Goal: Use online tool/utility: Utilize a website feature to perform a specific function

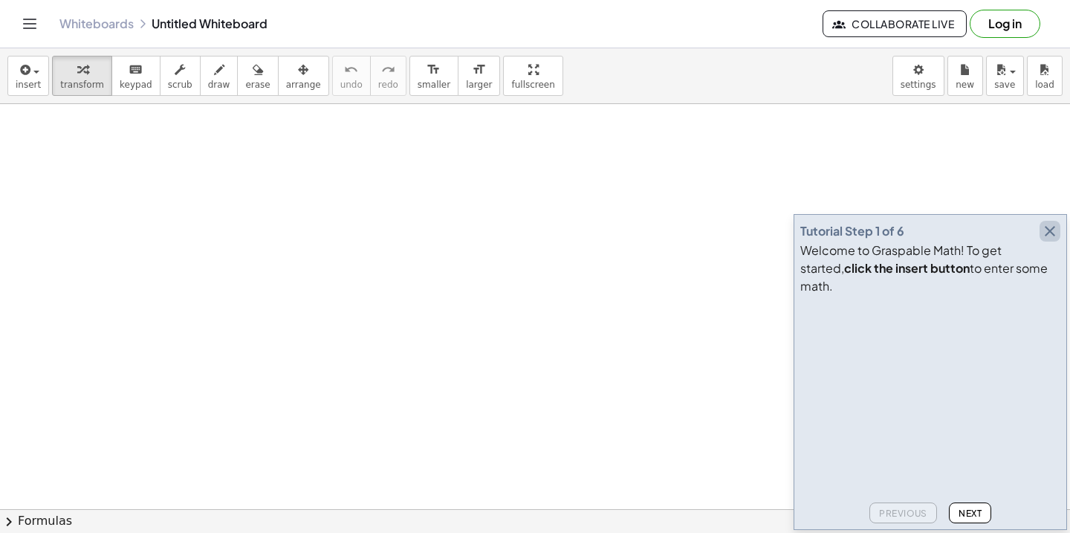
click at [1054, 240] on icon "button" at bounding box center [1050, 231] width 18 height 18
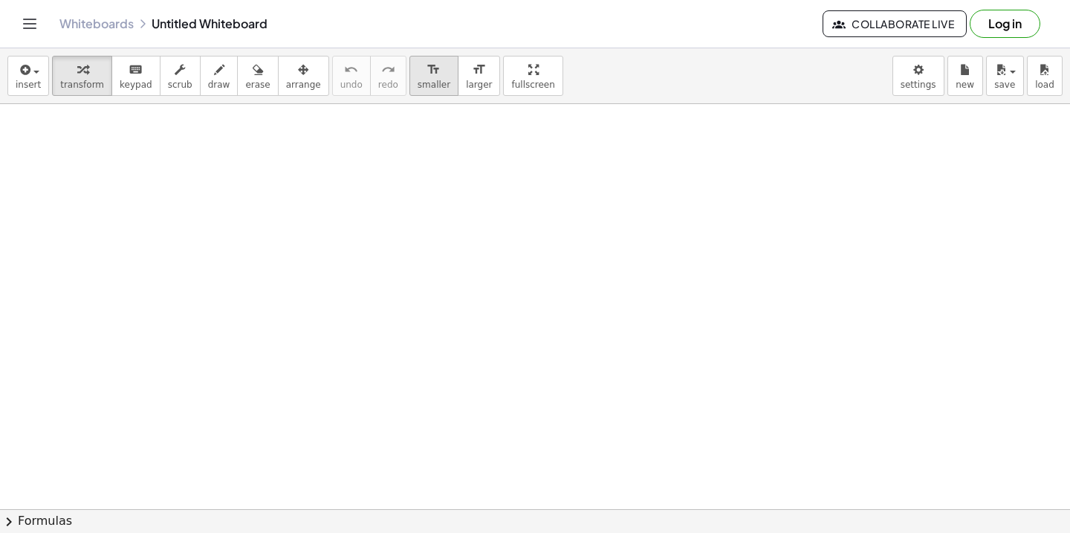
click at [426, 78] on icon "format_size" at bounding box center [433, 70] width 14 height 18
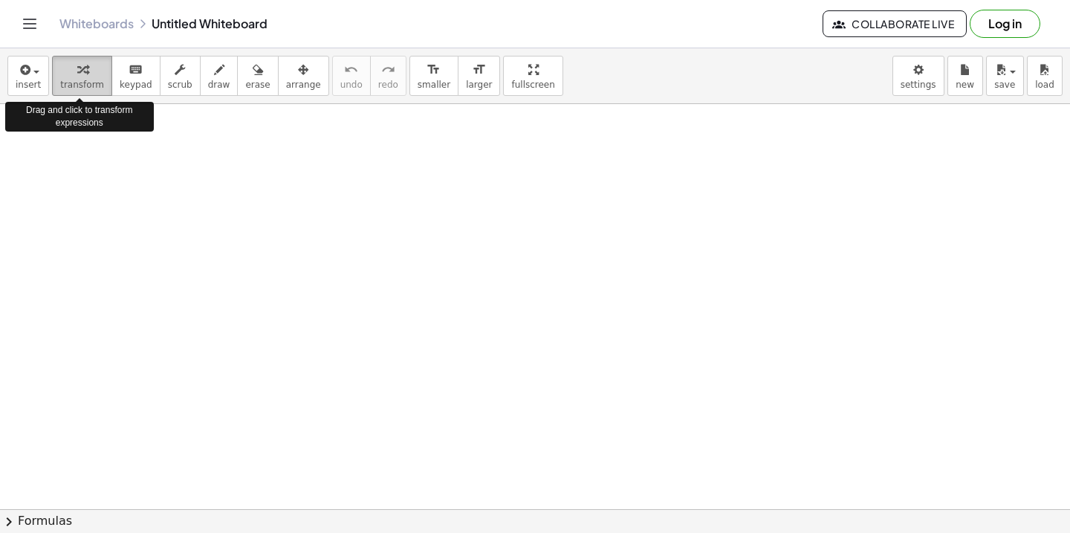
click at [80, 74] on icon "button" at bounding box center [82, 70] width 10 height 18
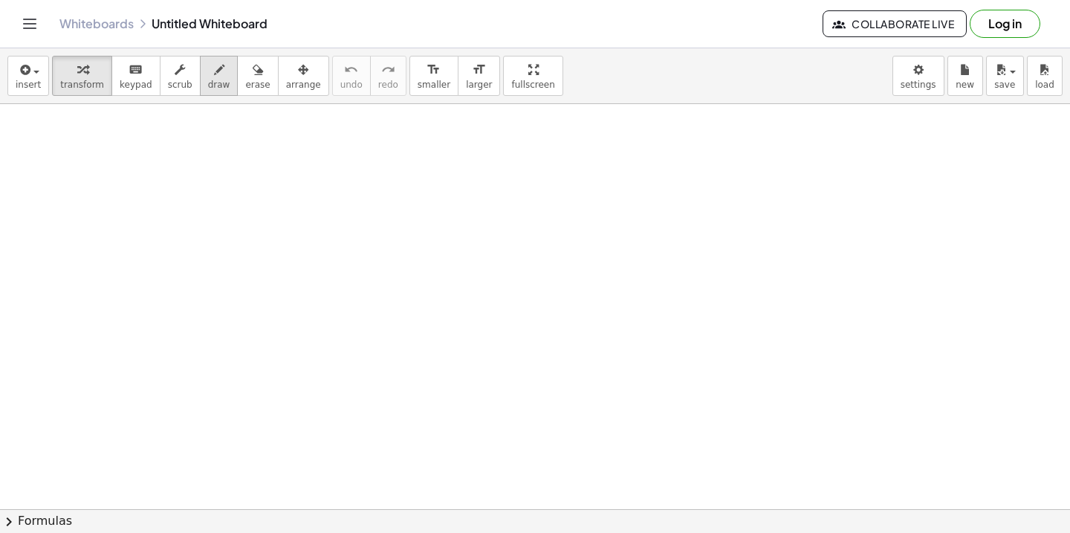
click at [214, 74] on icon "button" at bounding box center [219, 70] width 10 height 18
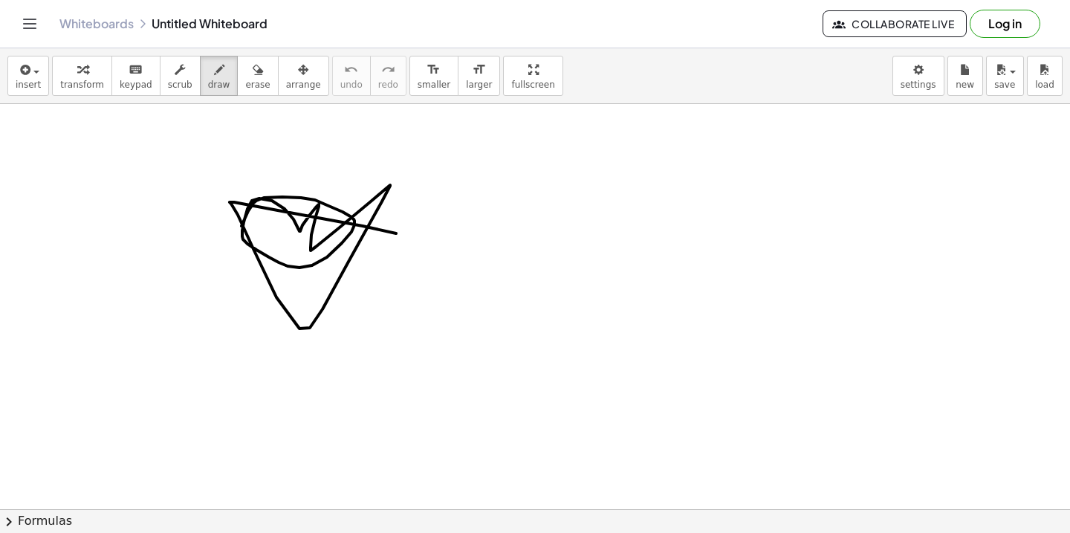
drag, startPoint x: 241, startPoint y: 226, endPoint x: 406, endPoint y: 236, distance: 164.5
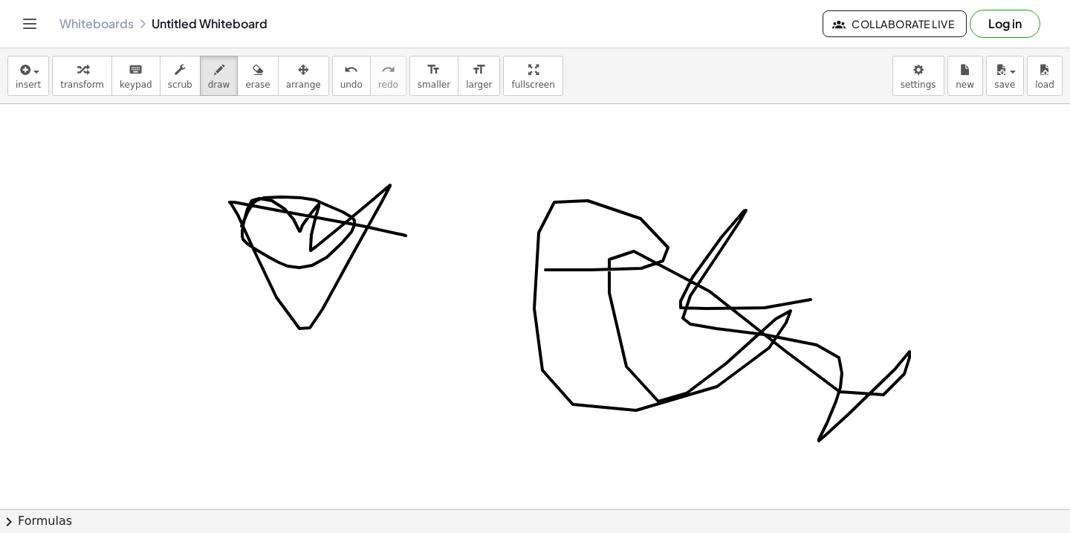
drag, startPoint x: 545, startPoint y: 270, endPoint x: 858, endPoint y: 276, distance: 312.9
click at [912, 84] on body "Graspable Math Activities Get Started Activity Bank Assigned Work Classes White…" at bounding box center [535, 266] width 1070 height 533
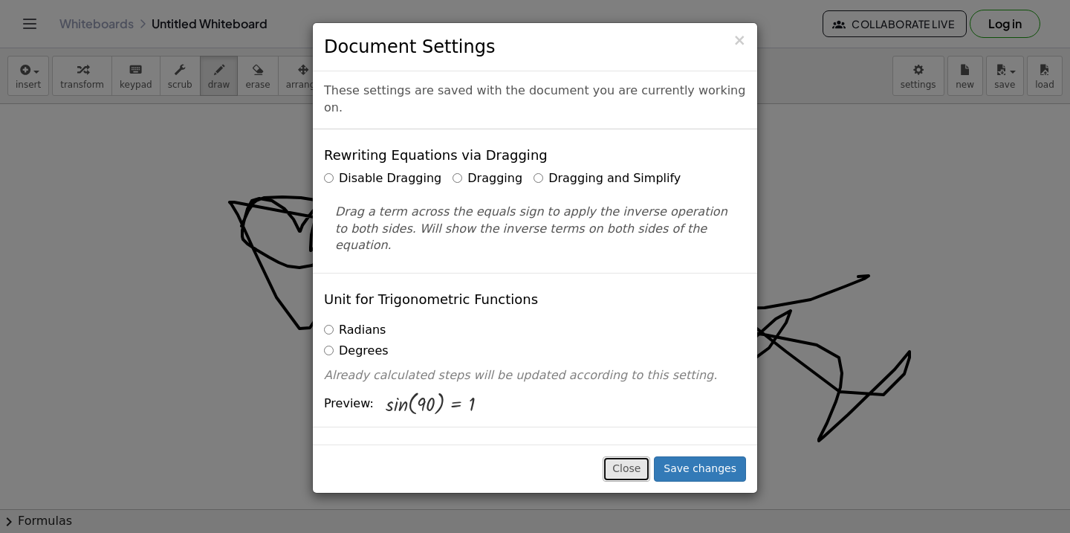
click at [640, 466] on button "Close" at bounding box center [627, 468] width 48 height 25
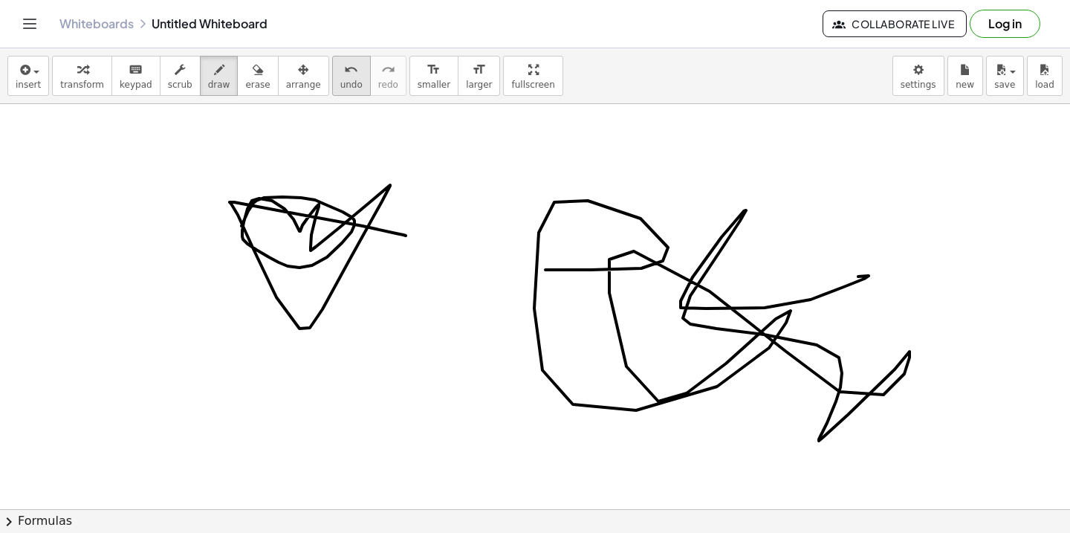
click at [344, 74] on icon "undo" at bounding box center [351, 70] width 14 height 18
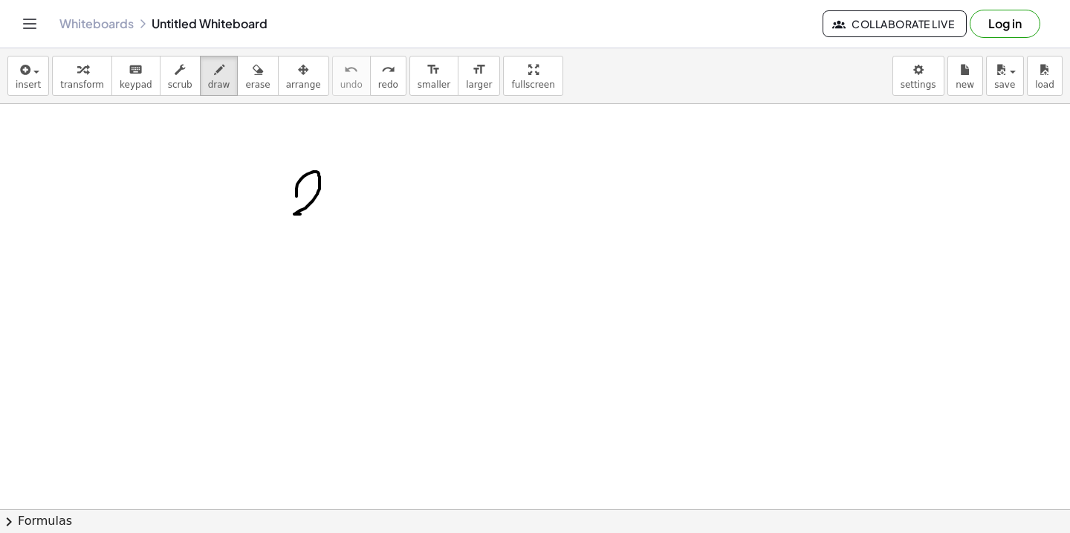
drag, startPoint x: 296, startPoint y: 196, endPoint x: 310, endPoint y: 213, distance: 21.7
drag, startPoint x: 340, startPoint y: 194, endPoint x: 332, endPoint y: 215, distance: 22.8
drag, startPoint x: 325, startPoint y: 198, endPoint x: 356, endPoint y: 211, distance: 33.9
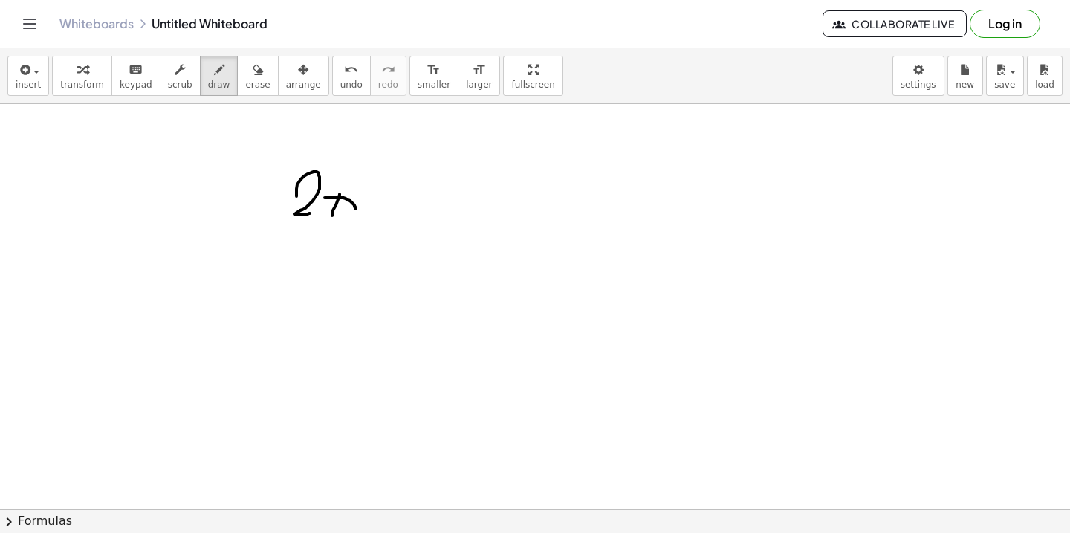
click at [340, 82] on span "undo" at bounding box center [351, 84] width 22 height 10
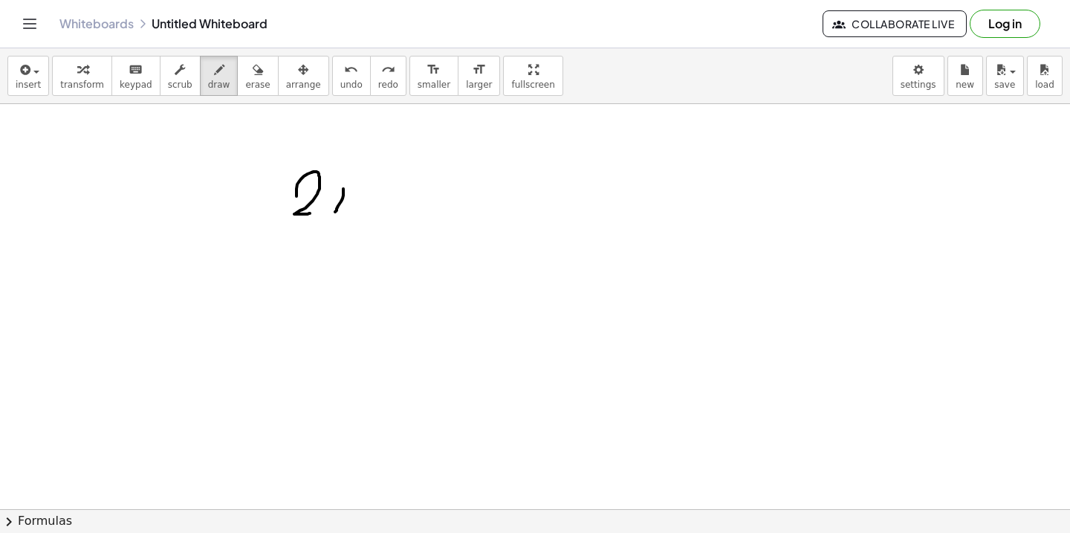
drag, startPoint x: 343, startPoint y: 189, endPoint x: 335, endPoint y: 212, distance: 24.4
drag, startPoint x: 332, startPoint y: 191, endPoint x: 354, endPoint y: 213, distance: 31.0
drag, startPoint x: 389, startPoint y: 187, endPoint x: 387, endPoint y: 215, distance: 28.3
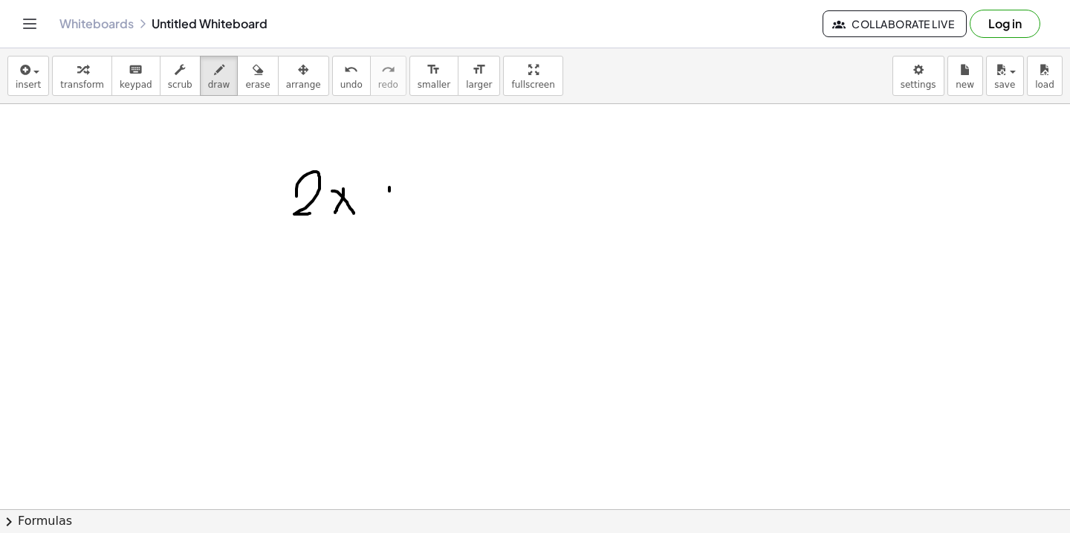
drag, startPoint x: 379, startPoint y: 202, endPoint x: 397, endPoint y: 201, distance: 18.6
drag, startPoint x: 430, startPoint y: 192, endPoint x: 429, endPoint y: 217, distance: 25.3
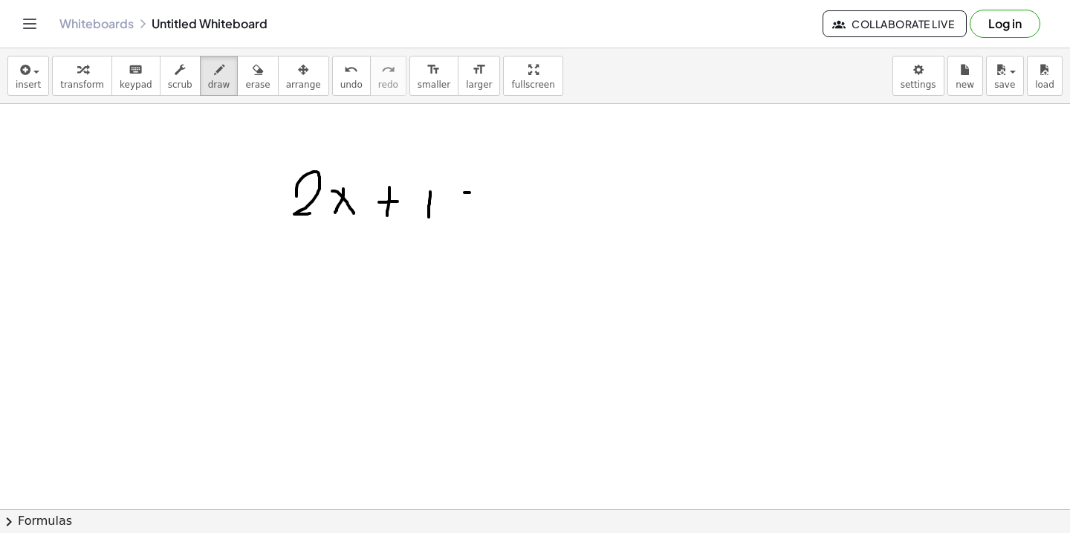
drag, startPoint x: 464, startPoint y: 192, endPoint x: 479, endPoint y: 192, distance: 14.9
drag, startPoint x: 464, startPoint y: 198, endPoint x: 483, endPoint y: 201, distance: 18.7
drag, startPoint x: 530, startPoint y: 182, endPoint x: 519, endPoint y: 205, distance: 25.6
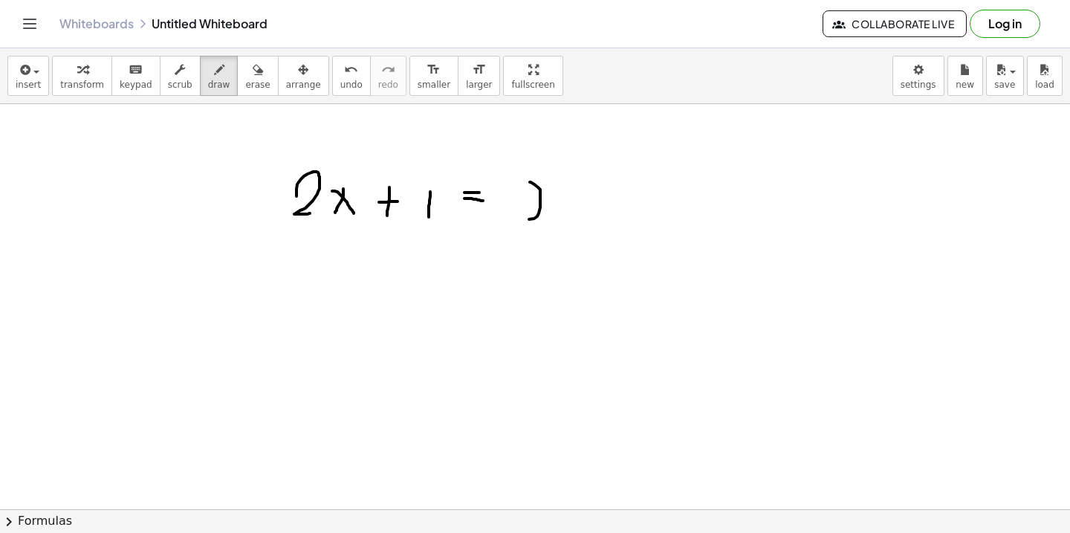
click at [344, 71] on icon "undo" at bounding box center [351, 70] width 14 height 18
drag, startPoint x: 584, startPoint y: 191, endPoint x: 558, endPoint y: 207, distance: 30.3
click at [344, 75] on icon "undo" at bounding box center [351, 70] width 14 height 18
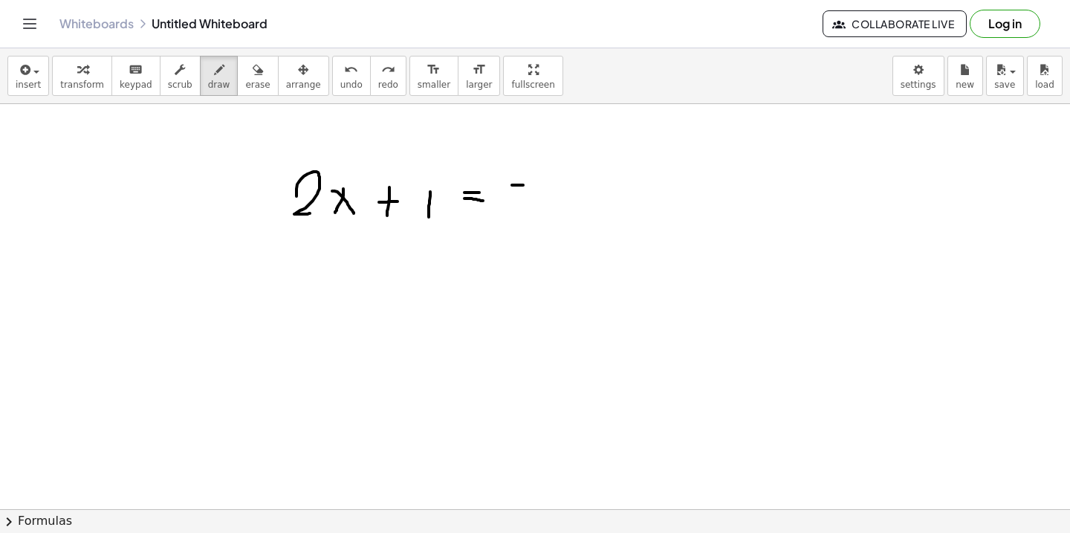
drag, startPoint x: 512, startPoint y: 185, endPoint x: 524, endPoint y: 184, distance: 11.9
drag, startPoint x: 509, startPoint y: 185, endPoint x: 506, endPoint y: 207, distance: 22.5
click at [125, 84] on span "keypad" at bounding box center [136, 84] width 33 height 10
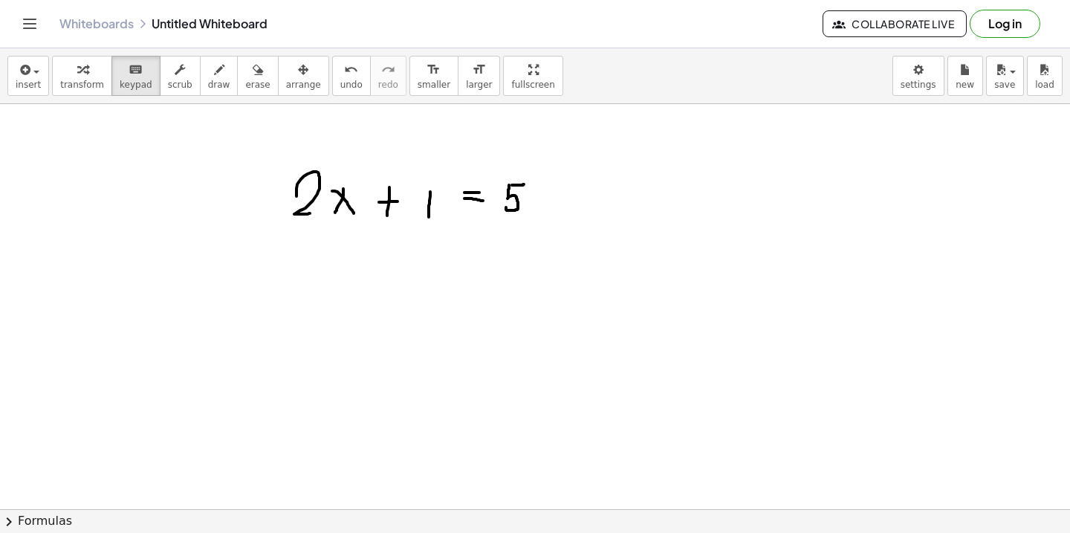
click at [552, 219] on div at bounding box center [535, 509] width 1070 height 810
drag, startPoint x: 351, startPoint y: 281, endPoint x: 499, endPoint y: 287, distance: 148.0
click at [499, 287] on div at bounding box center [535, 509] width 1070 height 810
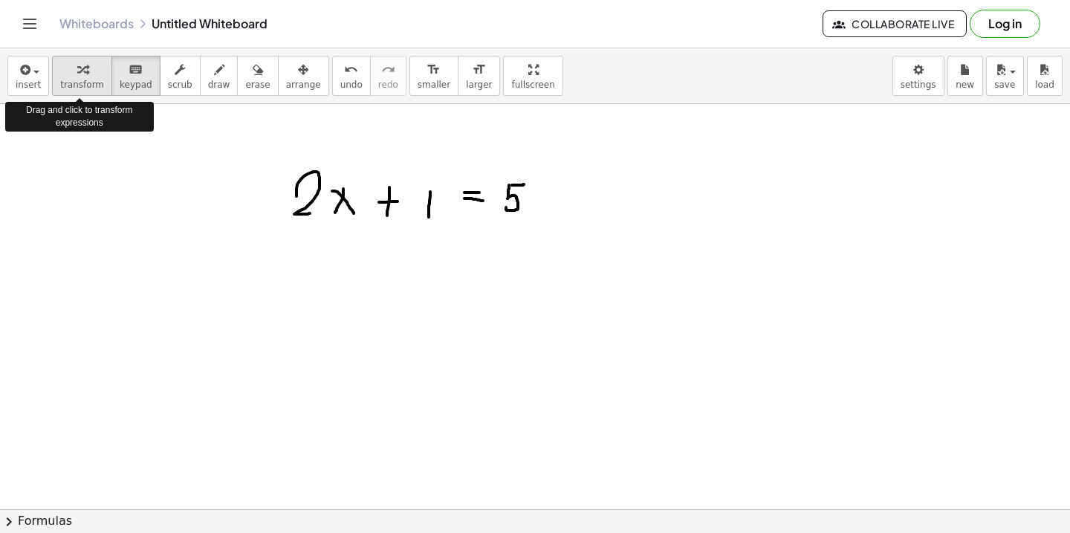
click at [79, 79] on span "transform" at bounding box center [82, 84] width 44 height 10
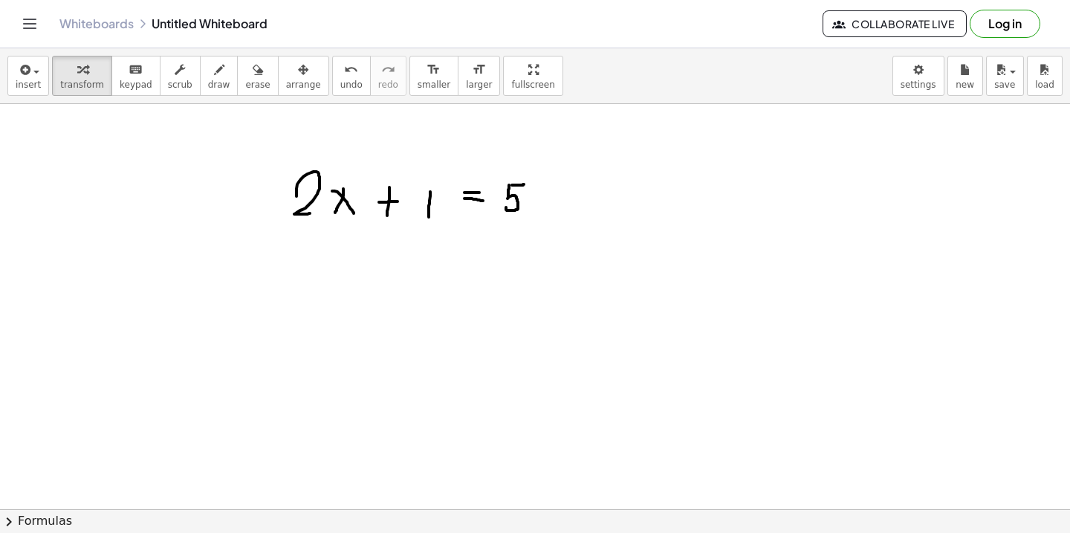
click at [388, 201] on div at bounding box center [535, 509] width 1070 height 810
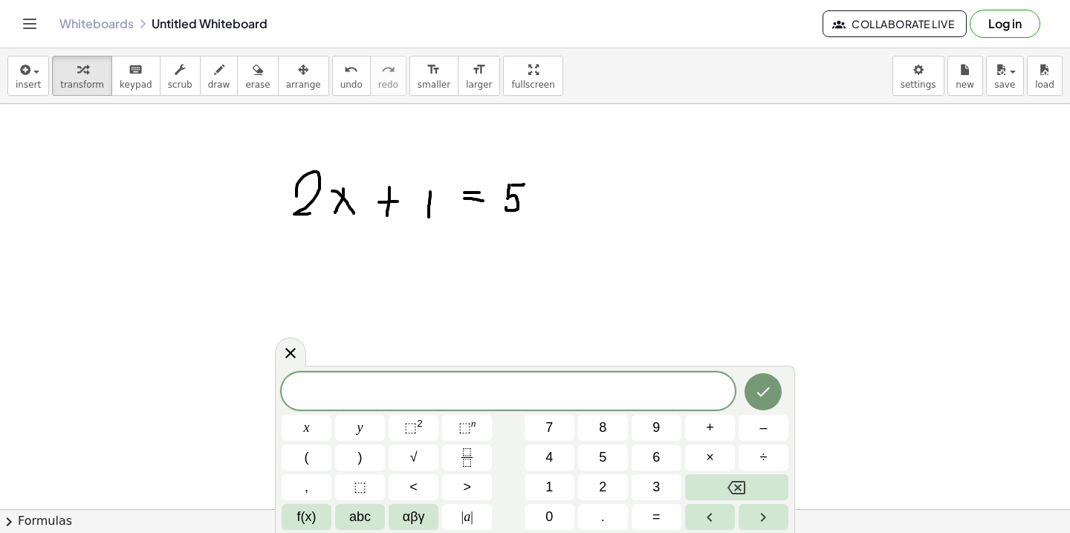
click at [387, 201] on div at bounding box center [535, 509] width 1070 height 810
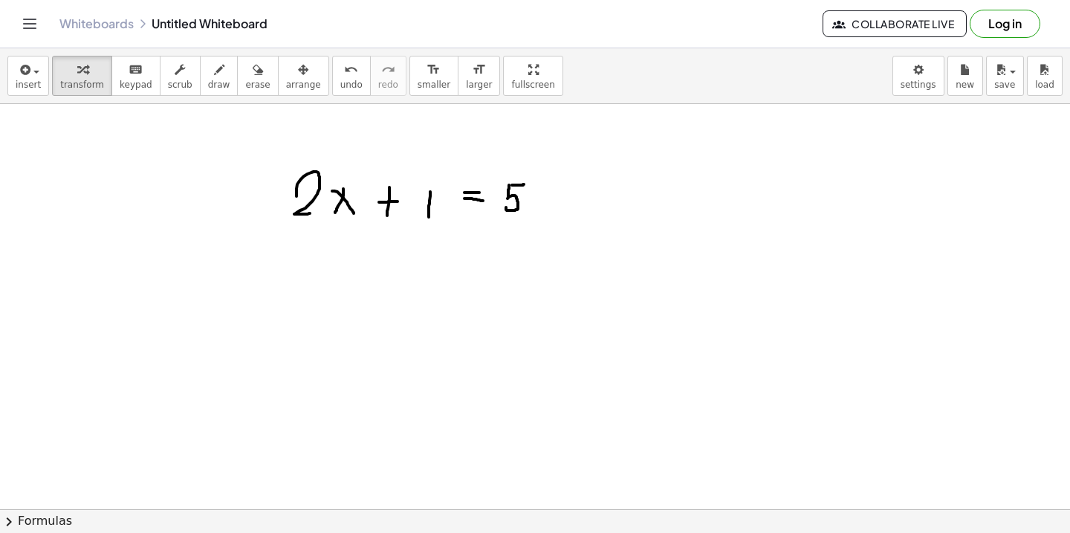
click at [345, 195] on div at bounding box center [535, 509] width 1070 height 810
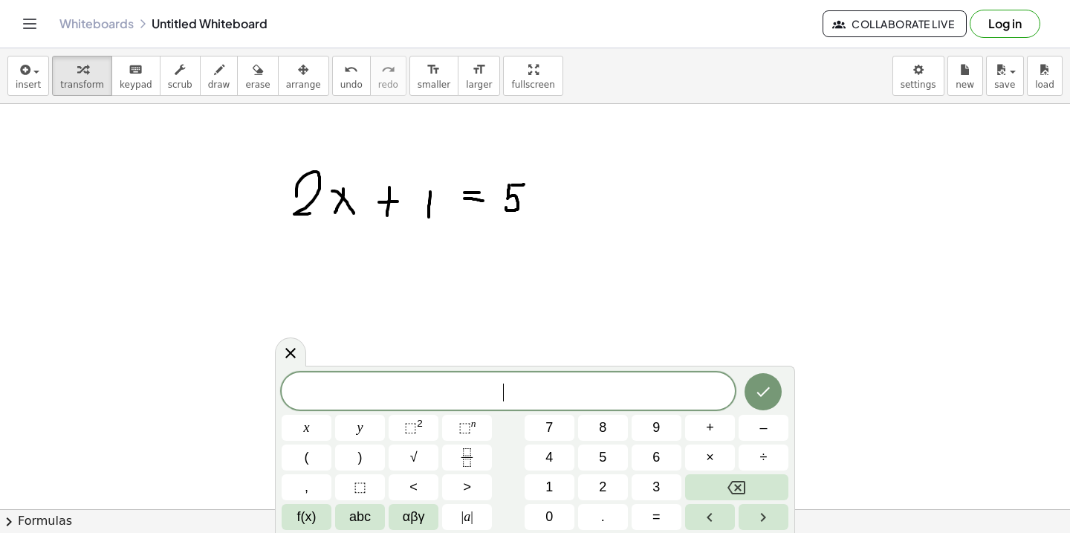
click at [354, 204] on div at bounding box center [535, 509] width 1070 height 810
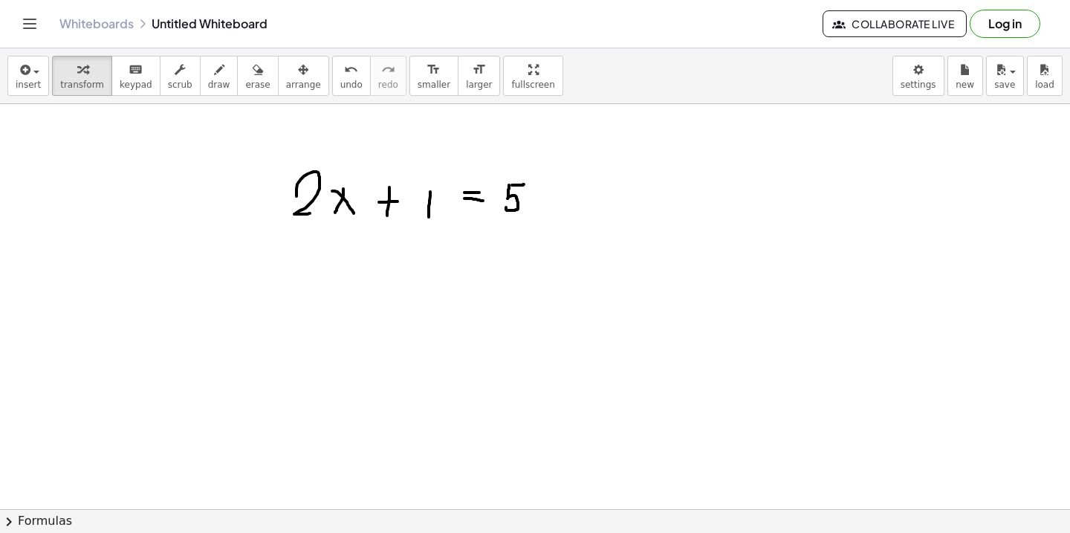
click at [437, 204] on div at bounding box center [535, 509] width 1070 height 810
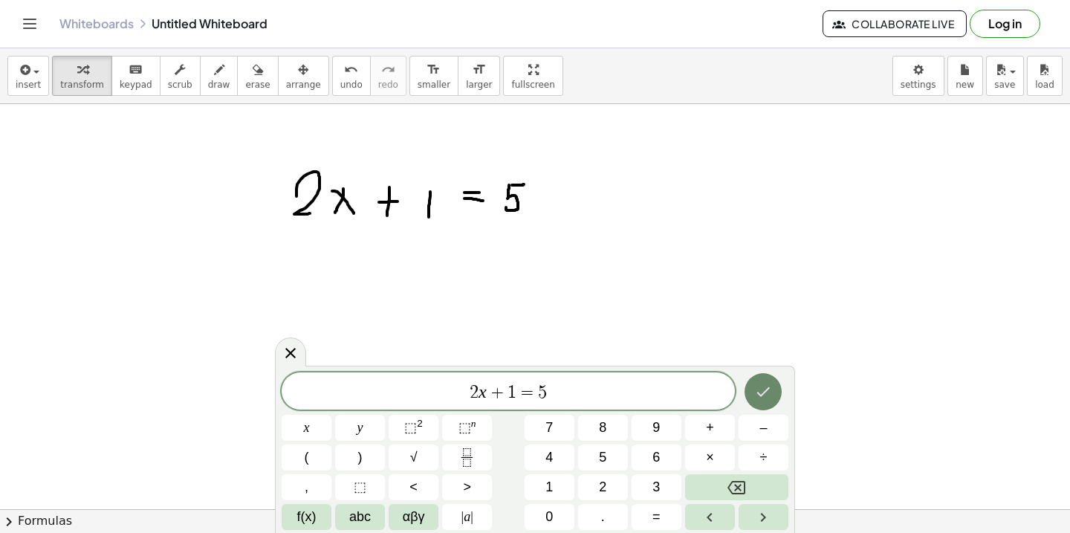
click at [756, 379] on button "Done" at bounding box center [762, 391] width 37 height 37
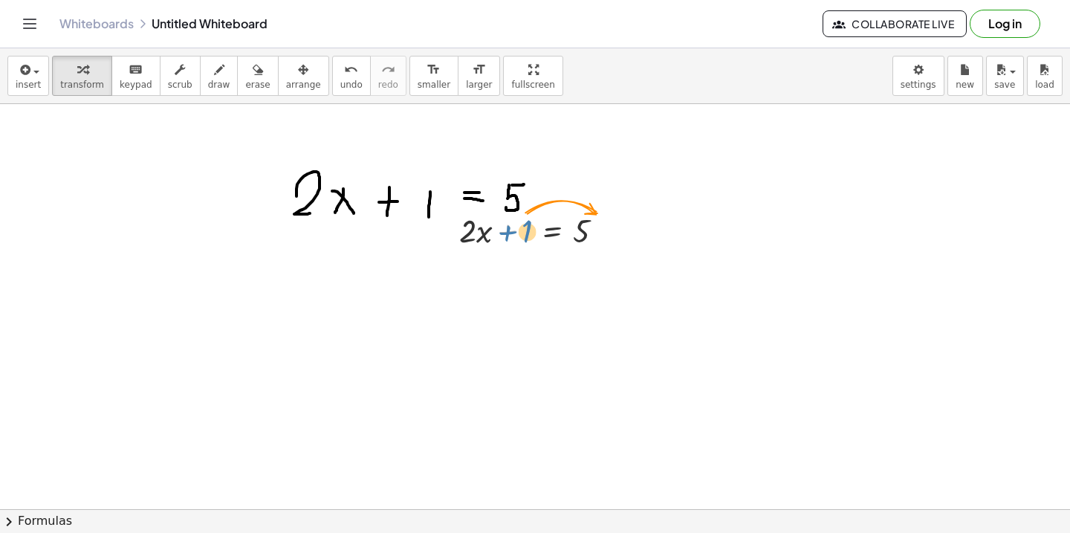
click at [515, 232] on div at bounding box center [537, 229] width 171 height 44
click at [507, 232] on div at bounding box center [537, 229] width 171 height 44
click at [483, 236] on div at bounding box center [537, 229] width 171 height 44
click at [551, 232] on div at bounding box center [537, 229] width 171 height 44
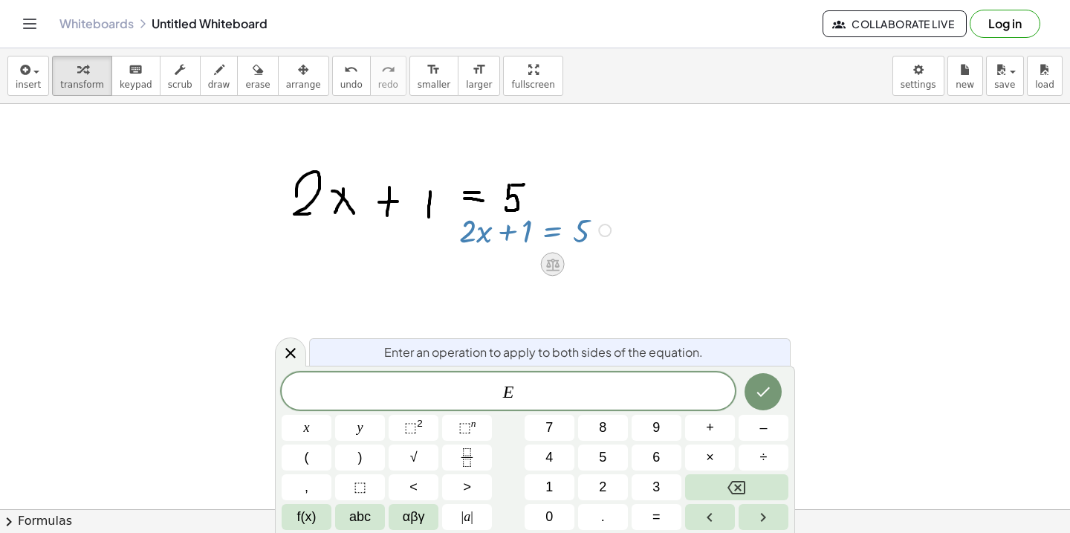
click at [550, 261] on icon at bounding box center [553, 264] width 16 height 16
click at [553, 270] on span "×" at bounding box center [552, 265] width 9 height 22
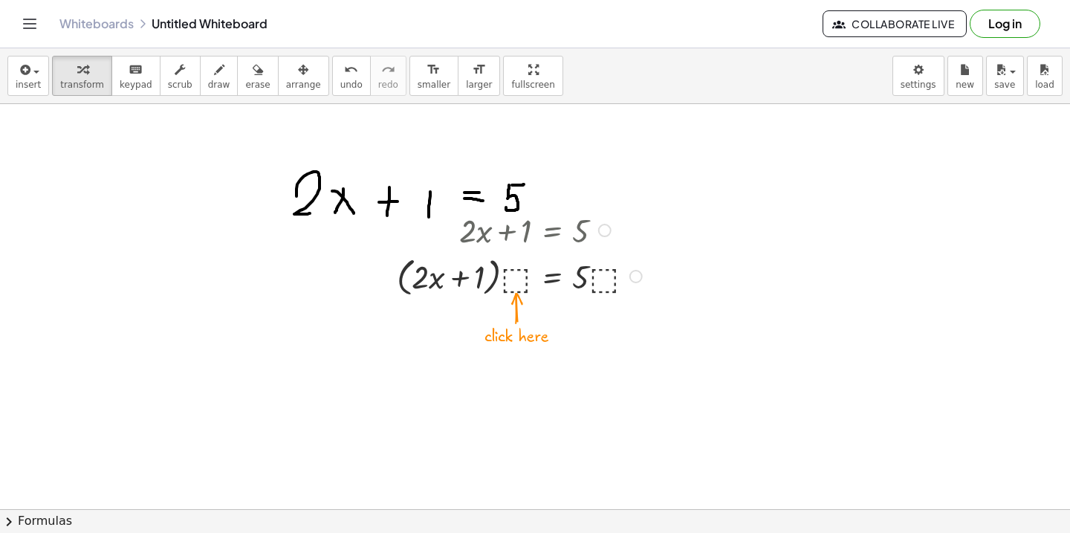
click at [521, 275] on div at bounding box center [521, 275] width 264 height 48
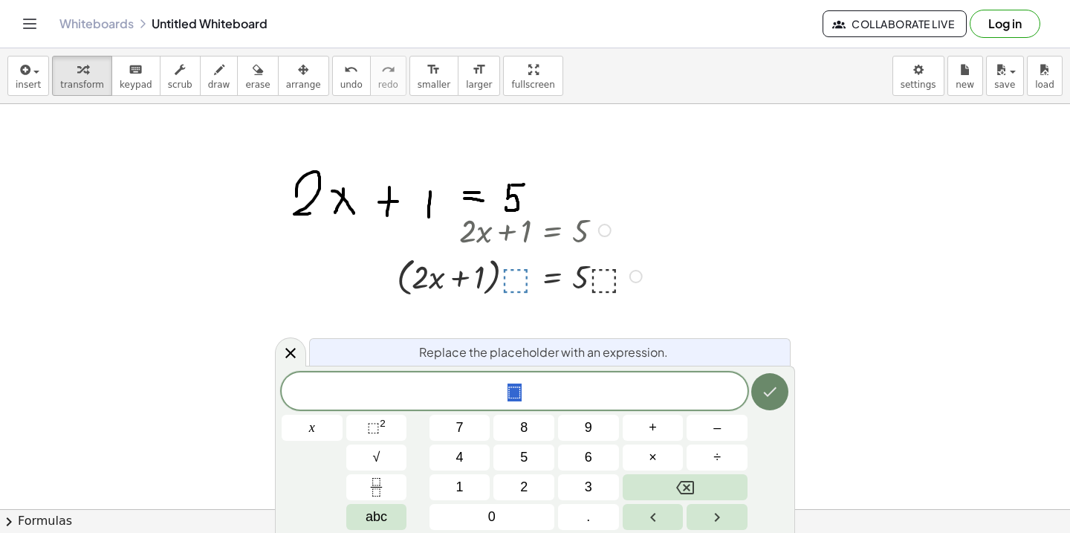
click at [769, 382] on button "Done" at bounding box center [769, 391] width 37 height 37
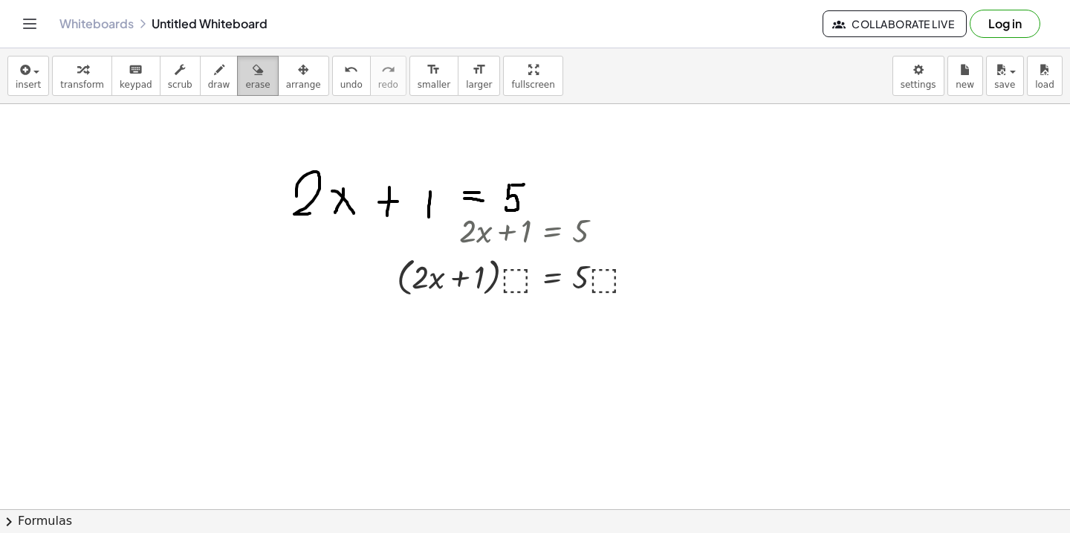
click at [237, 82] on button "erase" at bounding box center [257, 76] width 41 height 40
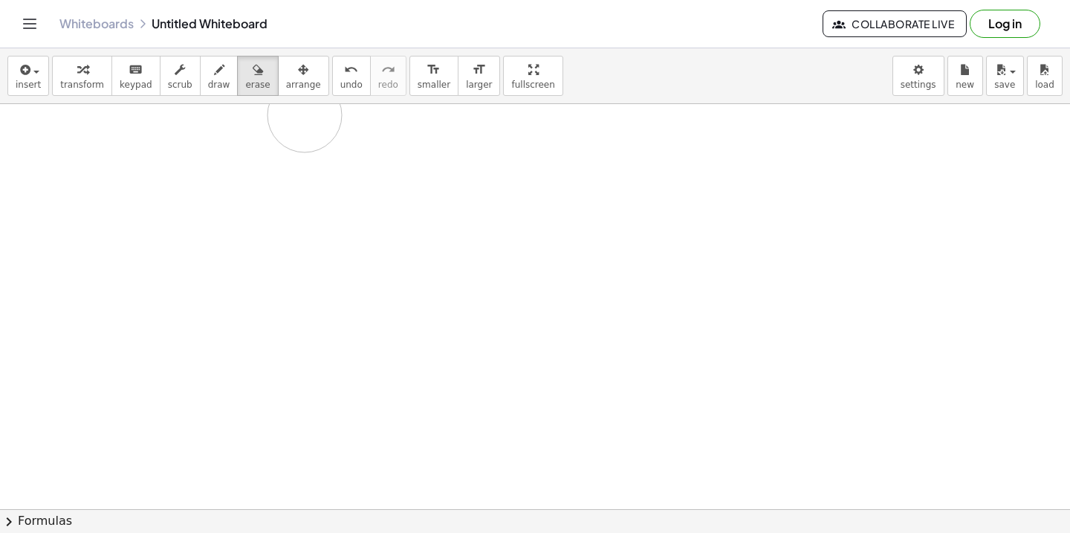
drag, startPoint x: 519, startPoint y: 188, endPoint x: 294, endPoint y: 110, distance: 238.2
click at [294, 110] on div at bounding box center [535, 509] width 1070 height 810
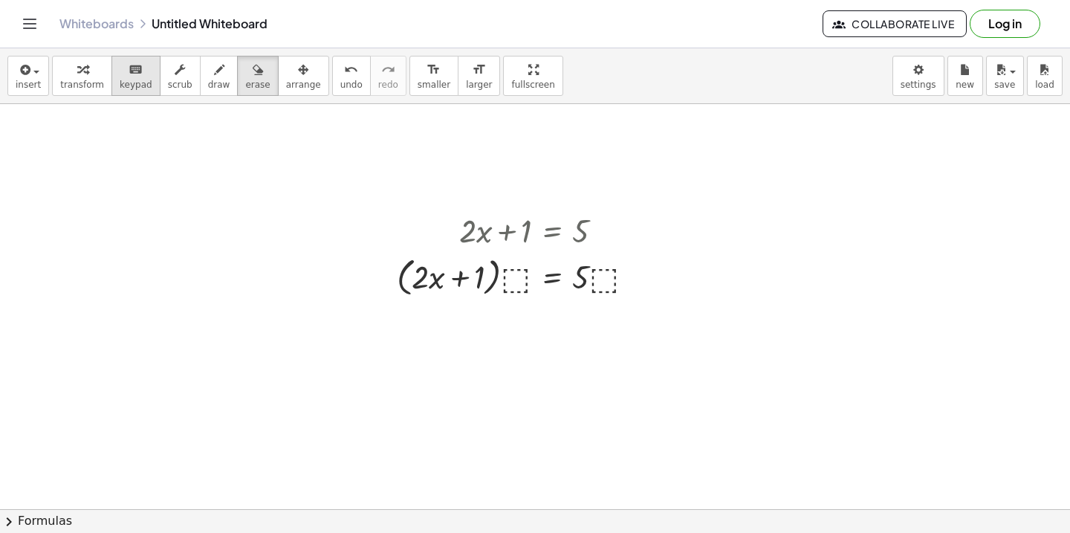
click at [128, 81] on span "keypad" at bounding box center [136, 84] width 33 height 10
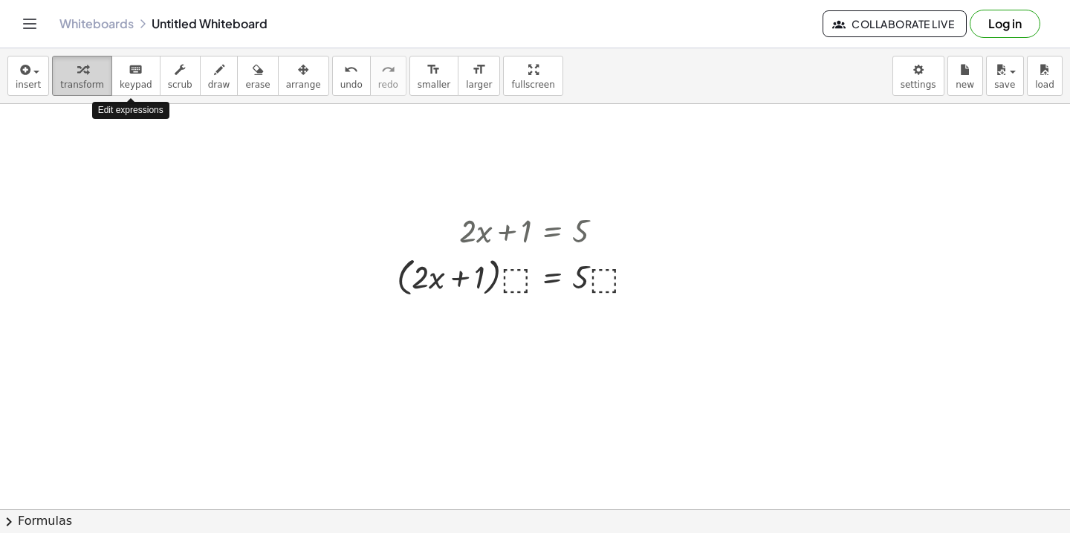
click at [79, 80] on span "transform" at bounding box center [82, 84] width 44 height 10
click at [521, 278] on div at bounding box center [521, 275] width 264 height 48
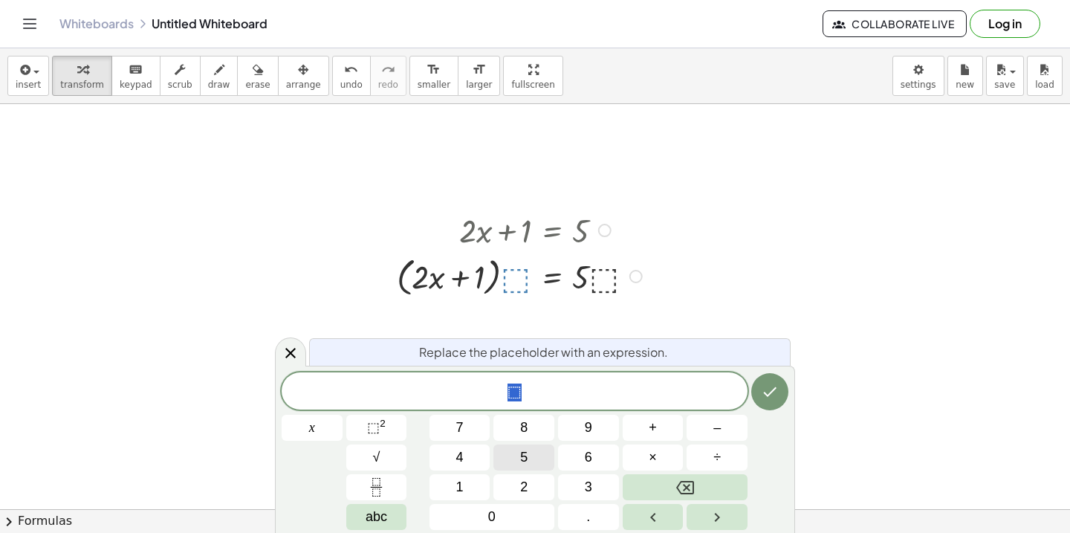
click at [531, 447] on button "5" at bounding box center [523, 457] width 61 height 26
click at [767, 397] on icon "Done" at bounding box center [770, 392] width 18 height 18
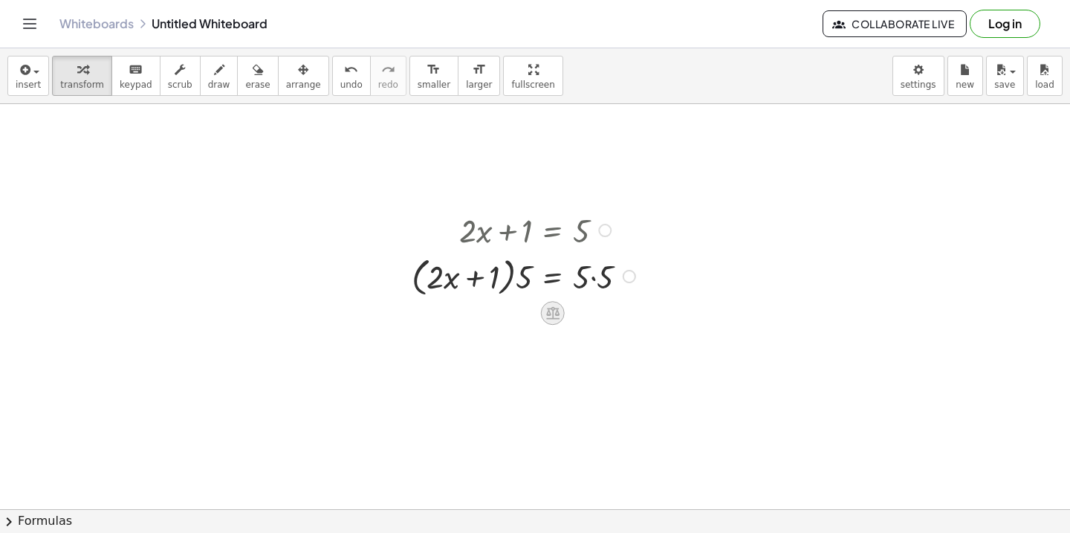
click at [556, 311] on icon at bounding box center [552, 313] width 13 height 13
click at [582, 311] on span "÷" at bounding box center [582, 313] width 8 height 22
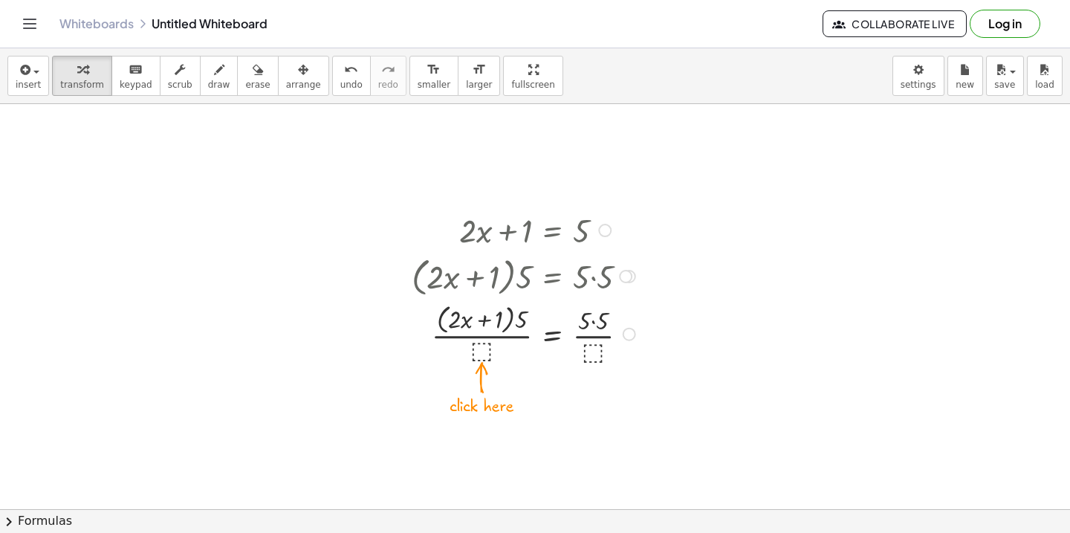
click at [481, 352] on div at bounding box center [525, 332] width 243 height 67
click at [638, 388] on div at bounding box center [535, 509] width 1070 height 810
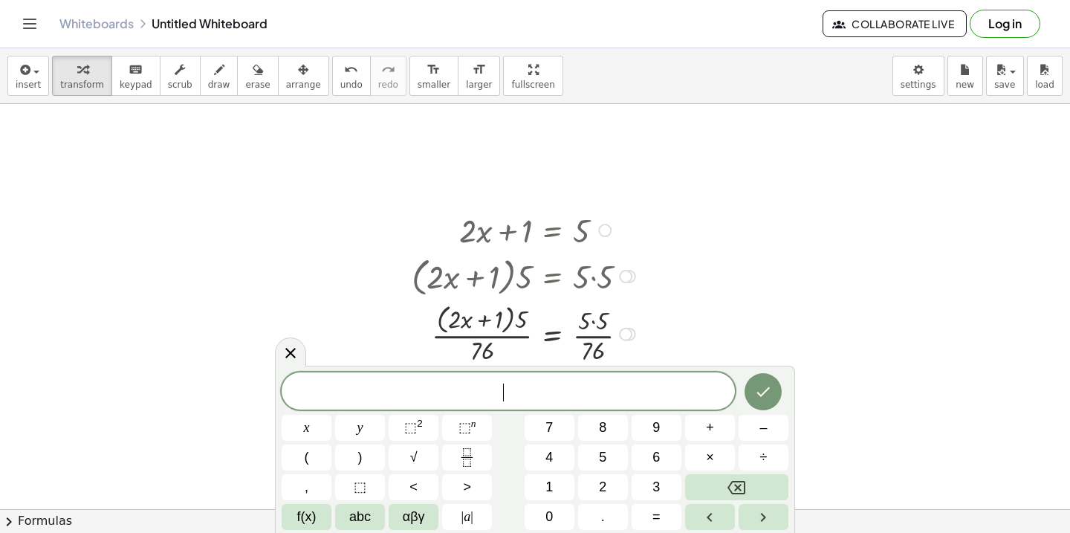
click at [551, 352] on icon at bounding box center [553, 350] width 16 height 16
click at [556, 444] on button "4" at bounding box center [550, 457] width 50 height 26
click at [557, 448] on button "4" at bounding box center [550, 457] width 50 height 26
click at [770, 383] on icon "Done" at bounding box center [763, 392] width 18 height 18
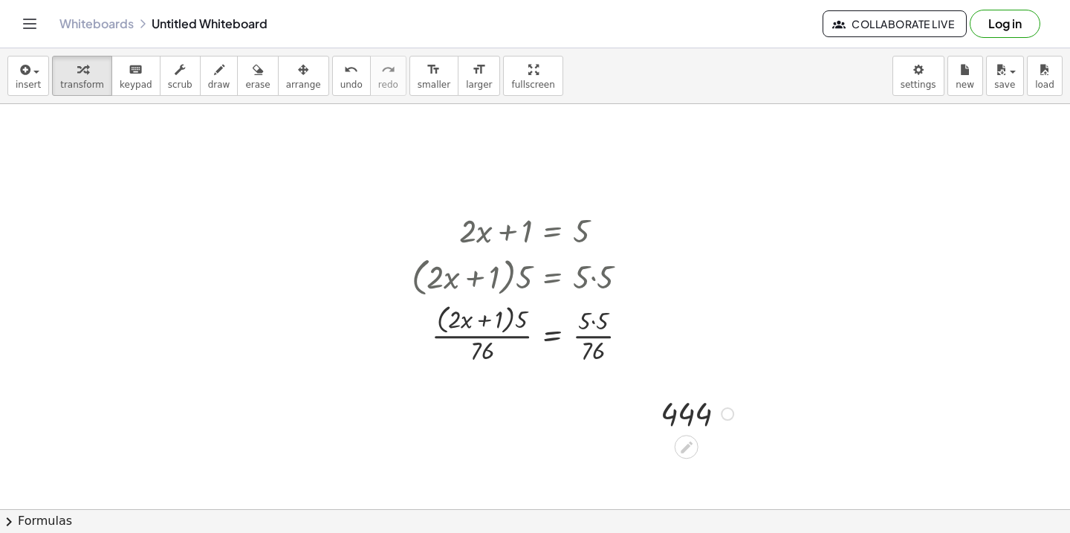
click at [677, 429] on div at bounding box center [699, 413] width 92 height 42
click at [684, 443] on icon at bounding box center [686, 447] width 16 height 16
click at [237, 77] on button "erase" at bounding box center [257, 76] width 41 height 40
drag, startPoint x: 740, startPoint y: 397, endPoint x: 815, endPoint y: 375, distance: 78.3
click at [815, 375] on div at bounding box center [535, 509] width 1070 height 810
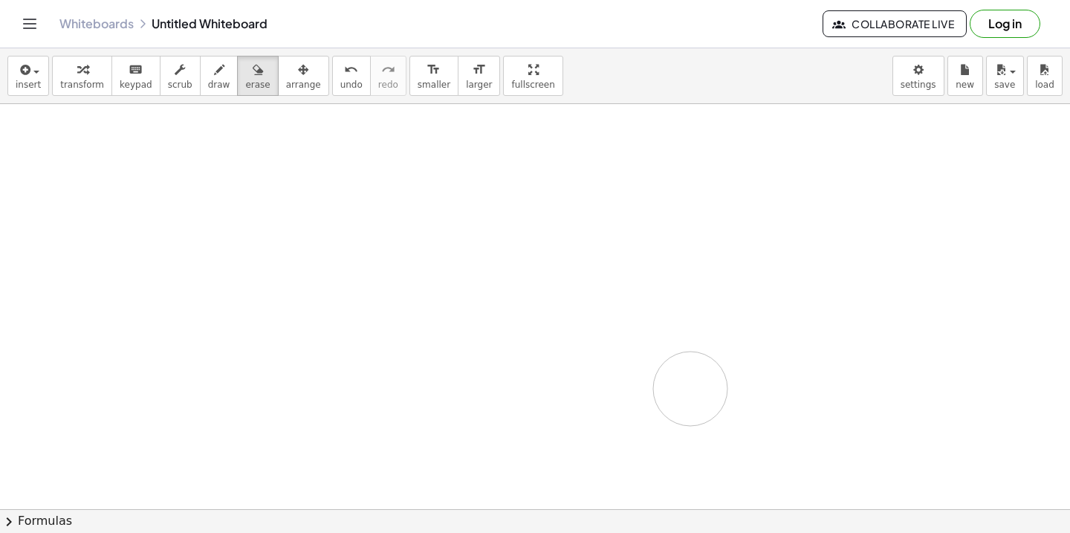
drag, startPoint x: 661, startPoint y: 343, endPoint x: 686, endPoint y: 391, distance: 53.8
click at [686, 391] on div at bounding box center [535, 509] width 1070 height 810
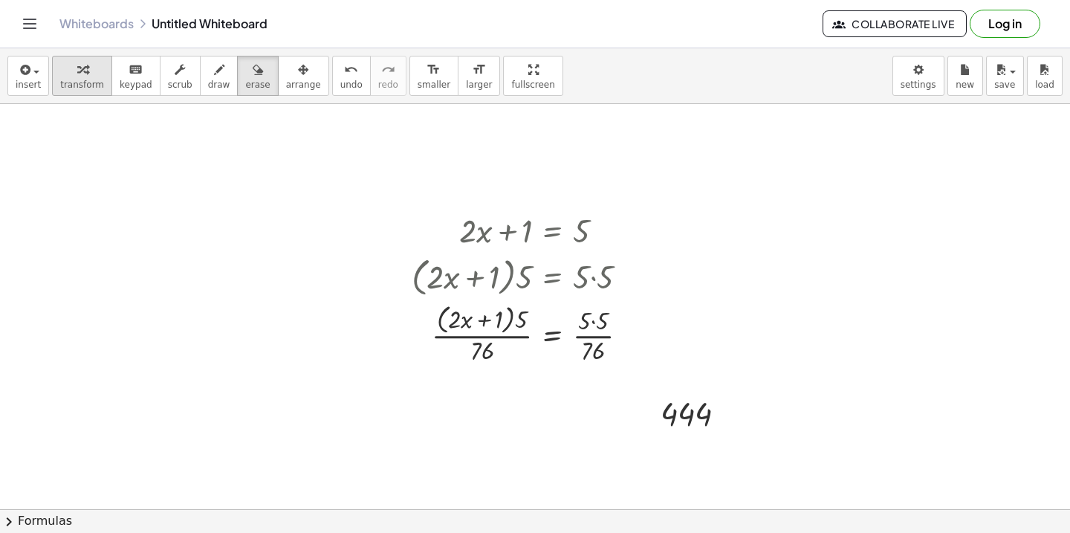
click at [88, 71] on div "button" at bounding box center [82, 69] width 44 height 18
click at [600, 230] on div at bounding box center [604, 230] width 13 height 13
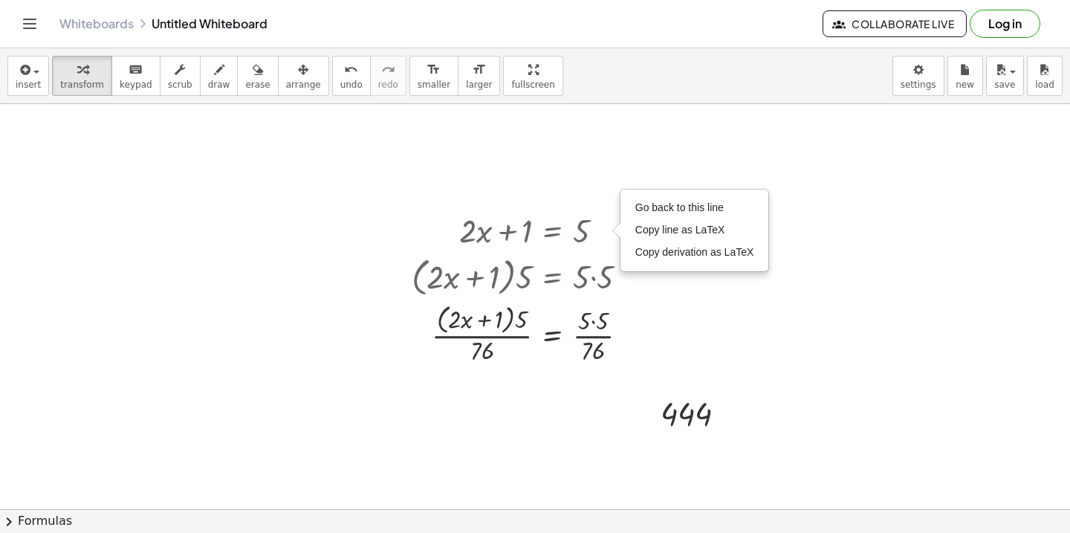
click at [577, 383] on div at bounding box center [535, 509] width 1070 height 810
click at [502, 245] on div at bounding box center [525, 229] width 243 height 44
click at [505, 236] on div at bounding box center [525, 229] width 243 height 44
click at [530, 233] on div at bounding box center [525, 229] width 243 height 44
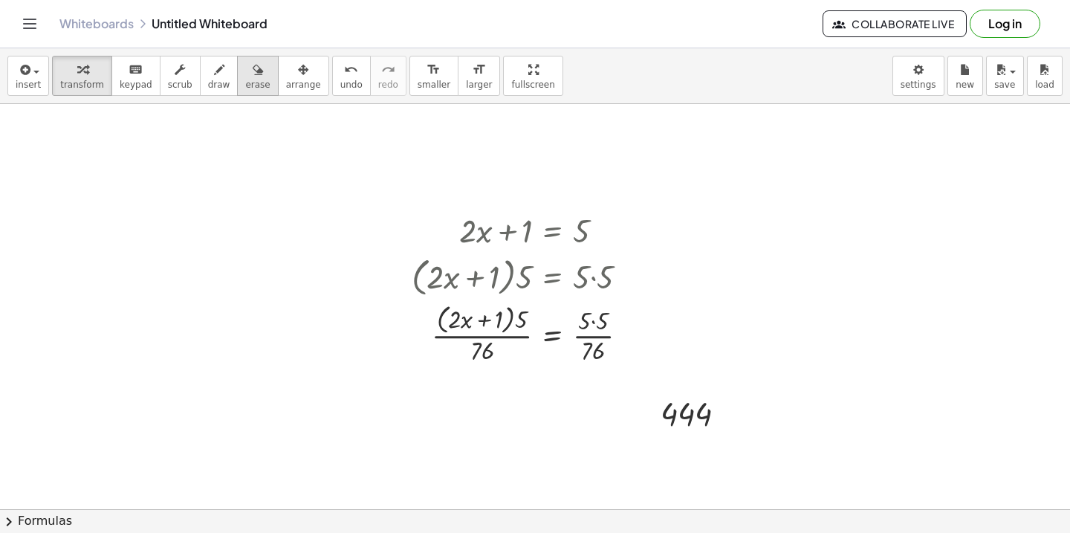
click at [253, 74] on icon "button" at bounding box center [258, 70] width 10 height 18
click at [539, 240] on div at bounding box center [535, 509] width 1070 height 810
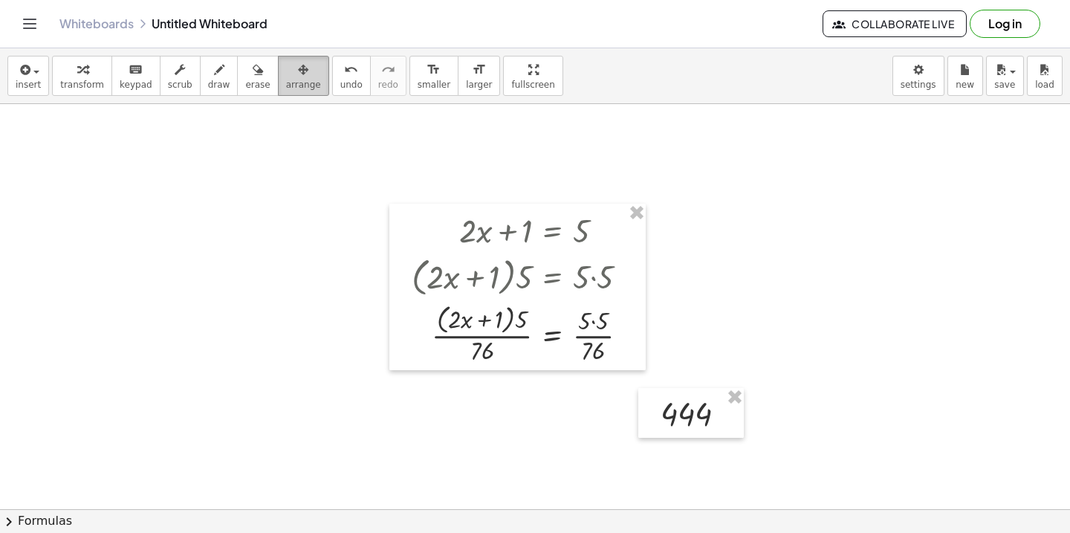
click at [295, 84] on span "arrange" at bounding box center [303, 84] width 35 height 10
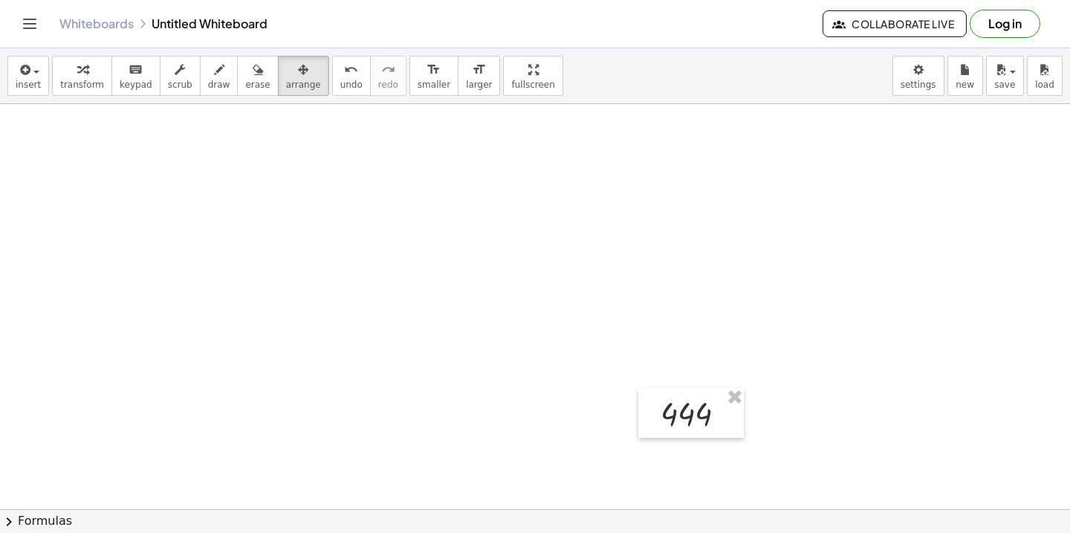
click at [733, 383] on div at bounding box center [535, 509] width 1070 height 810
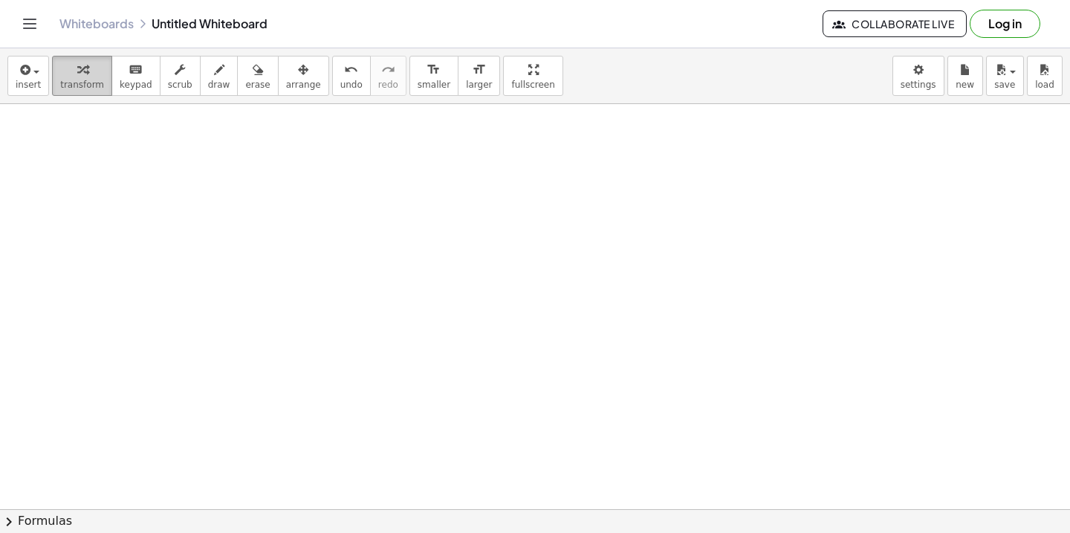
click at [70, 79] on button "transform" at bounding box center [82, 76] width 60 height 40
click at [463, 241] on div at bounding box center [535, 509] width 1070 height 810
click at [585, 307] on icon at bounding box center [581, 302] width 13 height 13
click at [527, 301] on div "+" at bounding box center [522, 302] width 24 height 24
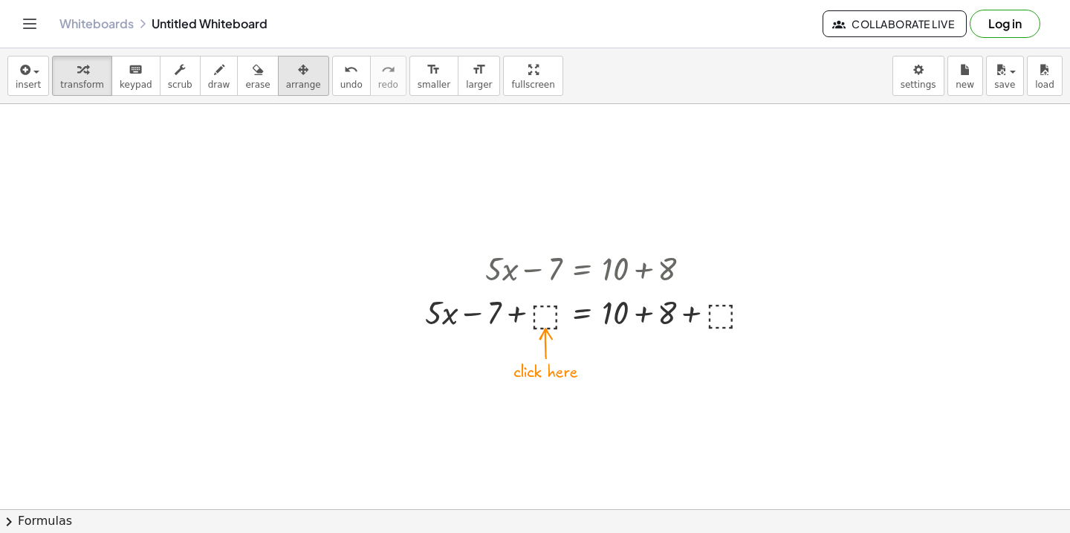
click at [302, 81] on span "arrange" at bounding box center [303, 84] width 35 height 10
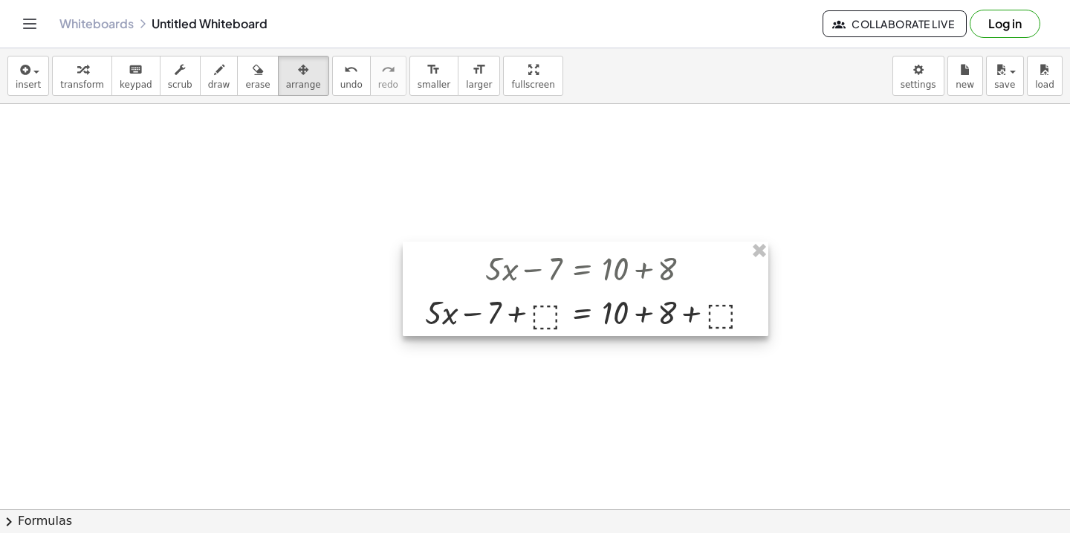
click at [597, 322] on div at bounding box center [586, 288] width 366 height 94
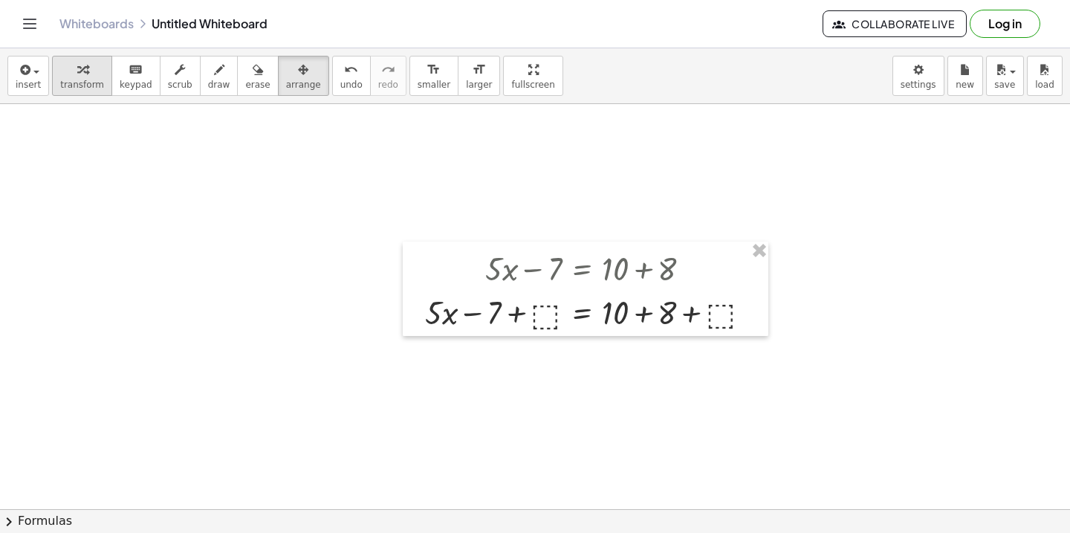
click at [78, 81] on span "transform" at bounding box center [82, 84] width 44 height 10
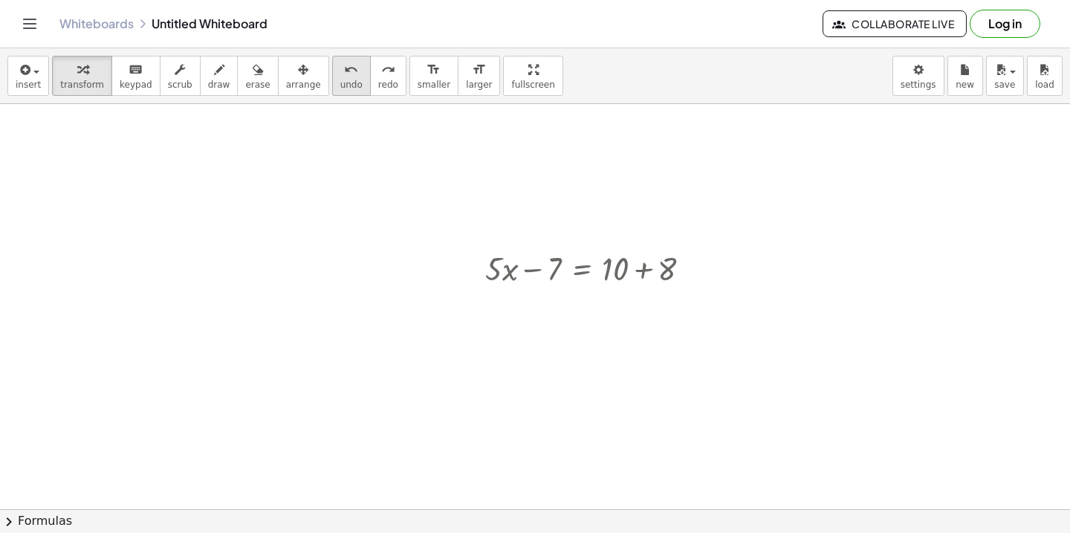
click at [344, 75] on icon "undo" at bounding box center [351, 70] width 14 height 18
drag, startPoint x: 618, startPoint y: 270, endPoint x: 658, endPoint y: 271, distance: 40.1
drag, startPoint x: 560, startPoint y: 313, endPoint x: 496, endPoint y: 314, distance: 63.9
click at [496, 314] on div at bounding box center [594, 311] width 232 height 44
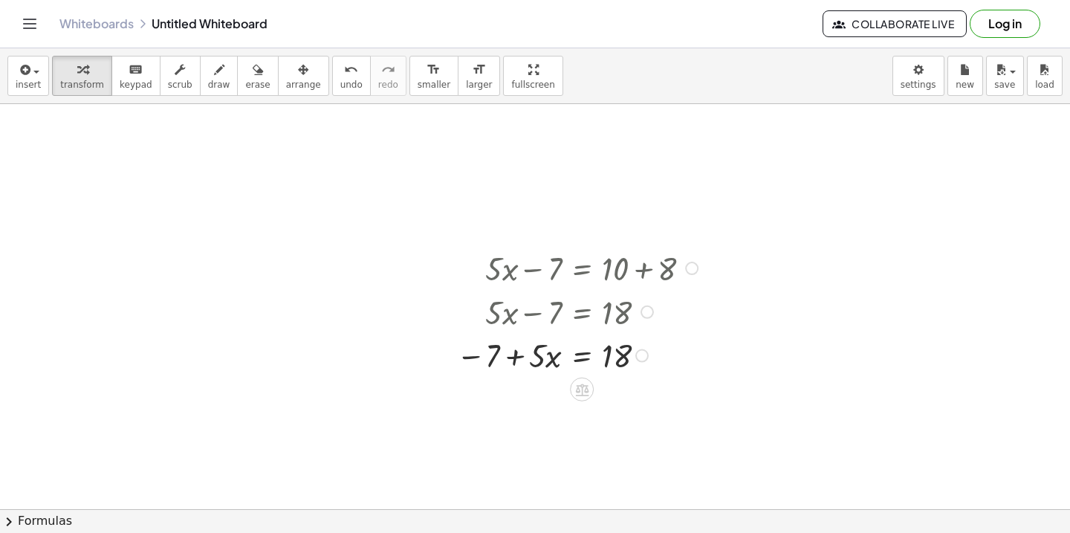
click at [490, 314] on div at bounding box center [579, 311] width 261 height 44
drag, startPoint x: 490, startPoint y: 351, endPoint x: 552, endPoint y: 354, distance: 62.5
click at [552, 354] on div at bounding box center [579, 354] width 261 height 44
click at [286, 84] on span "arrange" at bounding box center [303, 84] width 35 height 10
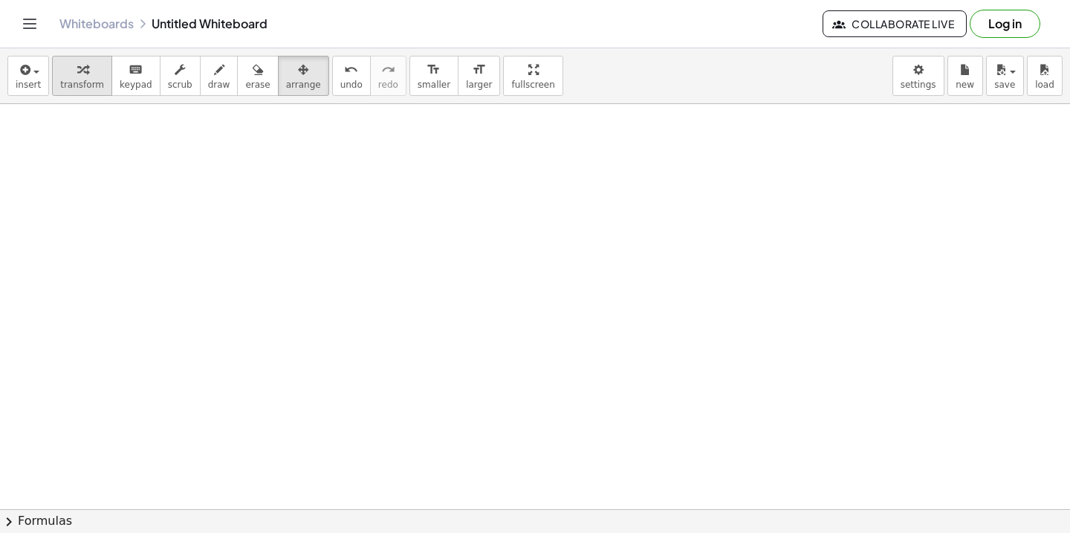
click at [83, 68] on icon "button" at bounding box center [82, 70] width 10 height 18
click at [432, 340] on div at bounding box center [535, 509] width 1070 height 810
click at [383, 263] on div at bounding box center [535, 509] width 1070 height 810
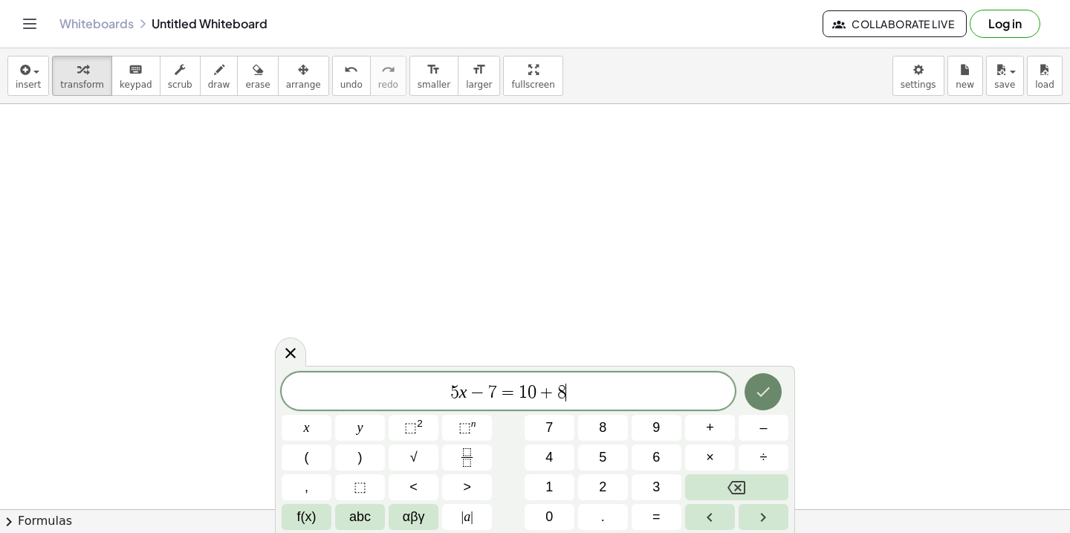
click at [749, 397] on button "Done" at bounding box center [762, 391] width 37 height 37
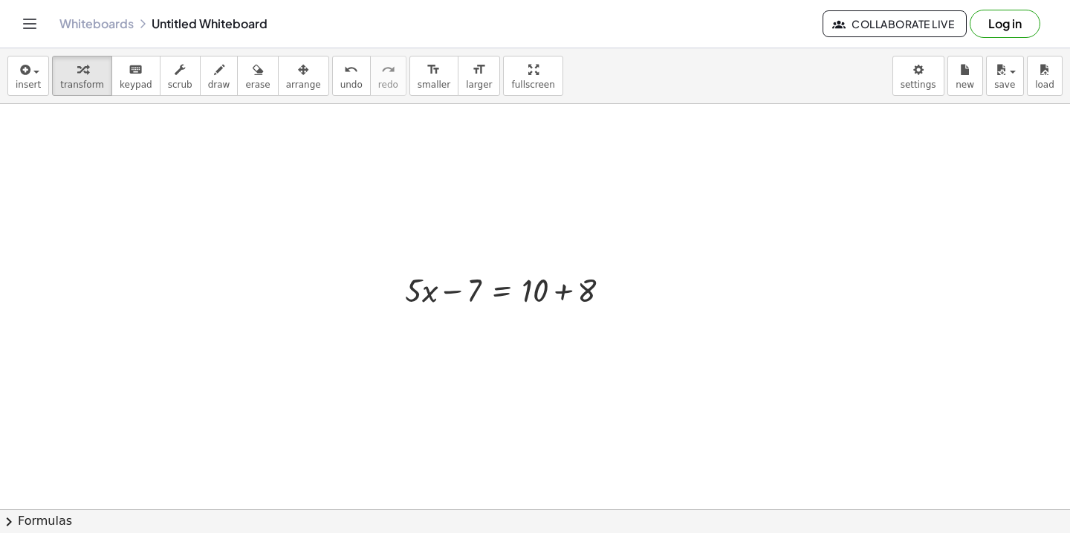
click at [837, 194] on div at bounding box center [535, 509] width 1070 height 810
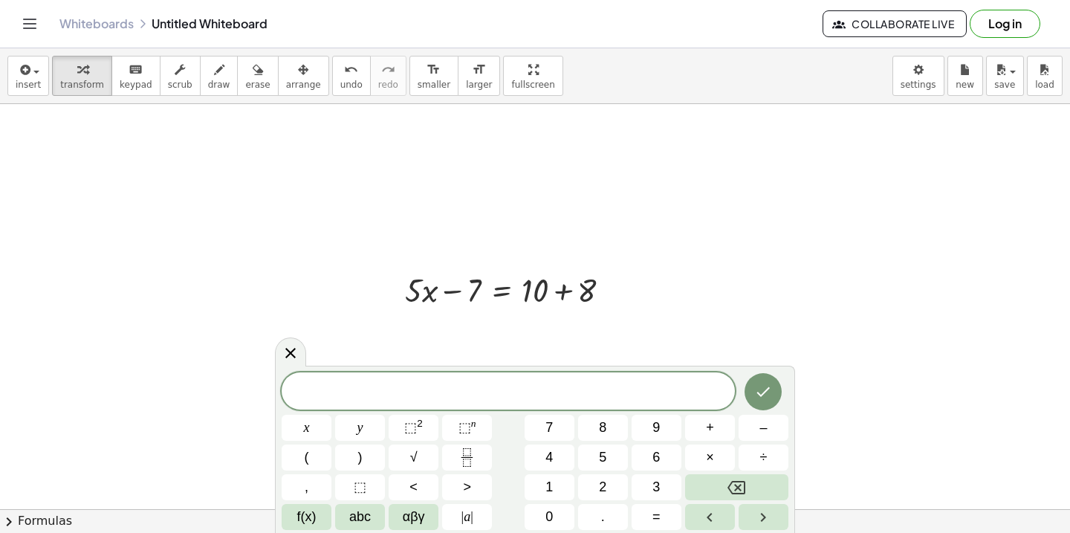
click at [643, 311] on div at bounding box center [535, 509] width 1070 height 810
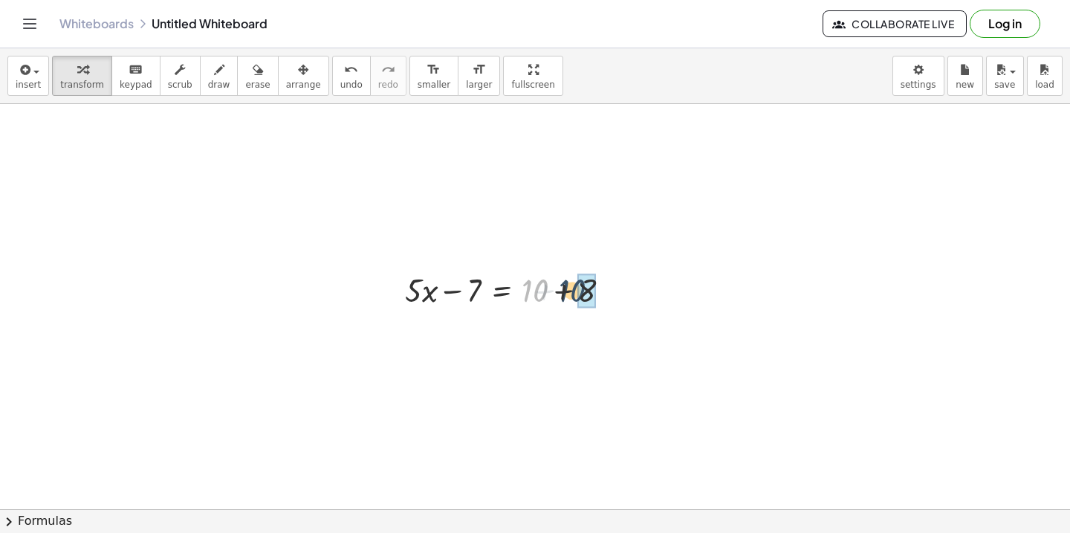
drag, startPoint x: 537, startPoint y: 291, endPoint x: 593, endPoint y: 290, distance: 55.7
click at [450, 335] on div at bounding box center [513, 333] width 232 height 44
click at [451, 267] on div at bounding box center [513, 289] width 232 height 44
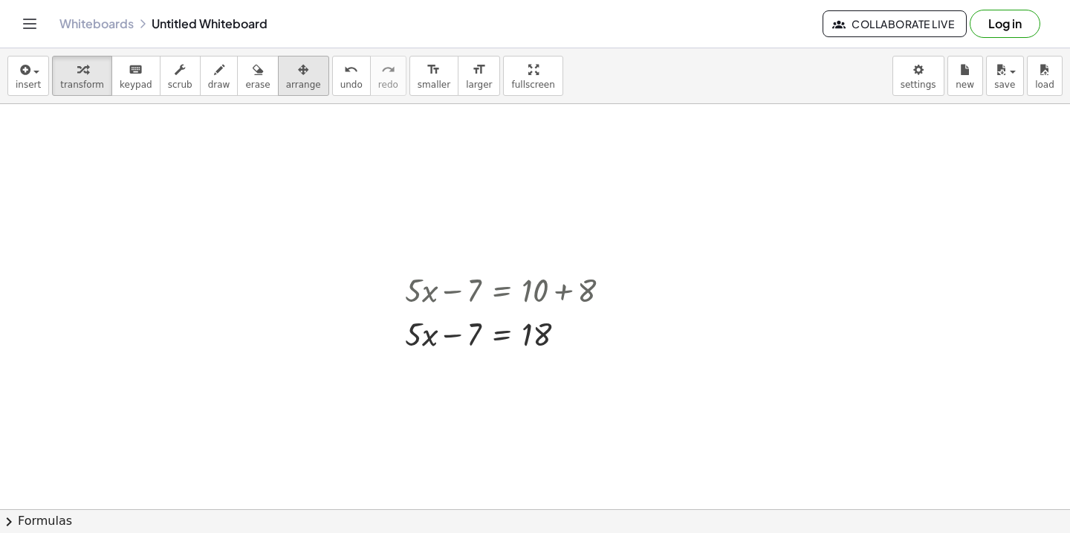
click at [307, 71] on div "button" at bounding box center [303, 69] width 35 height 18
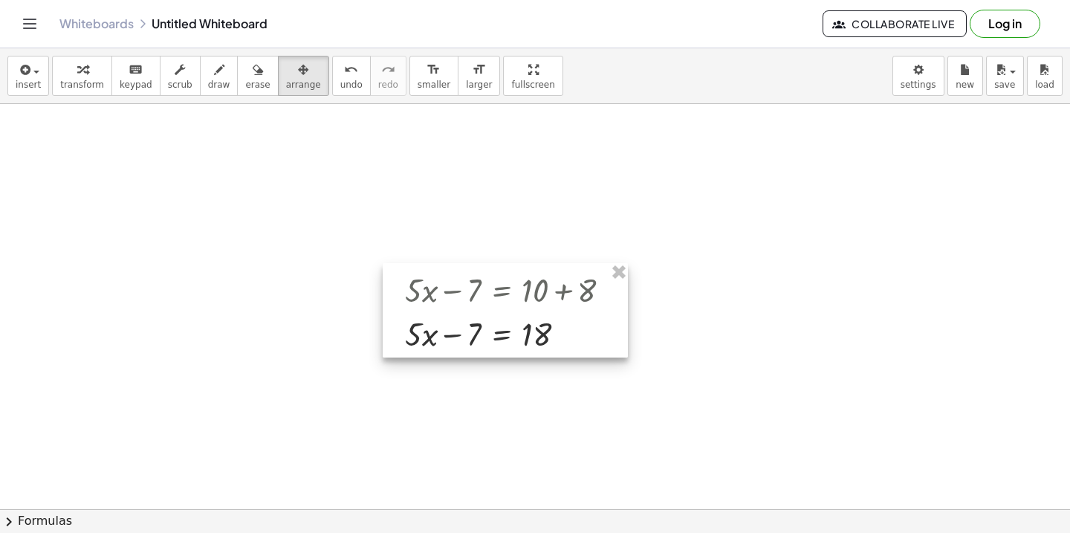
click at [504, 302] on div at bounding box center [505, 310] width 245 height 94
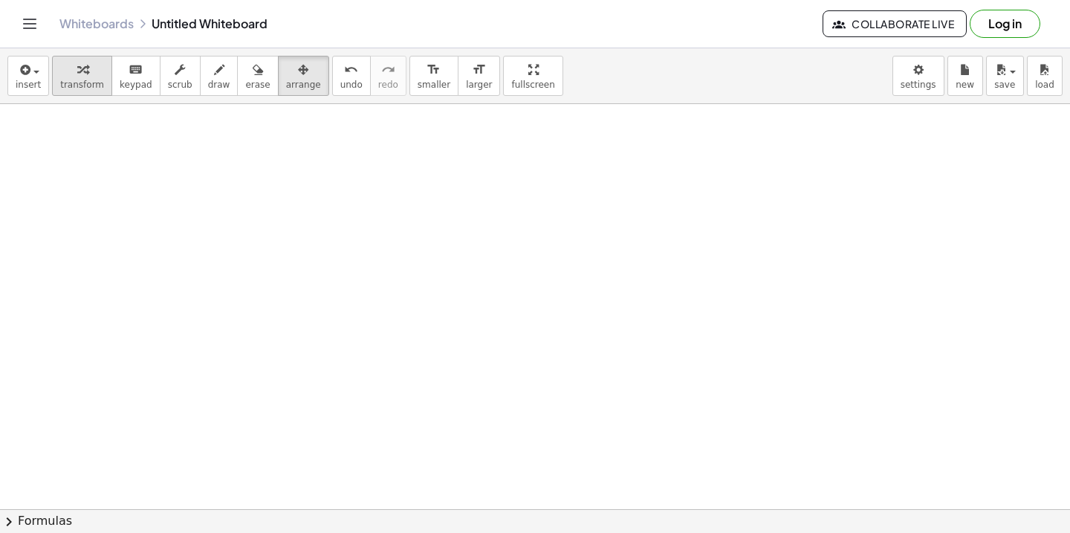
click at [93, 82] on span "transform" at bounding box center [82, 84] width 44 height 10
click at [444, 333] on div at bounding box center [535, 509] width 1070 height 810
click at [602, 315] on div at bounding box center [535, 509] width 1070 height 810
drag, startPoint x: 668, startPoint y: 461, endPoint x: 472, endPoint y: 416, distance: 201.1
click at [472, 416] on div at bounding box center [535, 509] width 1070 height 810
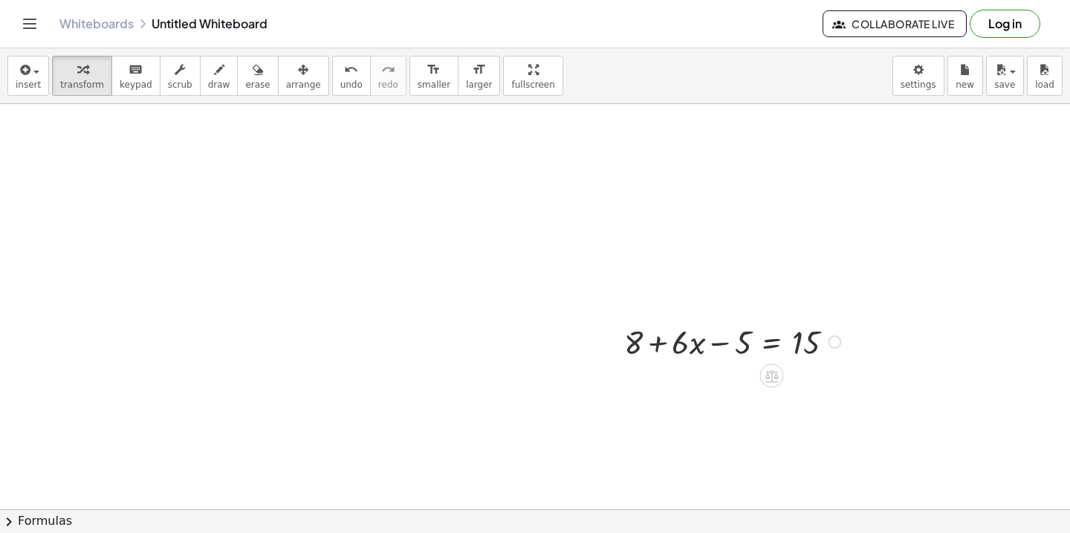
click at [722, 341] on div at bounding box center [735, 341] width 236 height 44
click at [774, 378] on icon at bounding box center [771, 376] width 13 height 13
click at [712, 377] on span "+" at bounding box center [712, 377] width 9 height 22
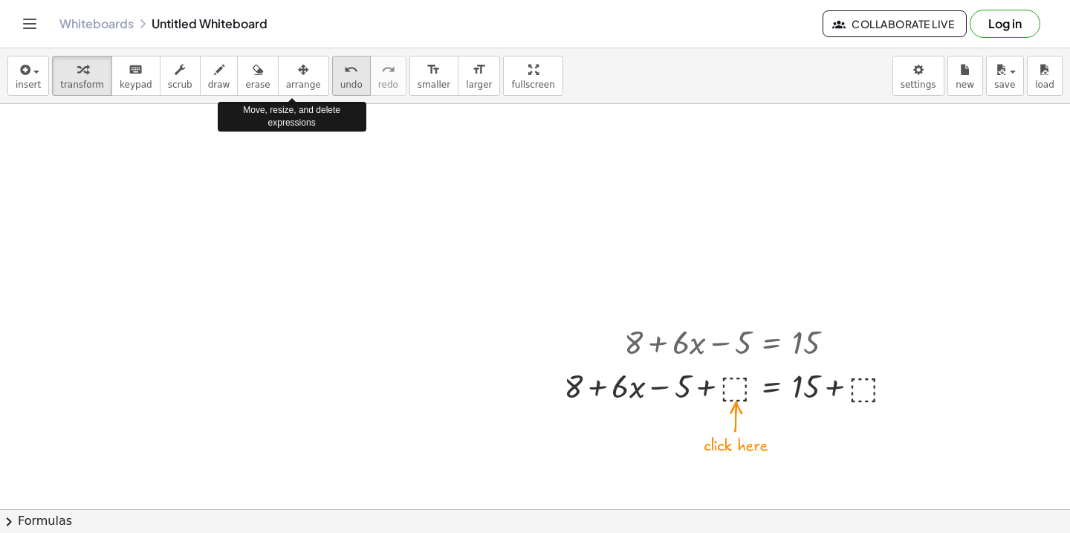
click at [340, 85] on span "undo" at bounding box center [351, 84] width 22 height 10
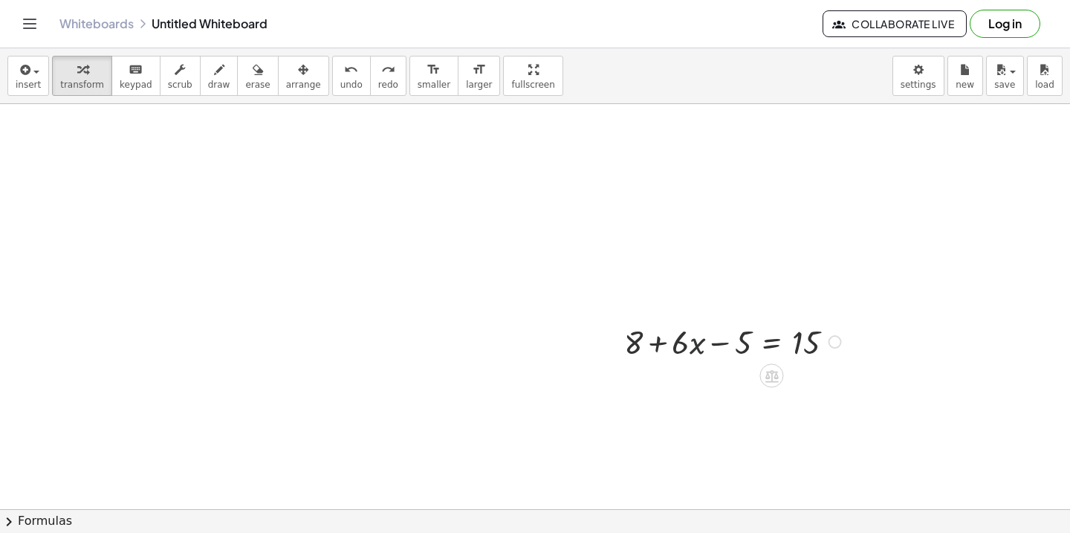
click at [705, 343] on div at bounding box center [735, 341] width 236 height 44
click at [765, 343] on div at bounding box center [735, 341] width 236 height 44
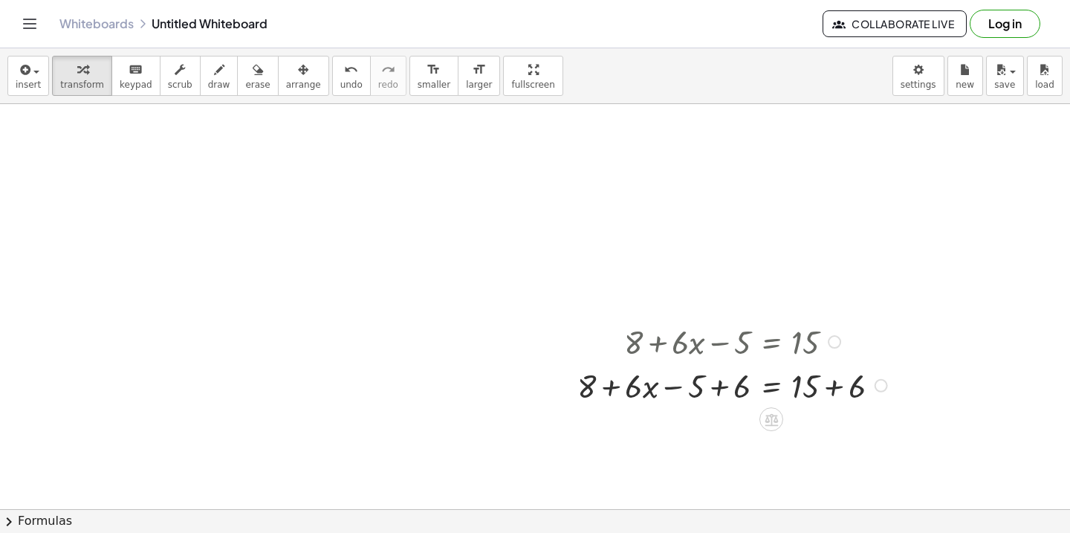
click at [725, 386] on div at bounding box center [734, 385] width 329 height 44
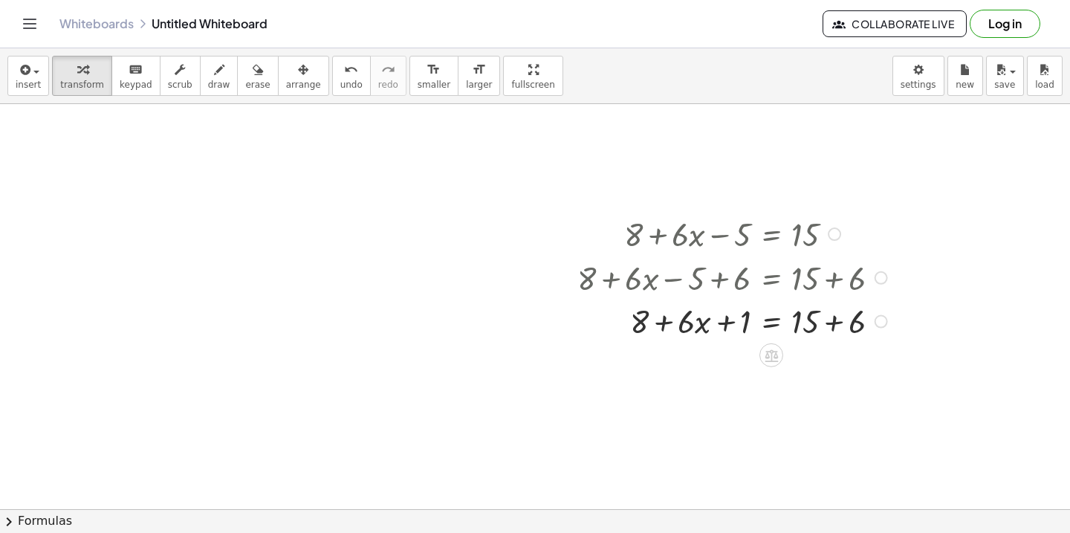
scroll to position [117, 0]
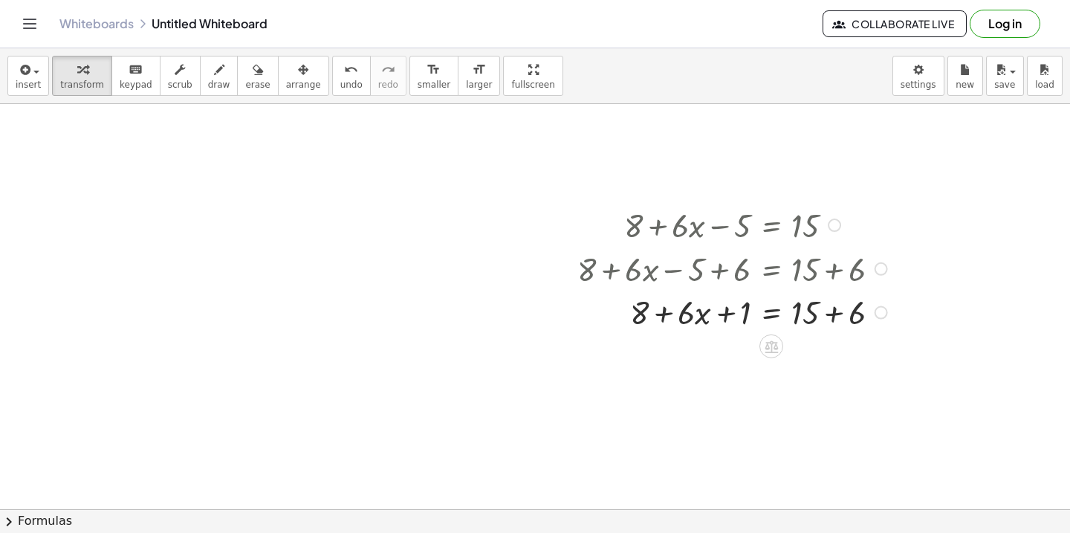
click at [830, 315] on div at bounding box center [734, 311] width 329 height 44
click at [663, 314] on div at bounding box center [734, 311] width 329 height 44
click at [724, 314] on div at bounding box center [734, 311] width 329 height 44
click at [766, 348] on icon at bounding box center [770, 346] width 13 height 13
click at [773, 317] on div at bounding box center [734, 311] width 329 height 44
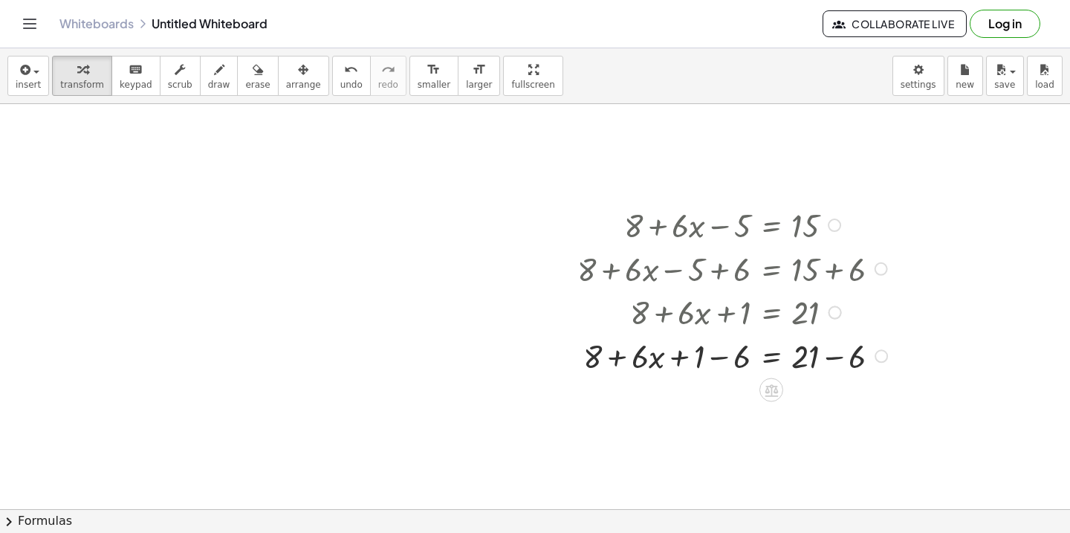
click at [714, 357] on div at bounding box center [734, 355] width 329 height 44
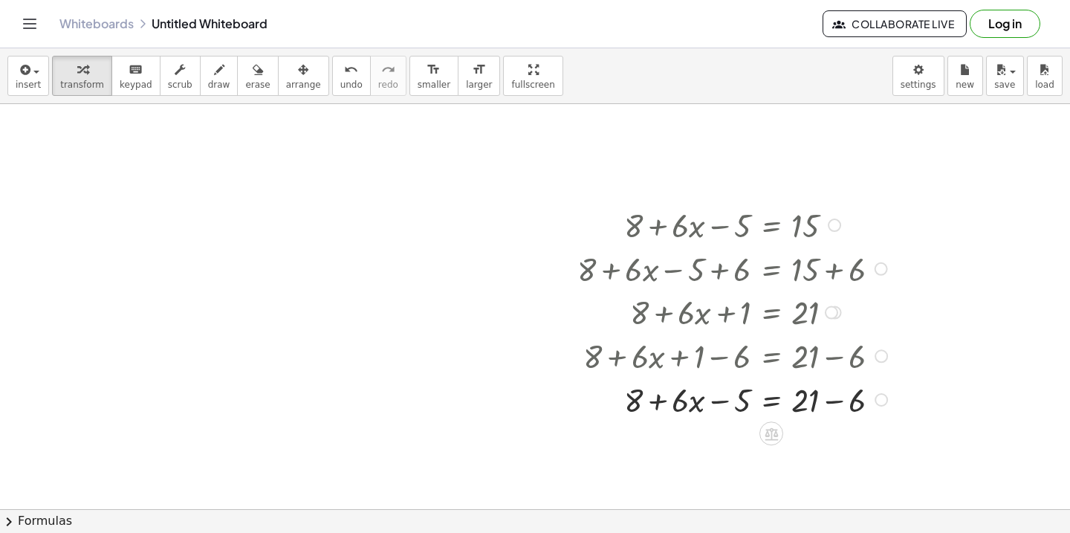
click at [832, 397] on div at bounding box center [734, 399] width 329 height 44
click at [695, 400] on div at bounding box center [734, 399] width 329 height 44
click at [715, 400] on div at bounding box center [734, 399] width 329 height 44
click at [730, 400] on div at bounding box center [734, 399] width 329 height 44
drag, startPoint x: 722, startPoint y: 400, endPoint x: 698, endPoint y: 400, distance: 24.5
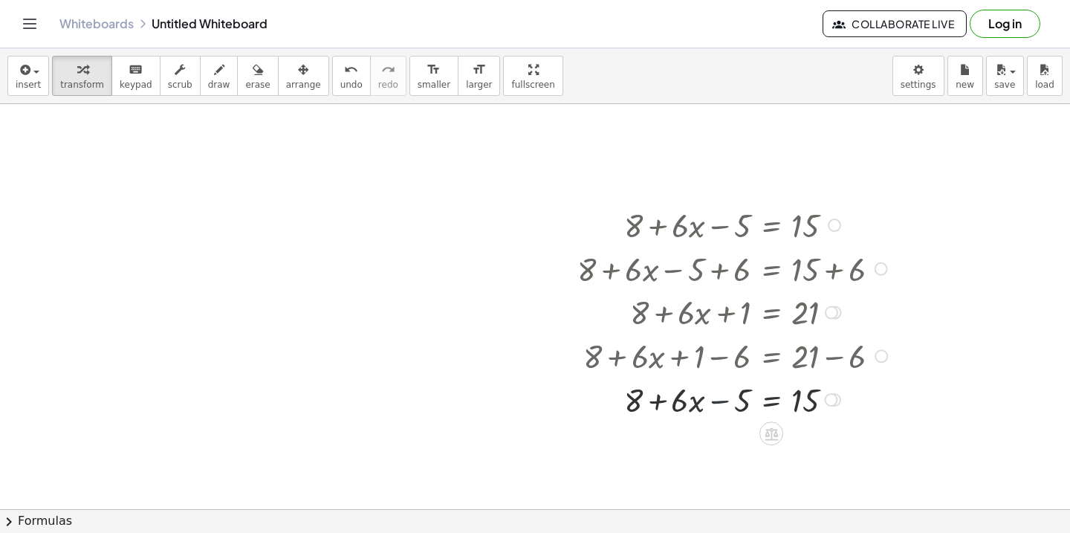
click at [698, 400] on div at bounding box center [734, 399] width 329 height 44
click at [695, 400] on div at bounding box center [734, 399] width 329 height 44
click at [692, 400] on div at bounding box center [734, 399] width 329 height 44
drag, startPoint x: 742, startPoint y: 399, endPoint x: 614, endPoint y: 396, distance: 128.6
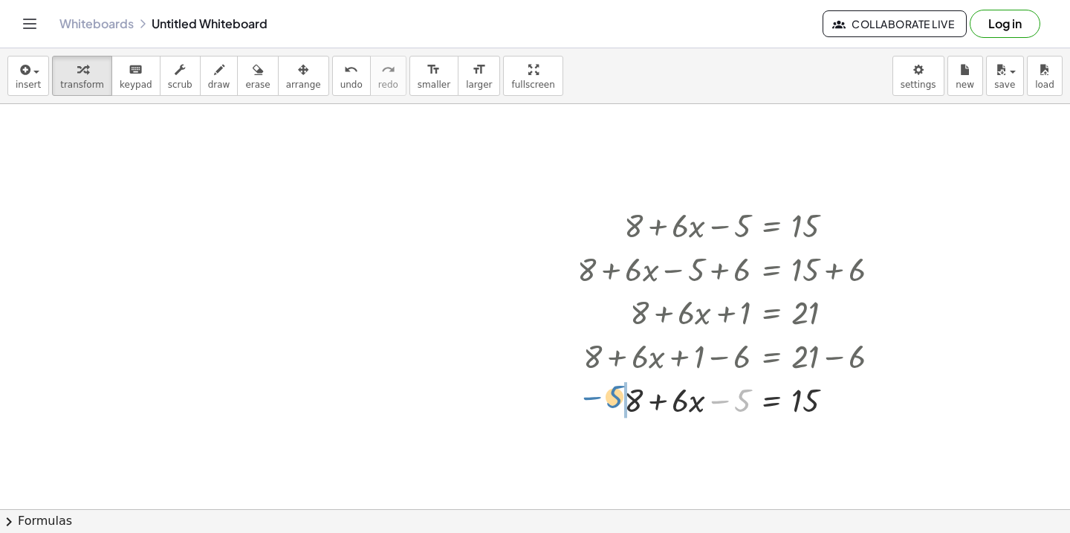
click at [614, 396] on div at bounding box center [734, 399] width 329 height 44
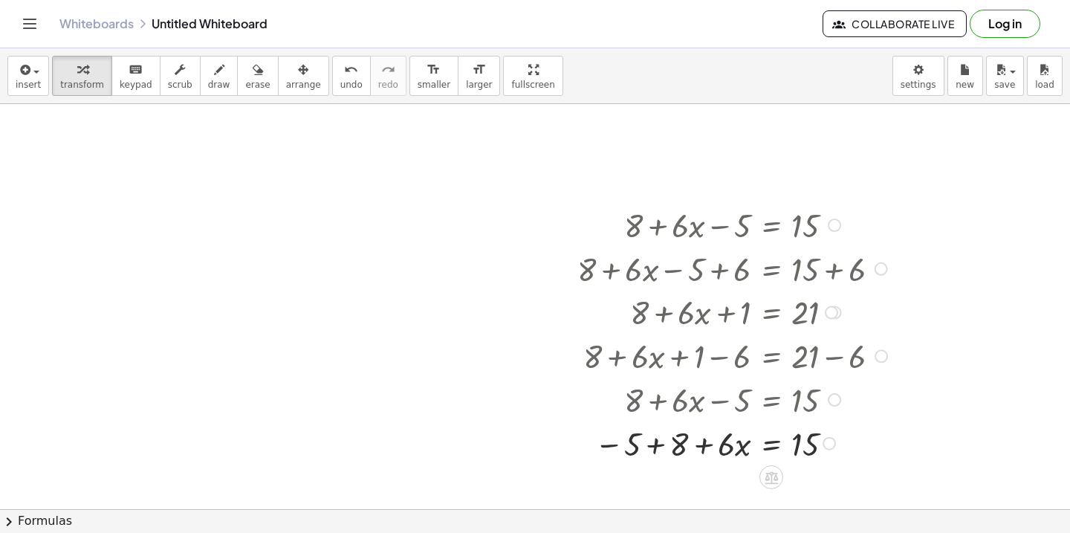
click at [650, 446] on div at bounding box center [734, 443] width 329 height 44
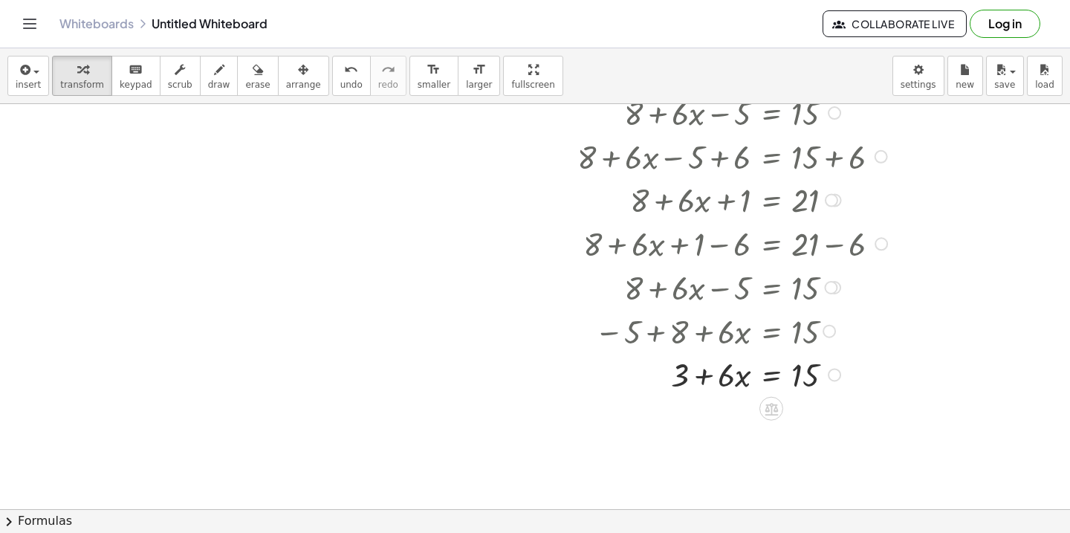
scroll to position [245, 0]
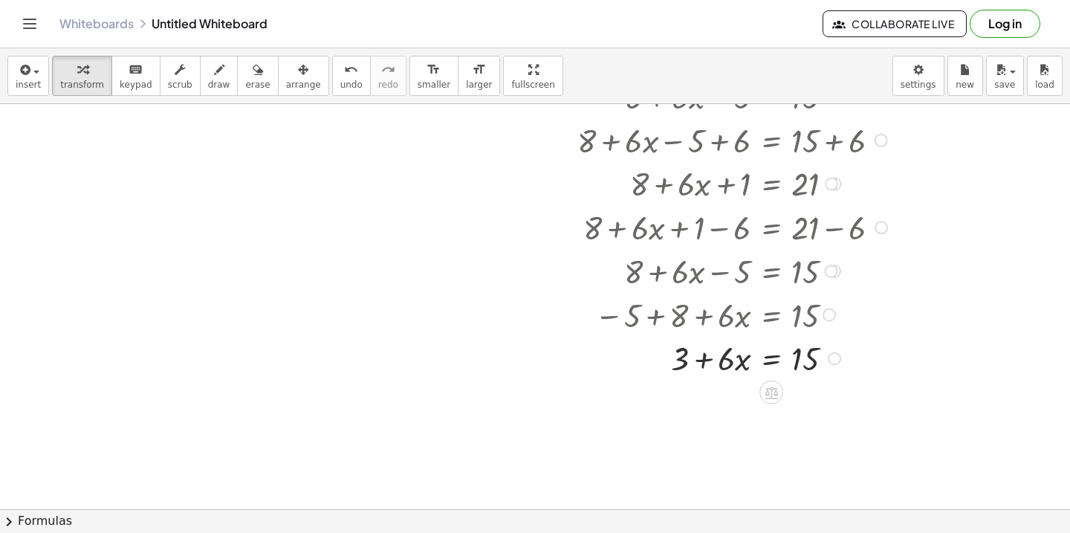
click at [702, 360] on div at bounding box center [734, 357] width 329 height 44
click at [768, 363] on div at bounding box center [734, 357] width 329 height 44
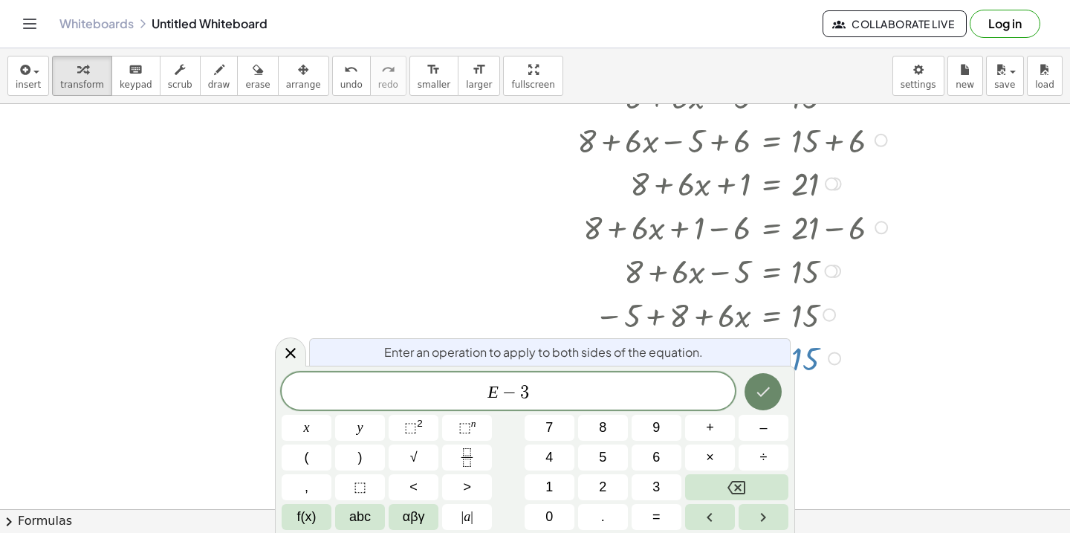
click at [773, 397] on button "Done" at bounding box center [762, 391] width 37 height 37
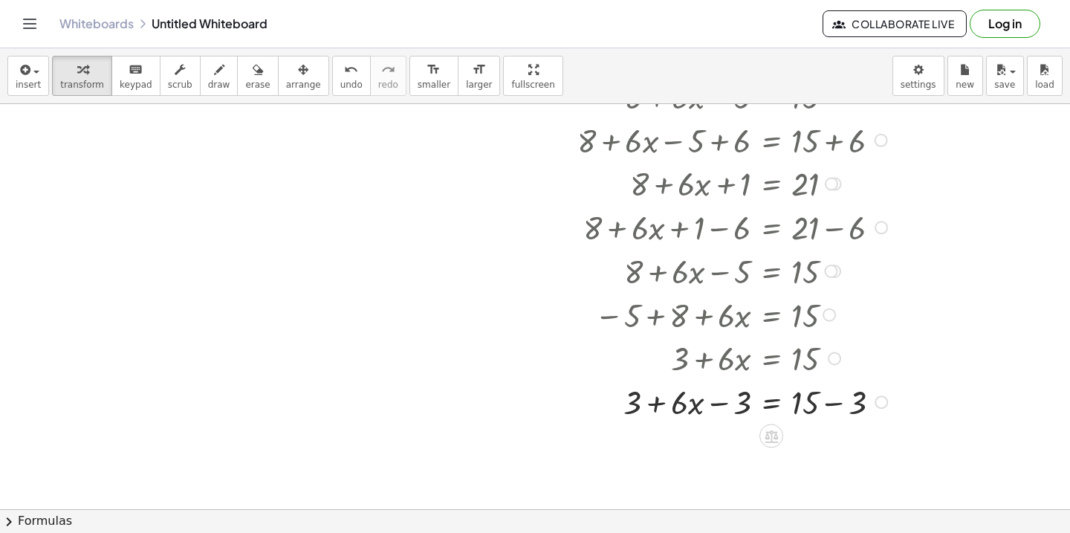
click at [739, 360] on div at bounding box center [735, 357] width 330 height 44
drag, startPoint x: 740, startPoint y: 400, endPoint x: 627, endPoint y: 400, distance: 112.9
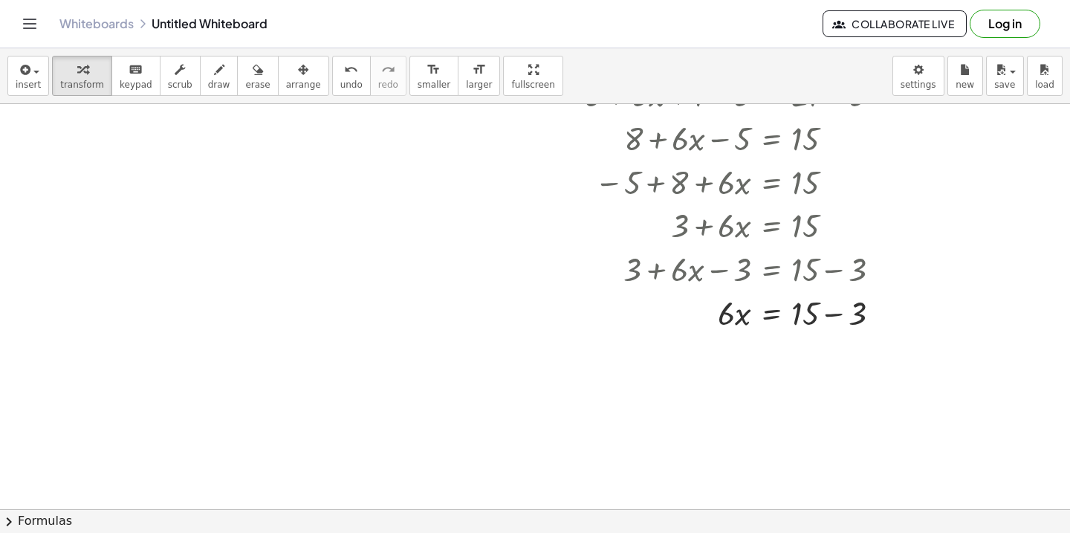
scroll to position [384, 0]
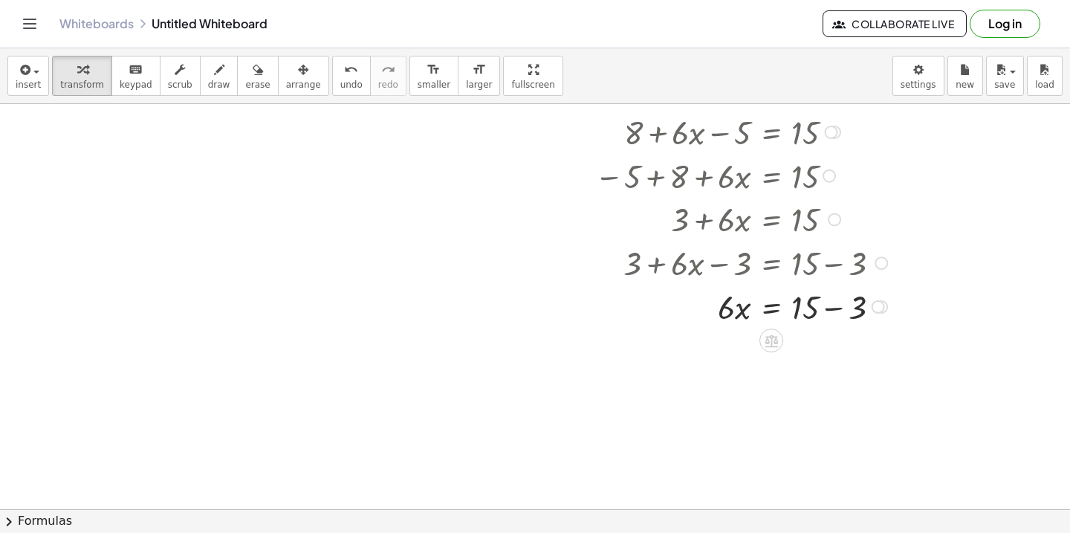
click at [831, 300] on div at bounding box center [735, 306] width 330 height 44
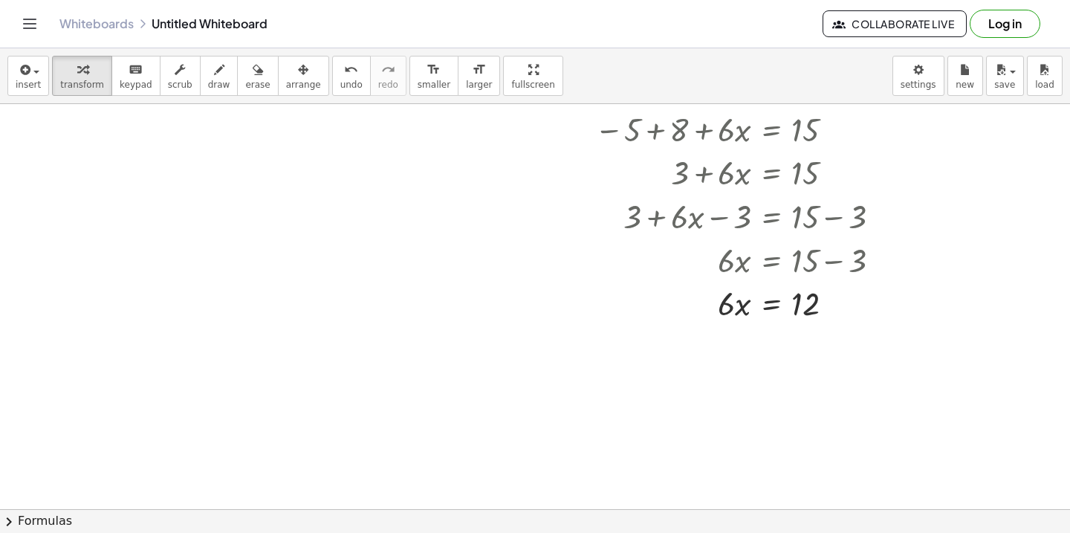
scroll to position [433, 0]
click at [768, 304] on div at bounding box center [735, 300] width 330 height 44
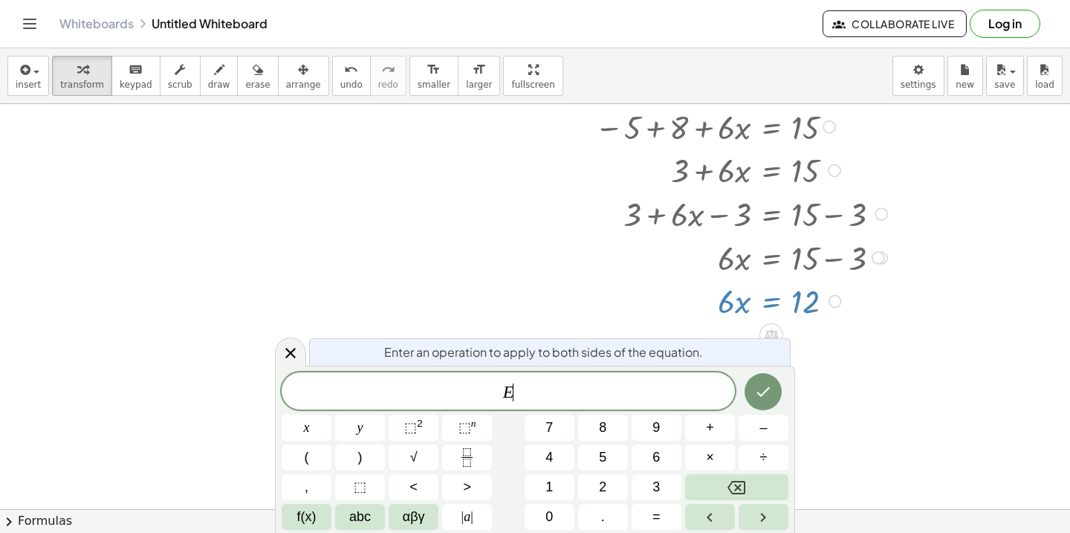
click at [926, 407] on div at bounding box center [535, 278] width 1070 height 1215
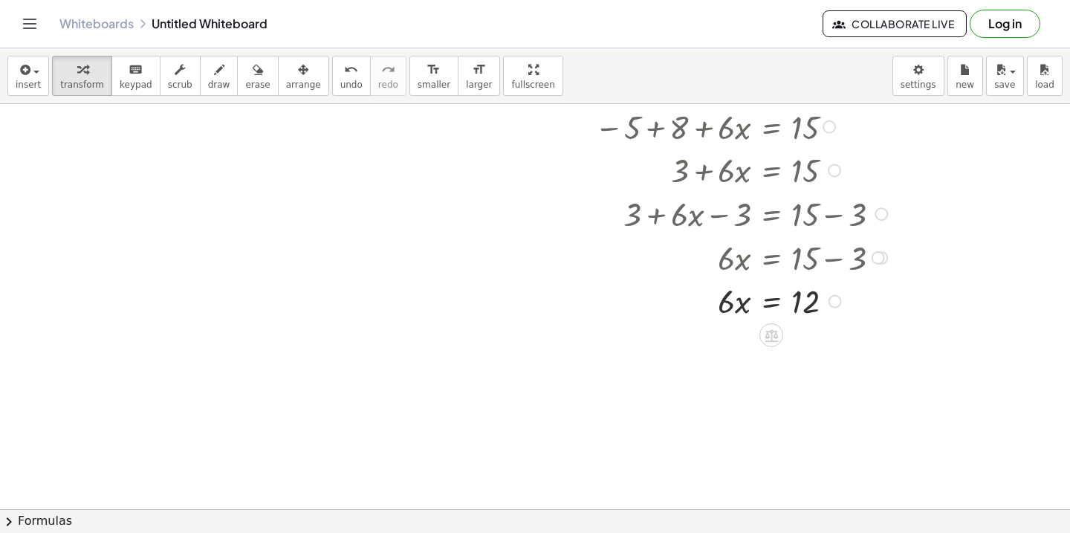
click at [773, 304] on div at bounding box center [735, 300] width 330 height 44
click at [802, 354] on div at bounding box center [735, 354] width 330 height 64
click at [734, 422] on div at bounding box center [735, 418] width 330 height 64
click at [766, 419] on div at bounding box center [735, 417] width 330 height 44
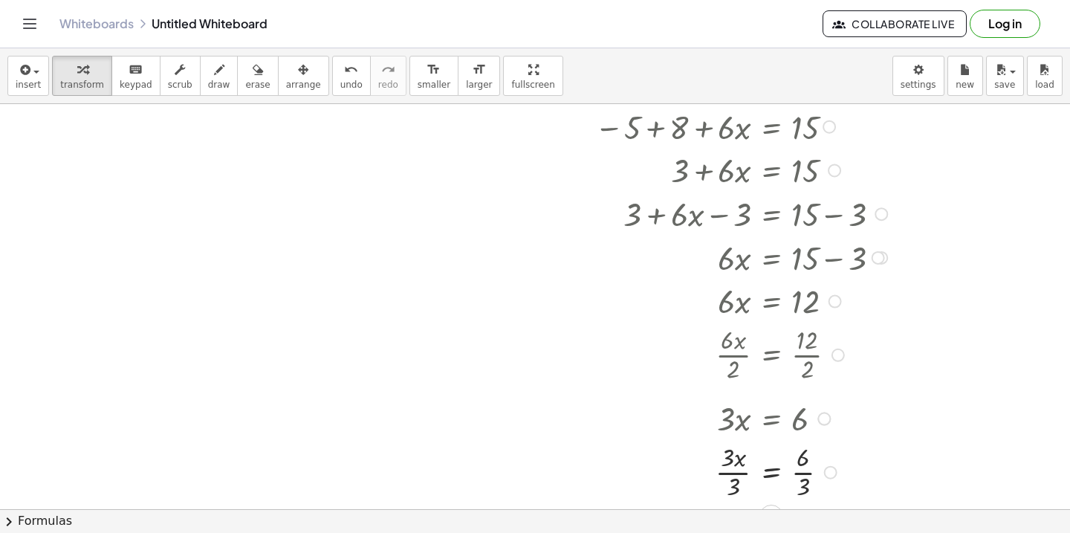
click at [805, 475] on div at bounding box center [735, 471] width 330 height 64
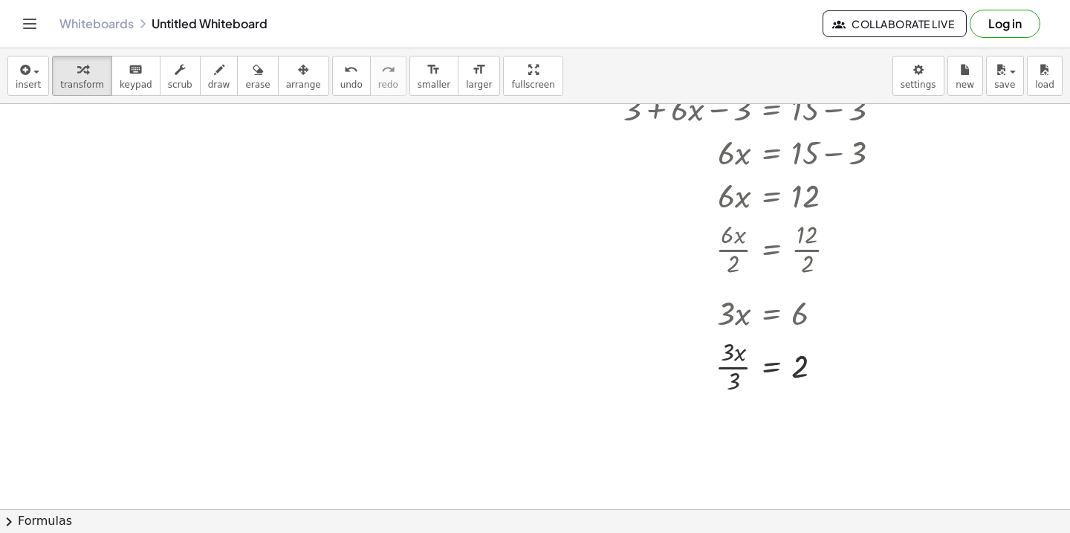
scroll to position [585, 0]
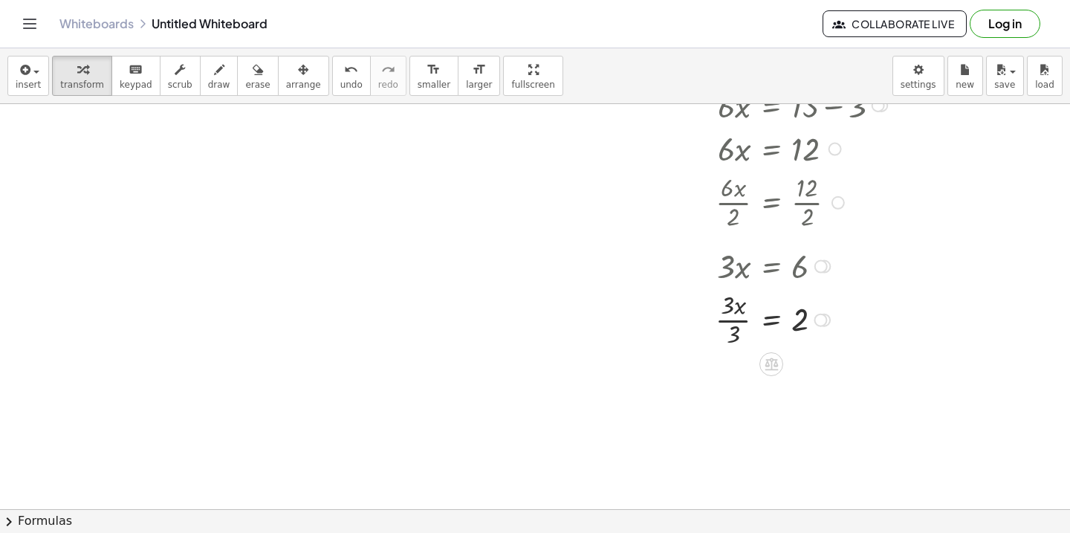
click at [740, 322] on div at bounding box center [735, 319] width 330 height 64
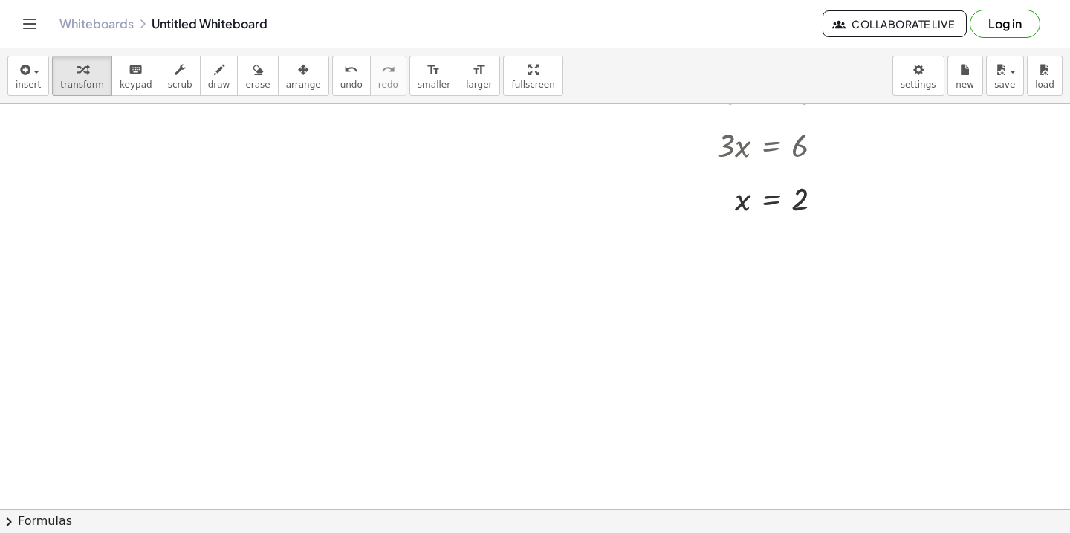
scroll to position [727, 0]
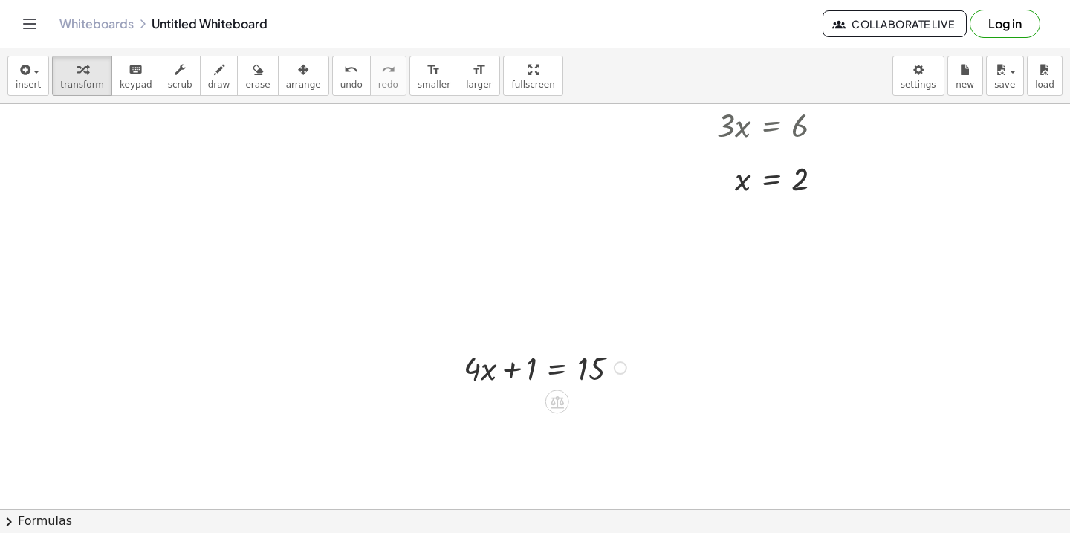
click at [560, 369] on div at bounding box center [547, 367] width 182 height 44
click at [620, 418] on div at bounding box center [547, 411] width 275 height 44
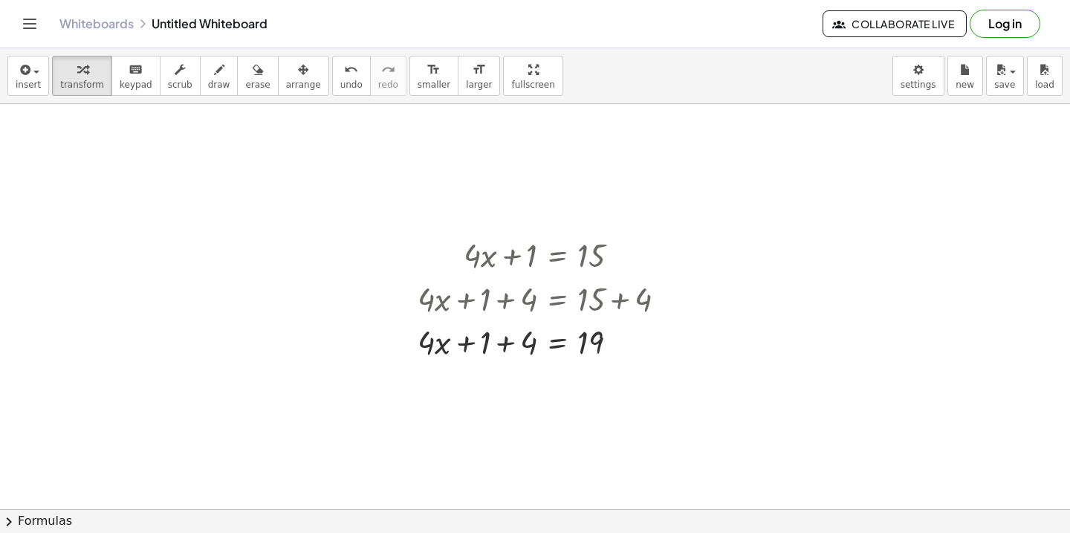
scroll to position [845, 0]
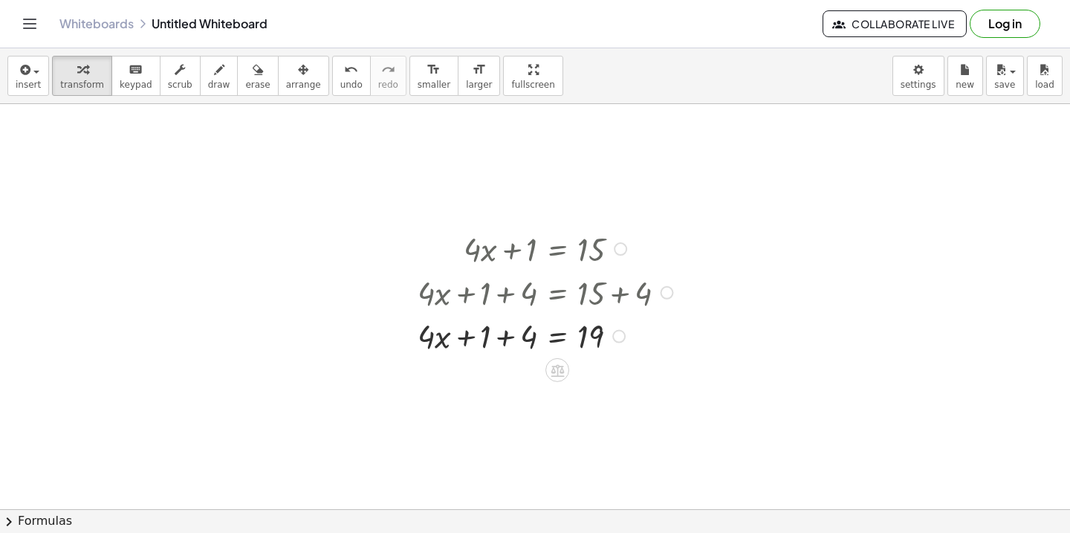
click at [506, 336] on div at bounding box center [547, 335] width 275 height 44
click at [499, 340] on div at bounding box center [547, 335] width 275 height 44
click at [553, 338] on div at bounding box center [547, 335] width 275 height 44
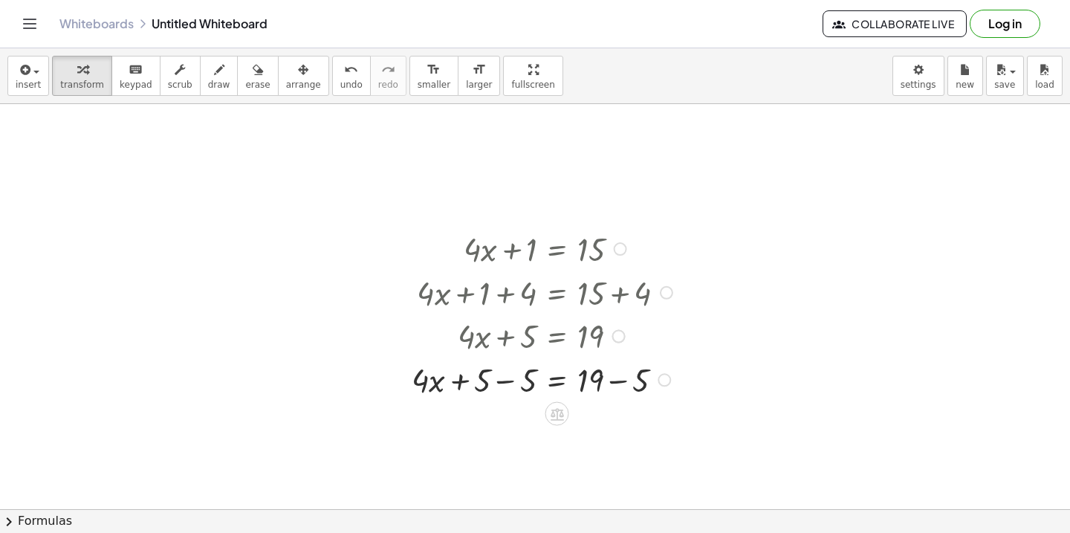
click at [533, 340] on div at bounding box center [544, 335] width 280 height 44
click at [531, 392] on div at bounding box center [544, 379] width 280 height 44
click at [642, 427] on div at bounding box center [544, 422] width 280 height 44
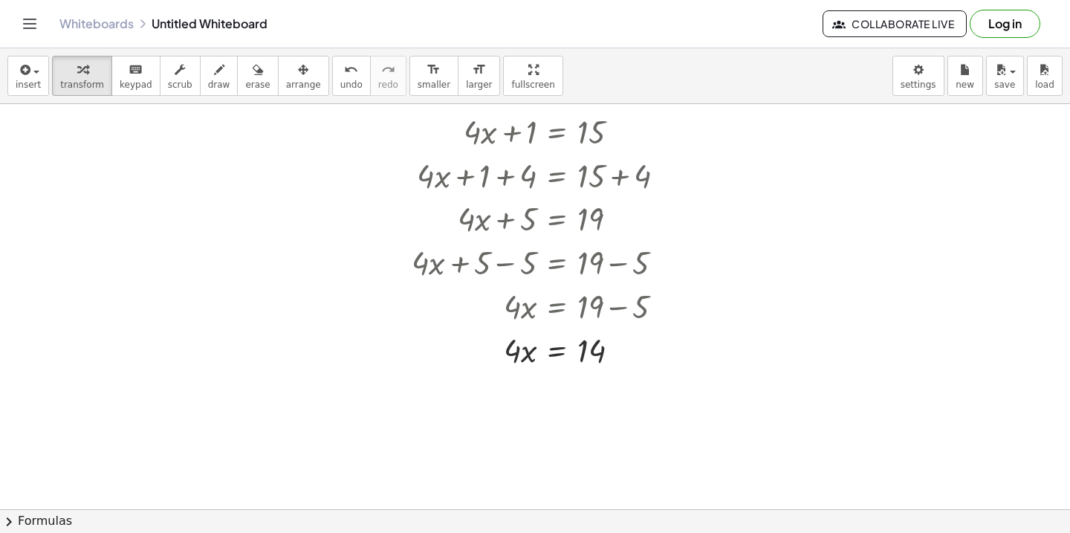
scroll to position [968, 0]
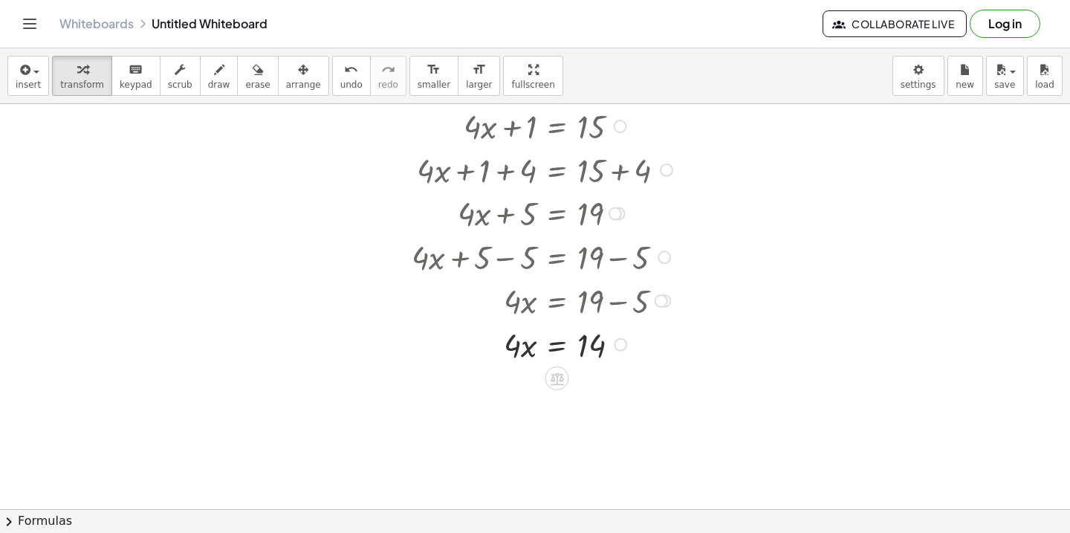
click at [556, 347] on div at bounding box center [544, 344] width 280 height 44
click at [531, 351] on div at bounding box center [544, 344] width 281 height 44
click at [533, 395] on div at bounding box center [544, 387] width 281 height 44
click at [519, 399] on div at bounding box center [544, 387] width 281 height 44
click at [522, 390] on div at bounding box center [544, 387] width 281 height 44
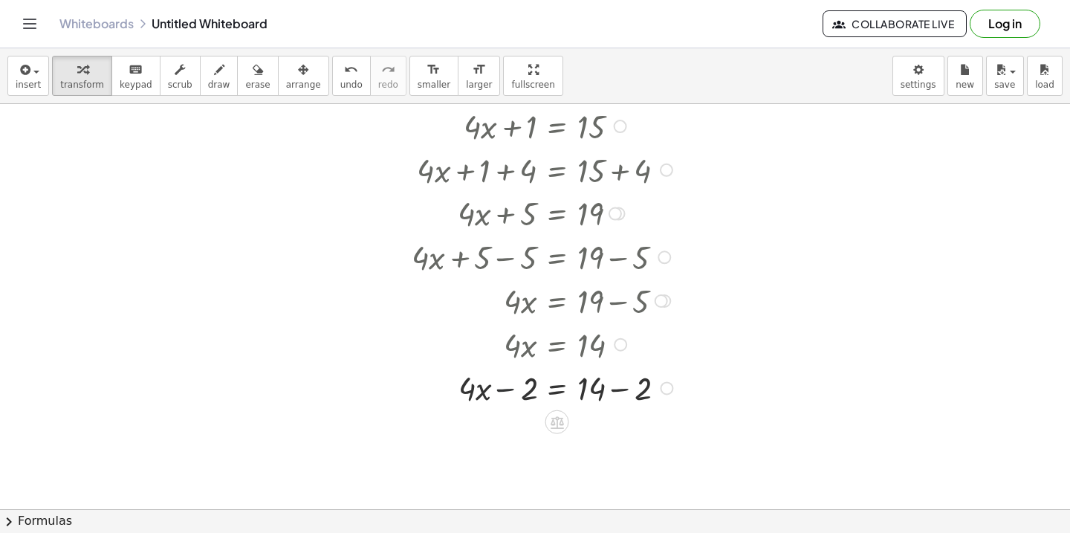
click at [522, 390] on div at bounding box center [544, 387] width 281 height 44
click at [344, 74] on icon "undo" at bounding box center [351, 70] width 14 height 18
click at [559, 349] on div at bounding box center [544, 344] width 280 height 44
click at [597, 389] on div at bounding box center [544, 387] width 281 height 44
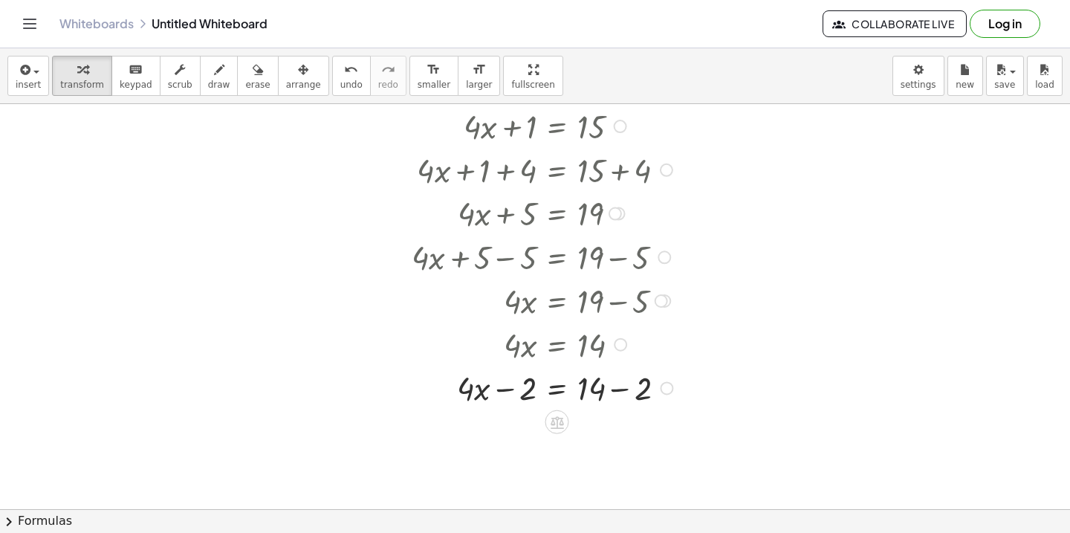
click at [617, 393] on div at bounding box center [544, 387] width 281 height 44
click at [505, 438] on div at bounding box center [544, 431] width 281 height 44
click at [554, 437] on div at bounding box center [544, 431] width 281 height 44
click at [525, 432] on div at bounding box center [544, 431] width 282 height 44
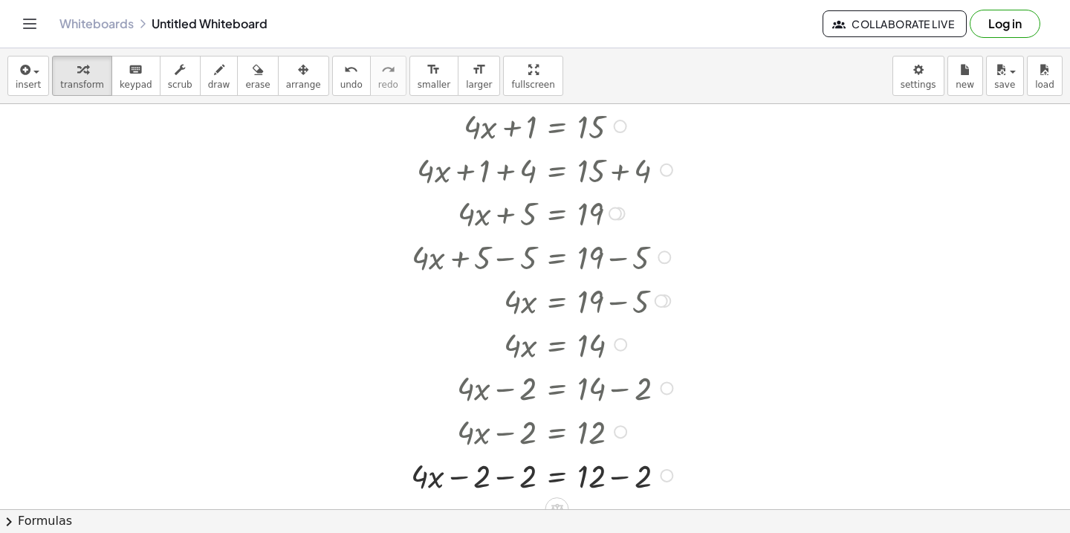
click at [525, 496] on div "+ · 4 · x + 1 = 15 + · 4 · x + 1 + 4 = + 15 + 4 + · 4 · x + 1 + 4 = 19 + · 4 · …" at bounding box center [536, 300] width 294 height 400
click at [525, 477] on div at bounding box center [544, 474] width 282 height 44
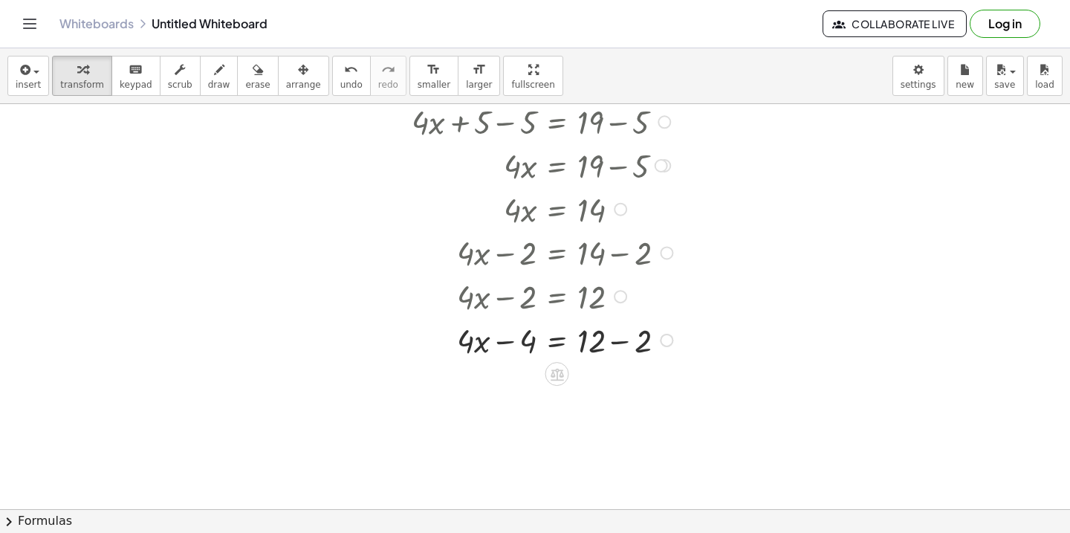
scroll to position [1106, 0]
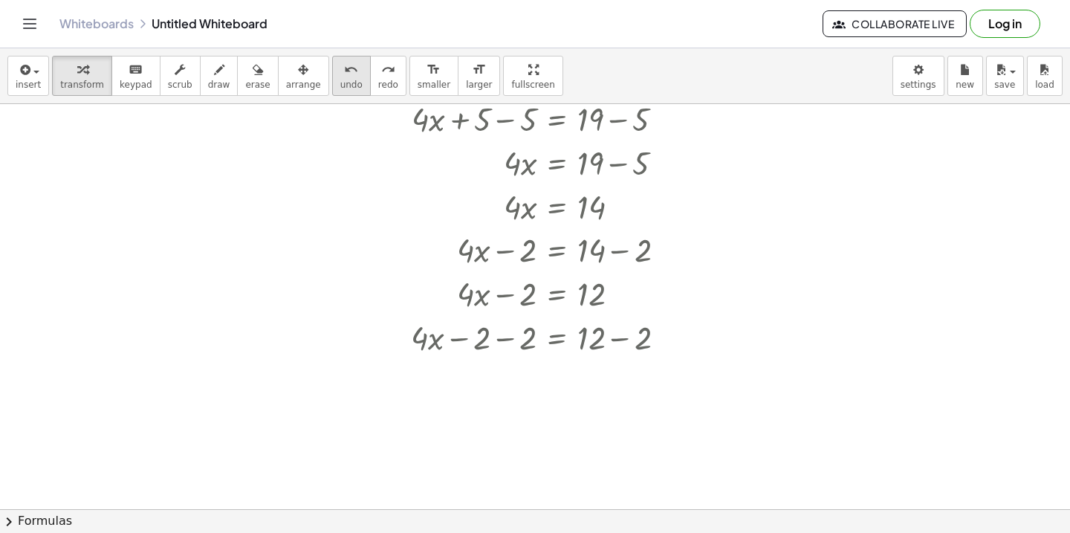
click at [344, 72] on icon "undo" at bounding box center [351, 70] width 14 height 18
click at [557, 296] on div at bounding box center [544, 292] width 281 height 44
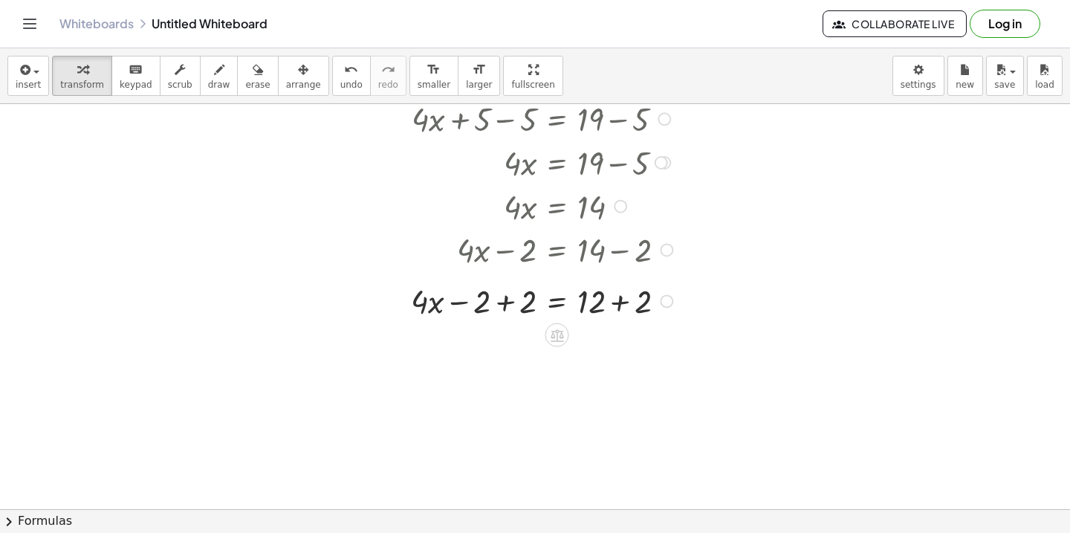
click at [521, 301] on div at bounding box center [544, 292] width 282 height 44
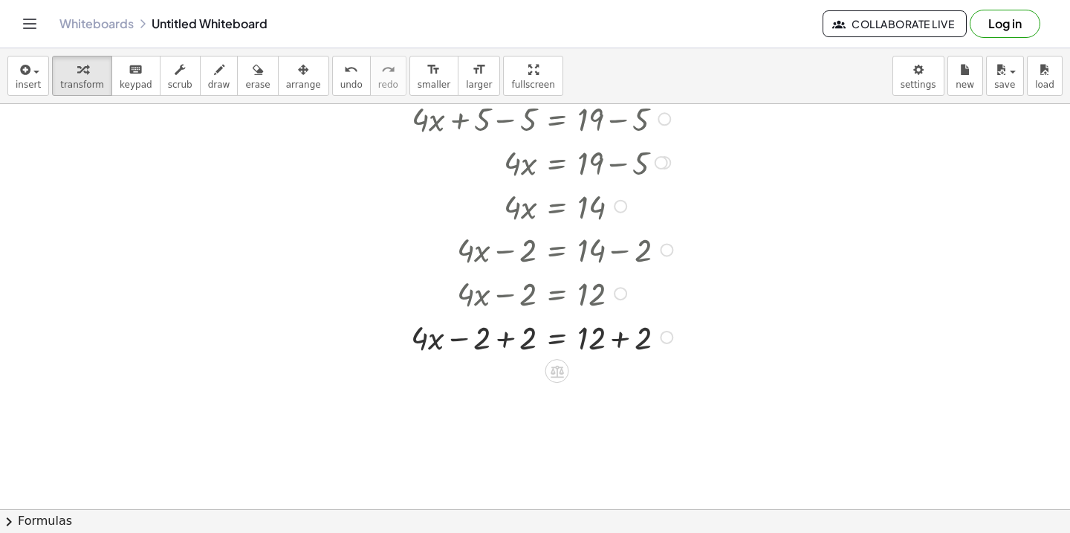
click at [521, 323] on div at bounding box center [544, 336] width 282 height 44
click at [522, 338] on div at bounding box center [544, 336] width 281 height 44
click at [649, 388] on div at bounding box center [544, 379] width 282 height 44
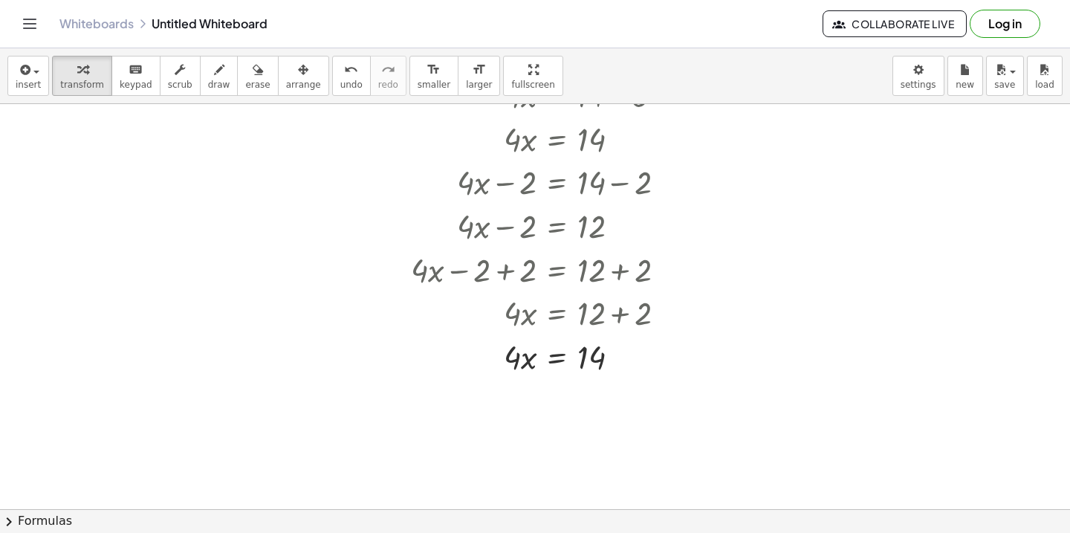
scroll to position [1181, 0]
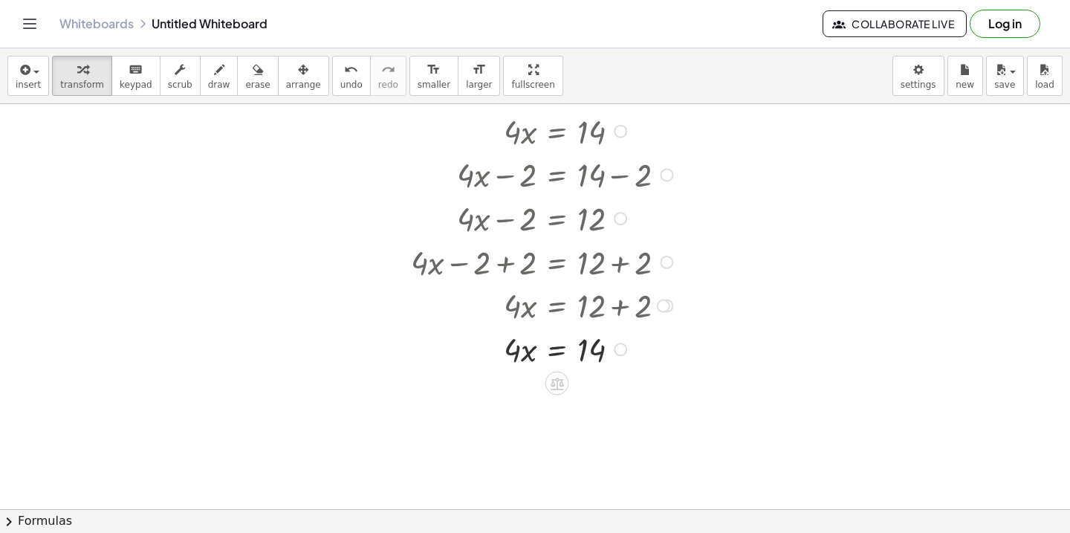
click at [554, 352] on div at bounding box center [544, 348] width 282 height 44
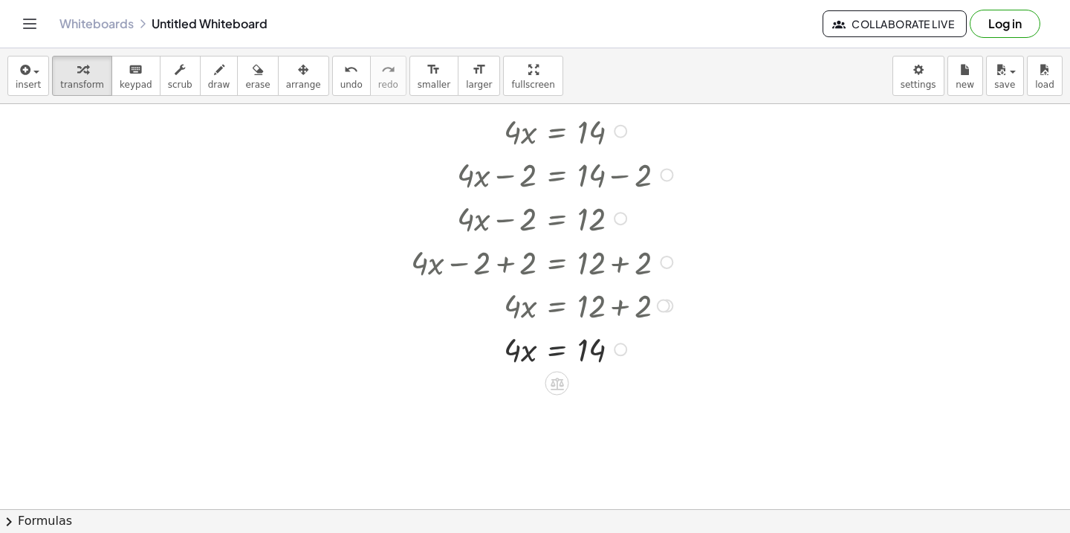
click at [553, 348] on div at bounding box center [544, 348] width 282 height 44
click at [527, 400] on div at bounding box center [544, 392] width 282 height 44
click at [533, 392] on div at bounding box center [544, 392] width 282 height 44
click at [531, 392] on div at bounding box center [544, 392] width 282 height 44
click at [510, 392] on div at bounding box center [544, 392] width 282 height 44
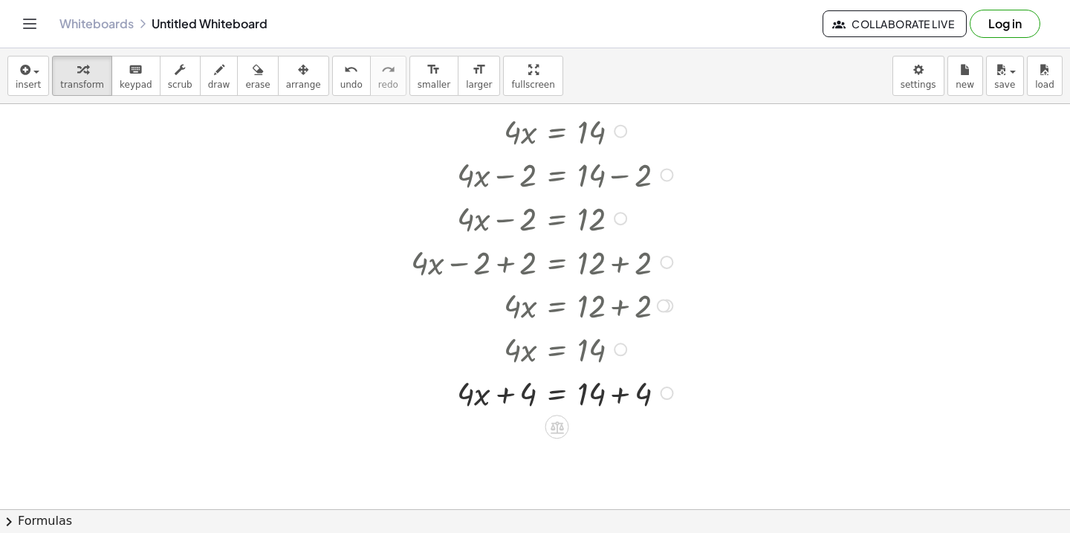
click at [622, 393] on div at bounding box center [544, 392] width 282 height 44
click at [559, 437] on div at bounding box center [544, 436] width 282 height 44
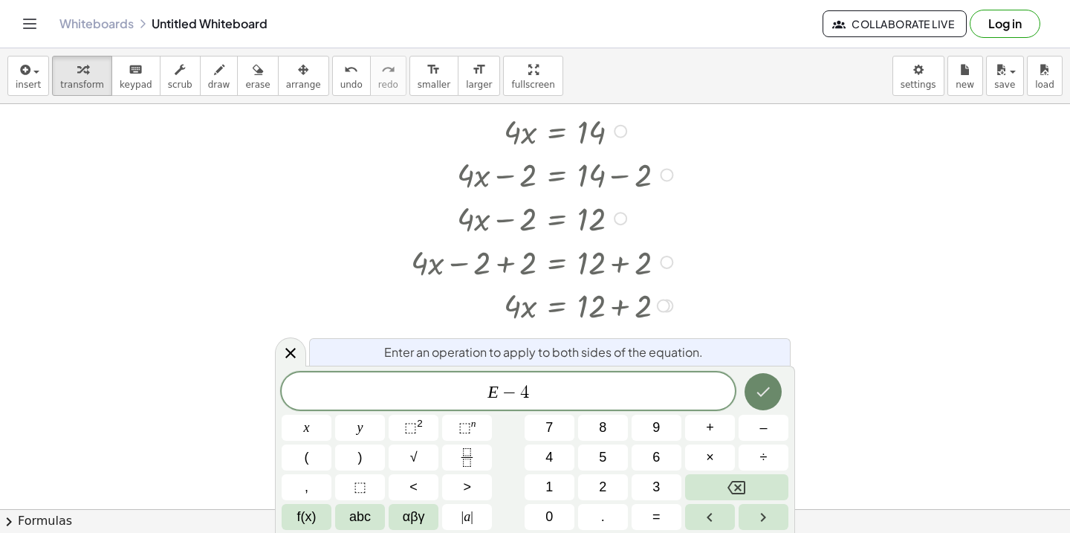
click at [766, 397] on icon "Done" at bounding box center [763, 392] width 18 height 18
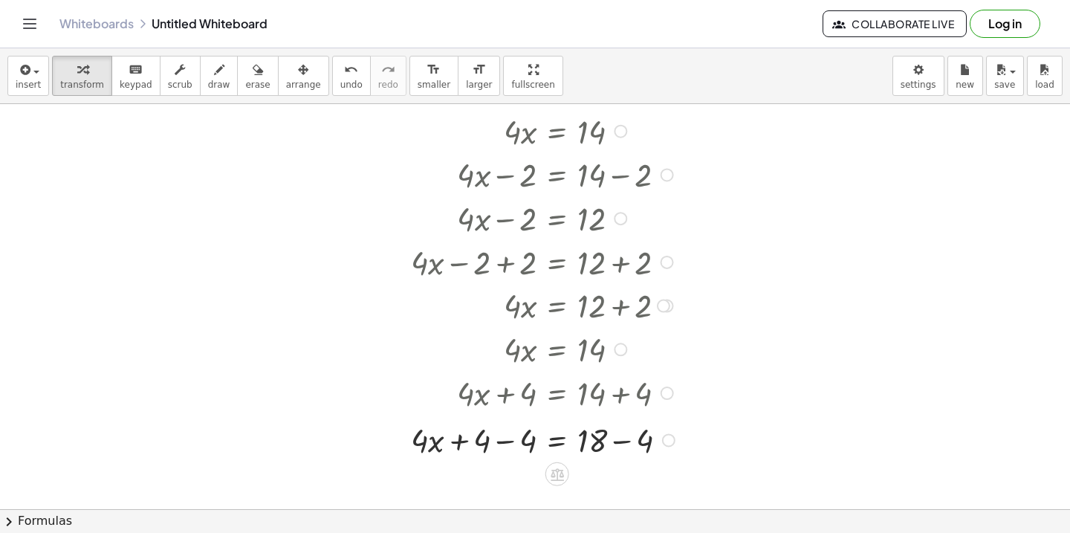
click at [527, 443] on div at bounding box center [544, 436] width 283 height 44
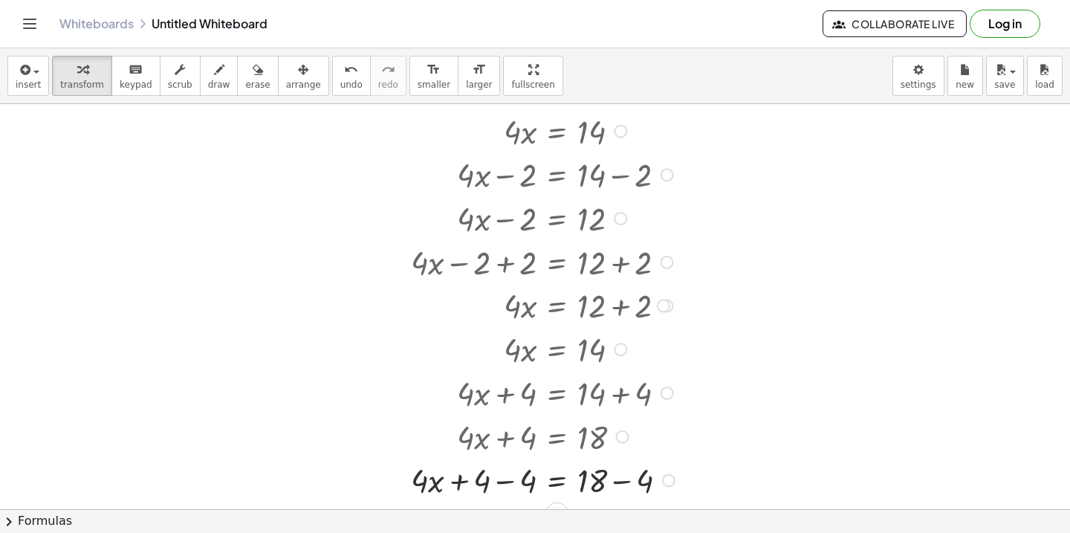
click at [502, 489] on div at bounding box center [544, 479] width 283 height 44
click at [619, 479] on div at bounding box center [544, 479] width 283 height 44
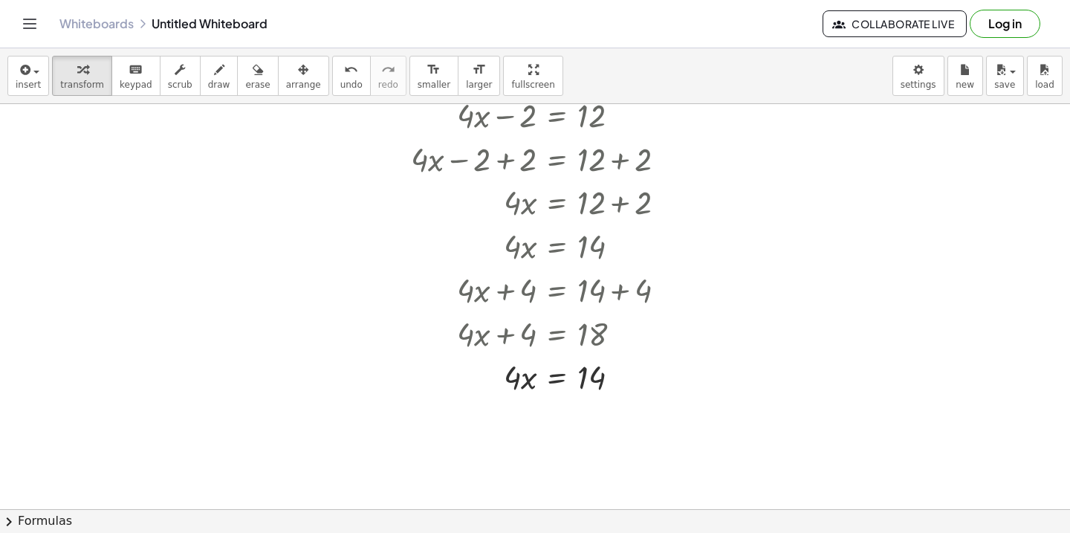
scroll to position [1340, 0]
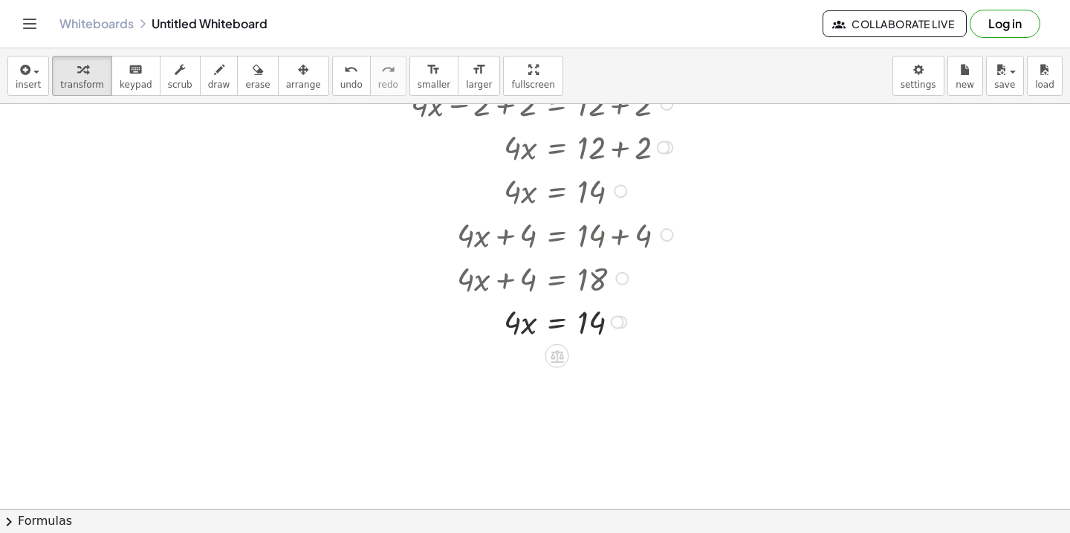
click at [559, 355] on icon at bounding box center [557, 356] width 16 height 16
click at [560, 358] on span "×" at bounding box center [557, 356] width 9 height 22
click at [516, 367] on div at bounding box center [544, 365] width 282 height 44
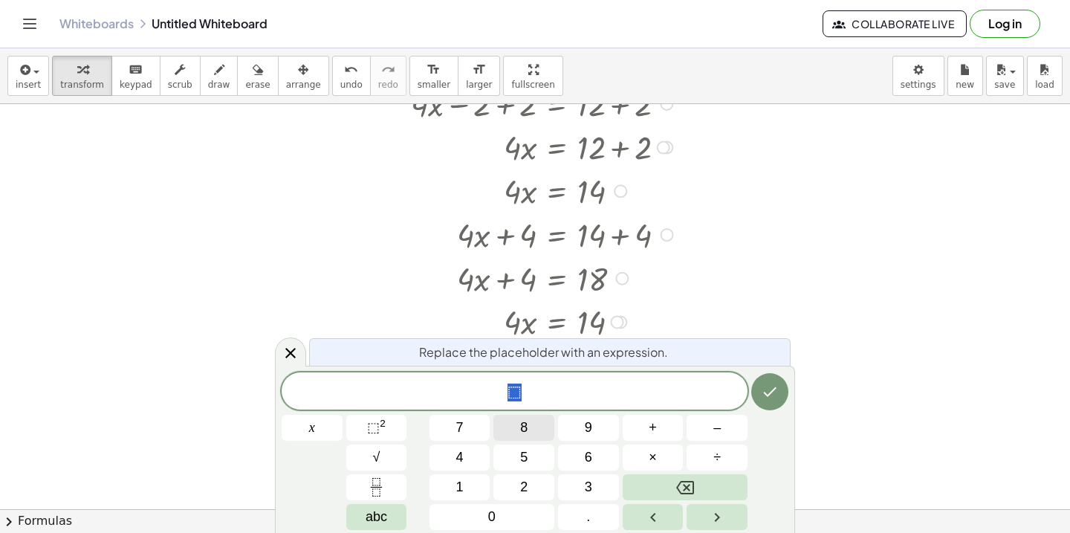
click at [535, 429] on button "8" at bounding box center [523, 428] width 61 height 26
click at [755, 382] on button "Done" at bounding box center [769, 391] width 37 height 37
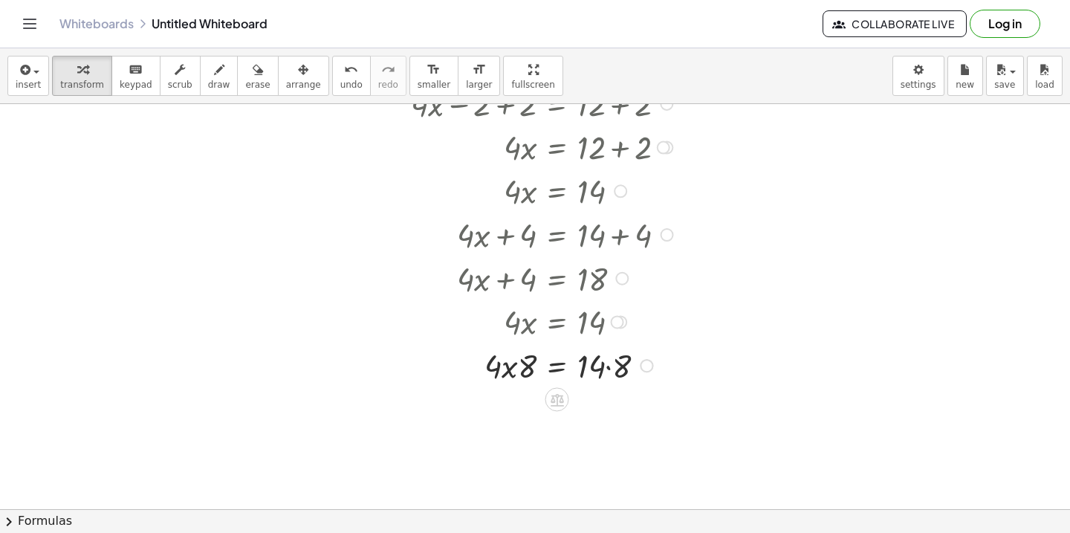
click at [607, 369] on div at bounding box center [544, 365] width 282 height 44
click at [512, 411] on div at bounding box center [544, 408] width 282 height 44
click at [513, 415] on div at bounding box center [544, 408] width 282 height 44
click at [528, 414] on div at bounding box center [544, 408] width 282 height 44
click at [344, 66] on icon "undo" at bounding box center [351, 70] width 14 height 18
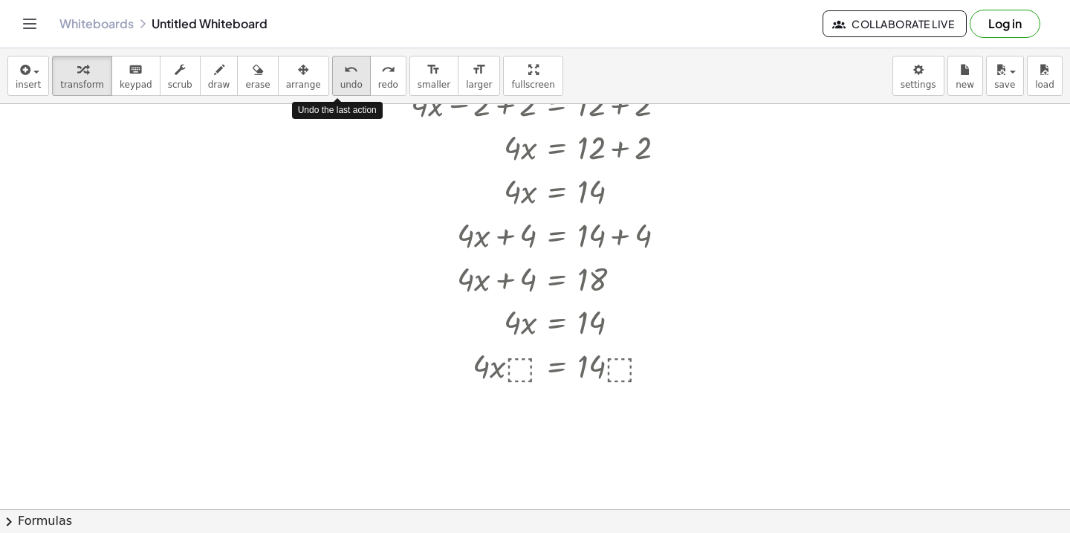
click at [344, 66] on icon "undo" at bounding box center [351, 70] width 14 height 18
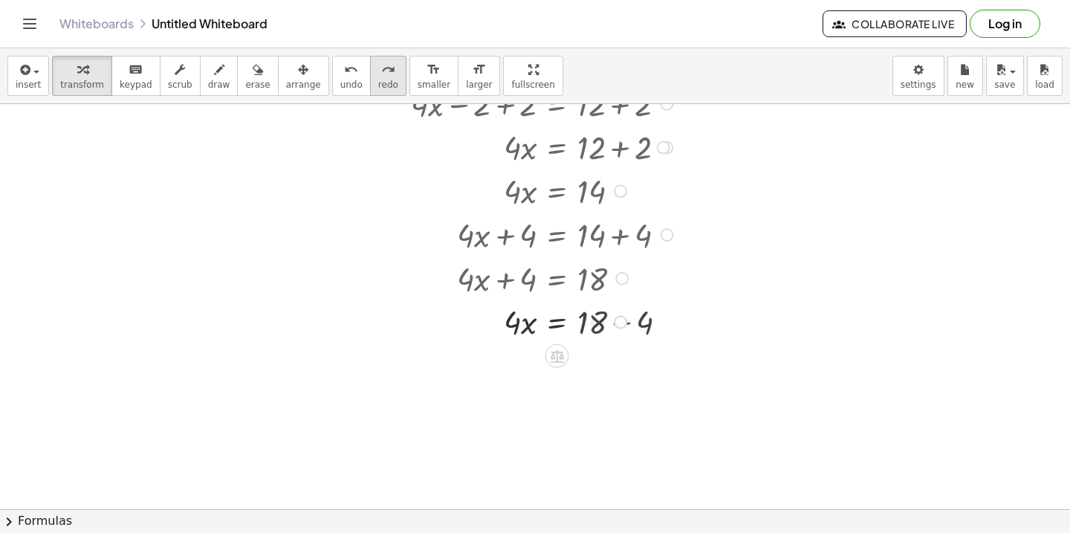
click at [384, 71] on button "redo redo" at bounding box center [388, 76] width 36 height 40
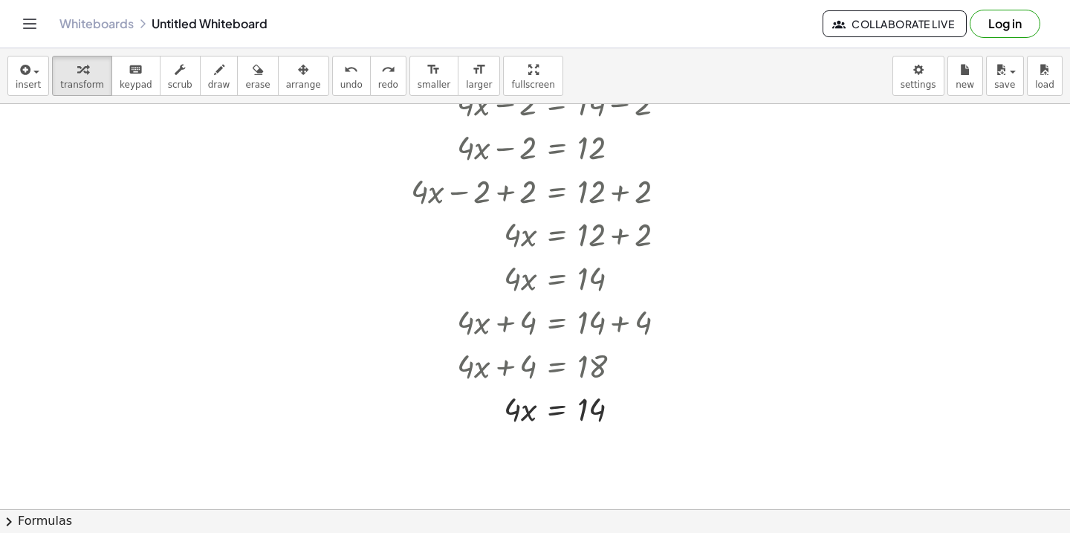
scroll to position [1250, 0]
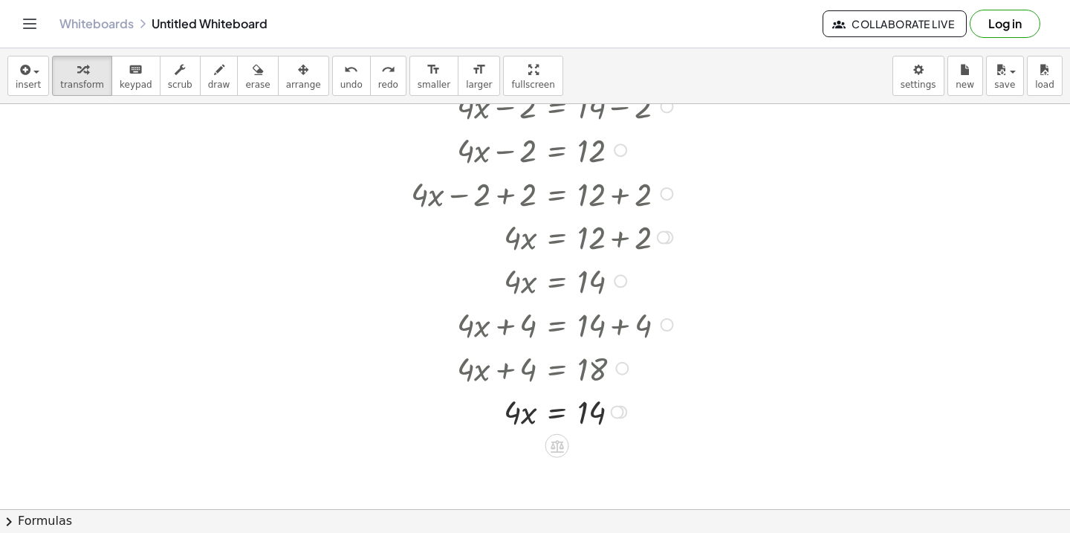
click at [559, 412] on div at bounding box center [544, 411] width 282 height 44
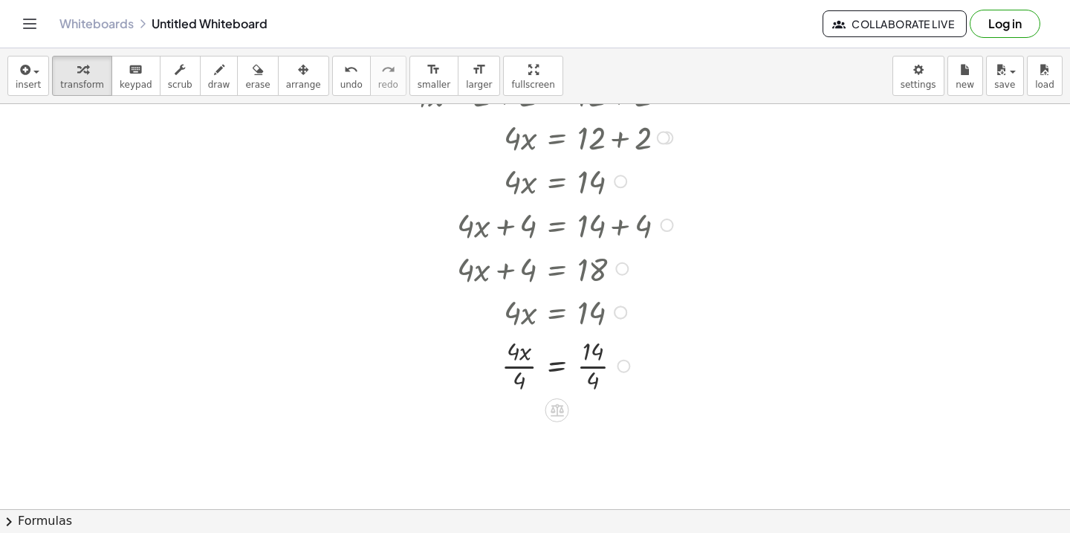
scroll to position [1354, 0]
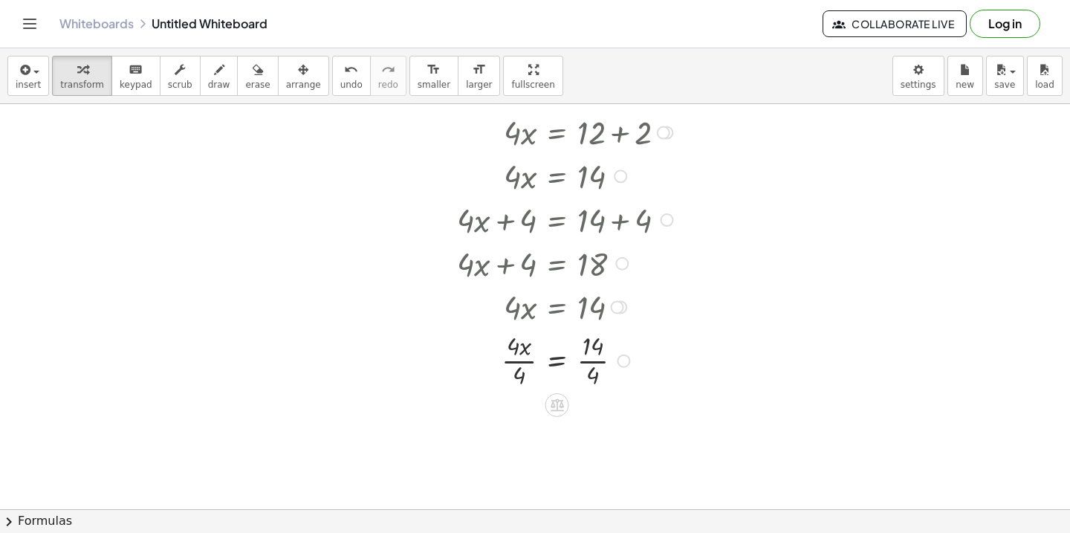
click at [528, 363] on div at bounding box center [544, 360] width 282 height 64
click at [597, 423] on div at bounding box center [544, 424] width 282 height 64
click at [591, 426] on div at bounding box center [544, 424] width 282 height 64
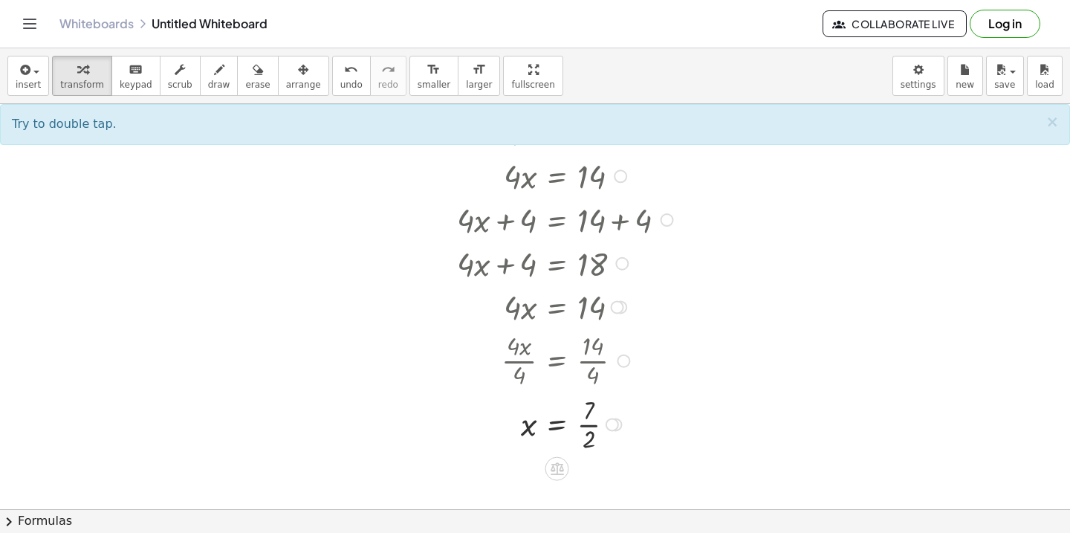
click at [588, 425] on div at bounding box center [544, 424] width 282 height 64
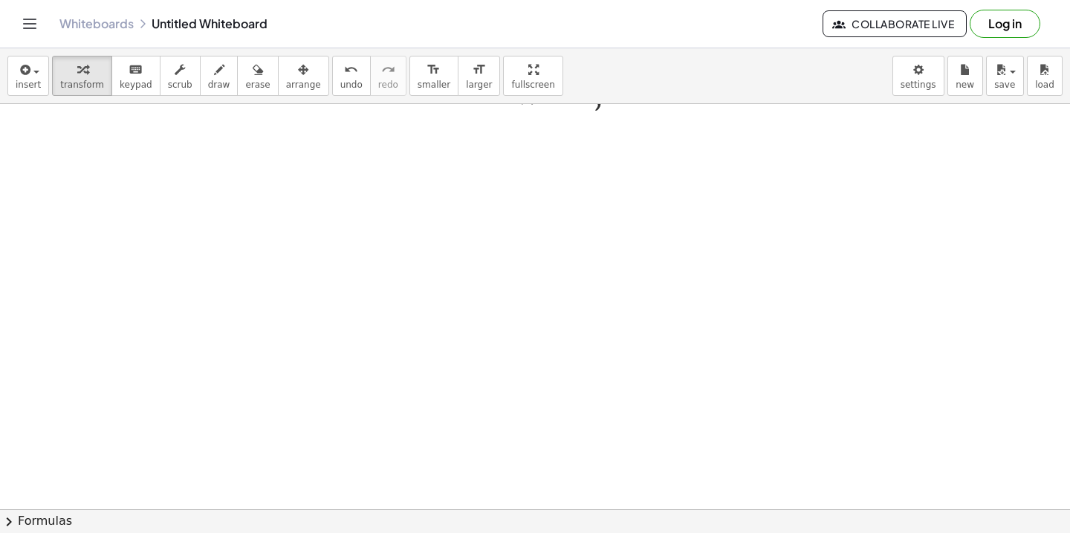
scroll to position [1733, 0]
drag, startPoint x: 568, startPoint y: 253, endPoint x: 570, endPoint y: 333, distance: 79.5
click at [126, 81] on span "keypad" at bounding box center [136, 84] width 33 height 10
drag, startPoint x: 78, startPoint y: 80, endPoint x: 97, endPoint y: 86, distance: 19.5
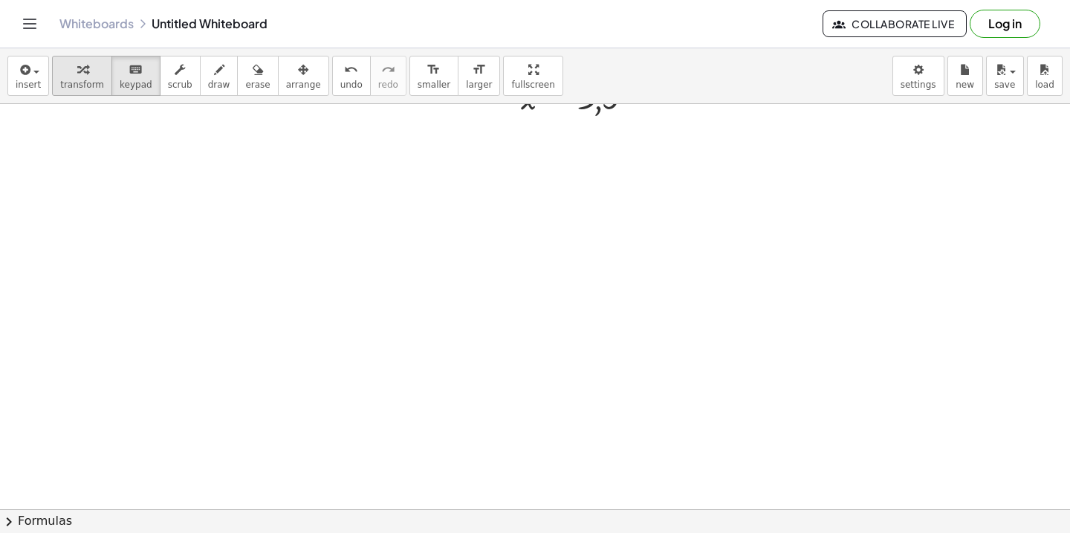
click at [78, 80] on span "transform" at bounding box center [82, 84] width 44 height 10
click at [464, 222] on div at bounding box center [484, 220] width 231 height 44
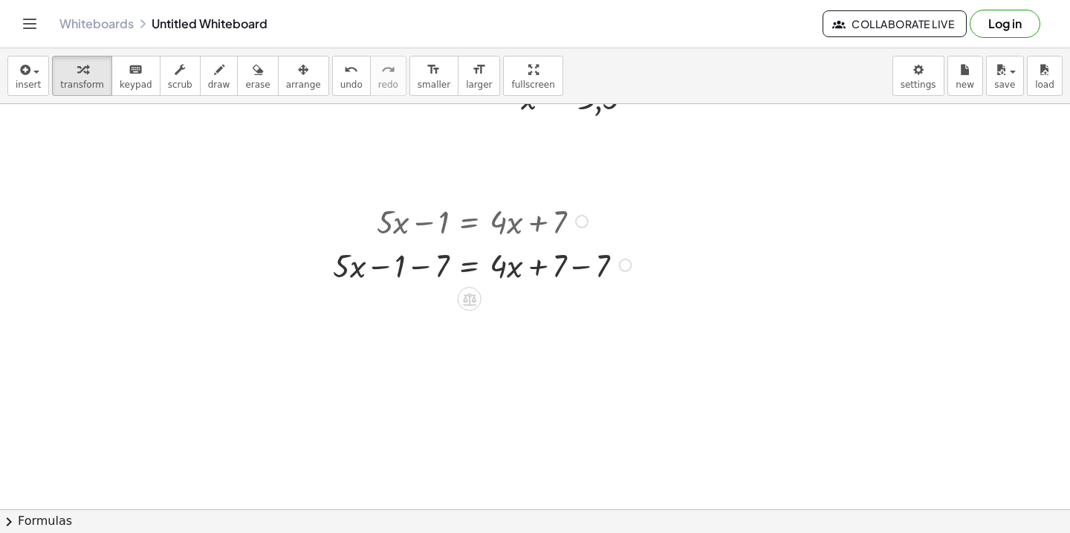
click at [422, 270] on div at bounding box center [484, 264] width 318 height 44
click at [580, 270] on div at bounding box center [502, 264] width 282 height 44
click at [470, 311] on div at bounding box center [484, 307] width 318 height 44
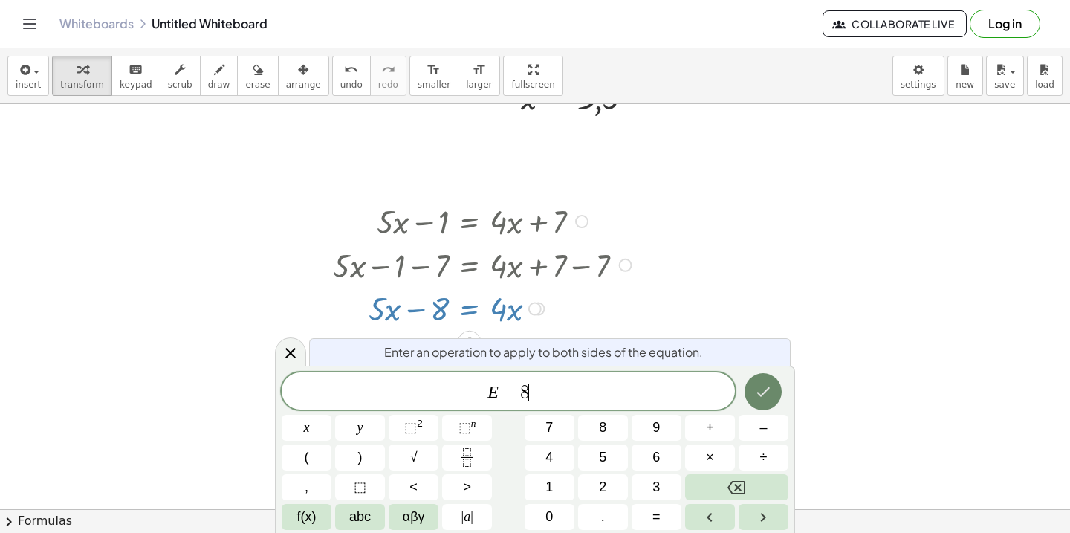
click at [752, 380] on button "Done" at bounding box center [762, 391] width 37 height 37
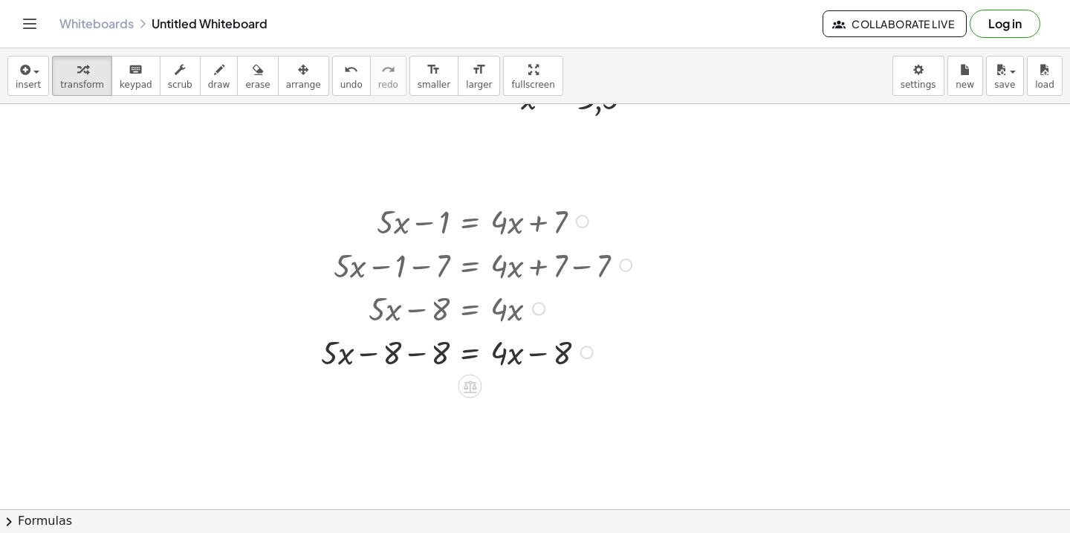
click at [416, 357] on div at bounding box center [479, 351] width 330 height 44
click at [398, 387] on div at bounding box center [479, 395] width 330 height 44
click at [539, 402] on div at bounding box center [479, 395] width 330 height 44
click at [469, 423] on icon at bounding box center [470, 430] width 16 height 16
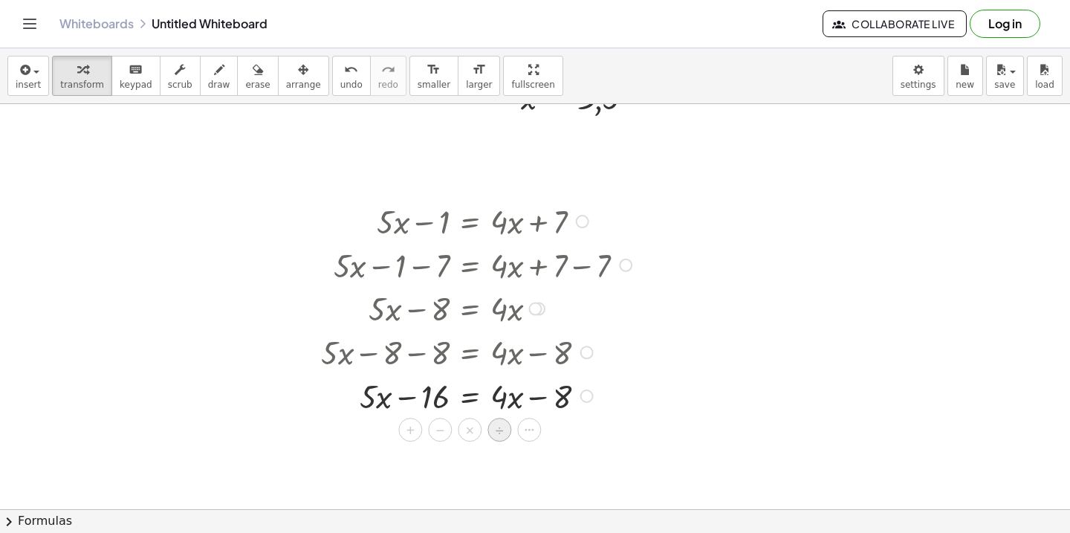
click at [500, 433] on span "÷" at bounding box center [500, 431] width 8 height 22
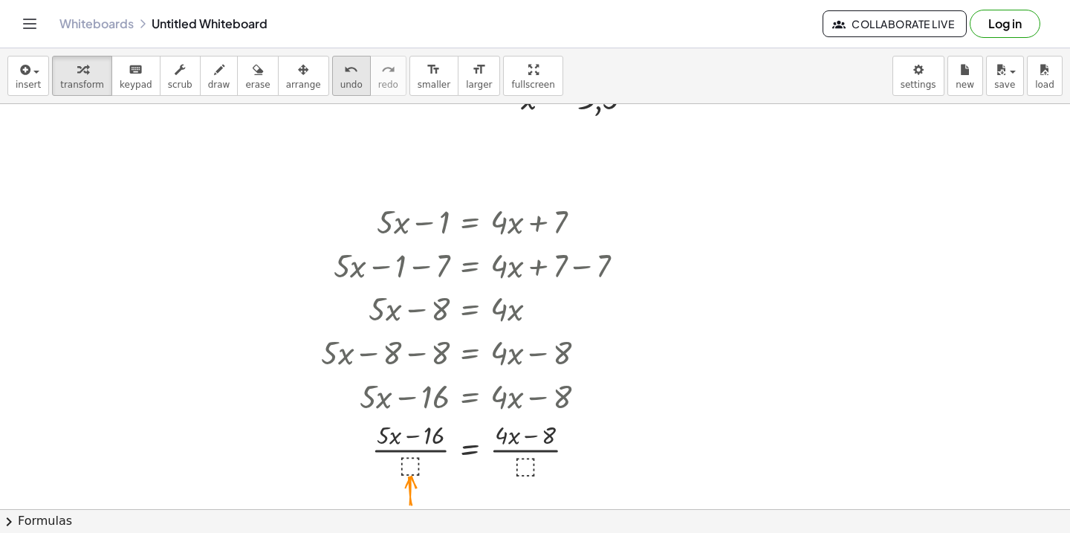
click at [332, 82] on button "undo undo" at bounding box center [351, 76] width 39 height 40
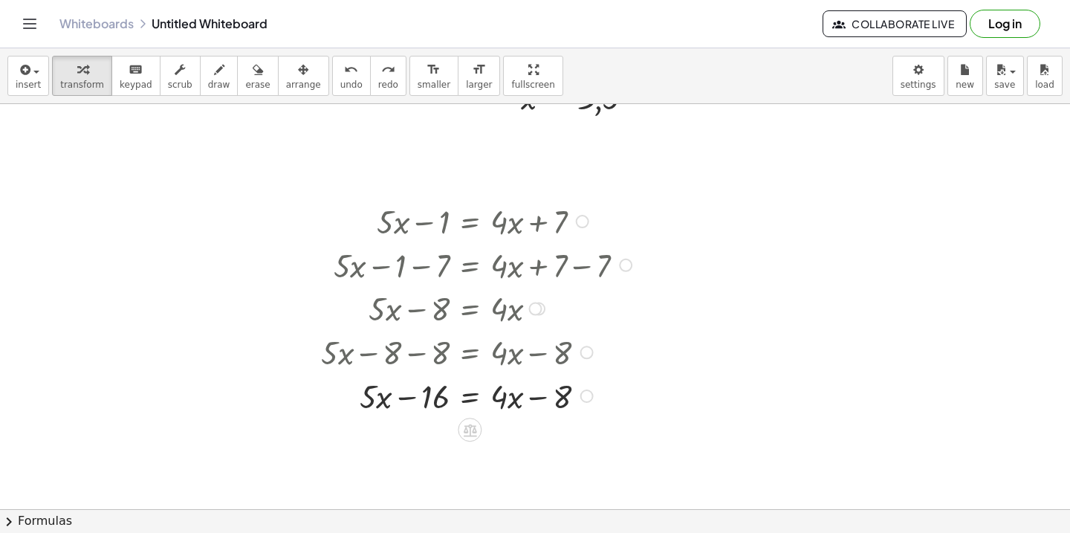
click at [465, 399] on div at bounding box center [477, 395] width 353 height 44
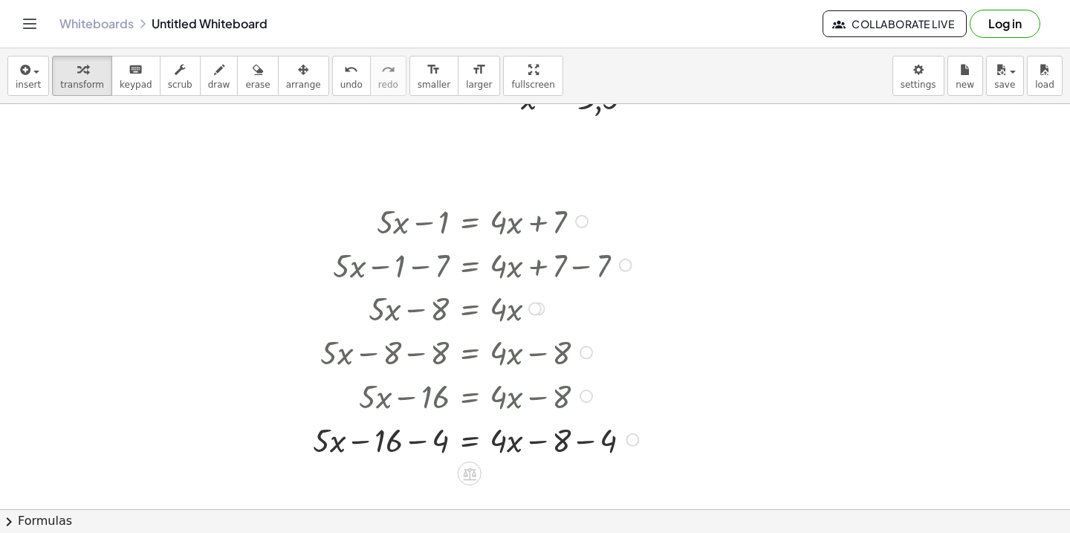
click at [586, 441] on div at bounding box center [477, 439] width 345 height 44
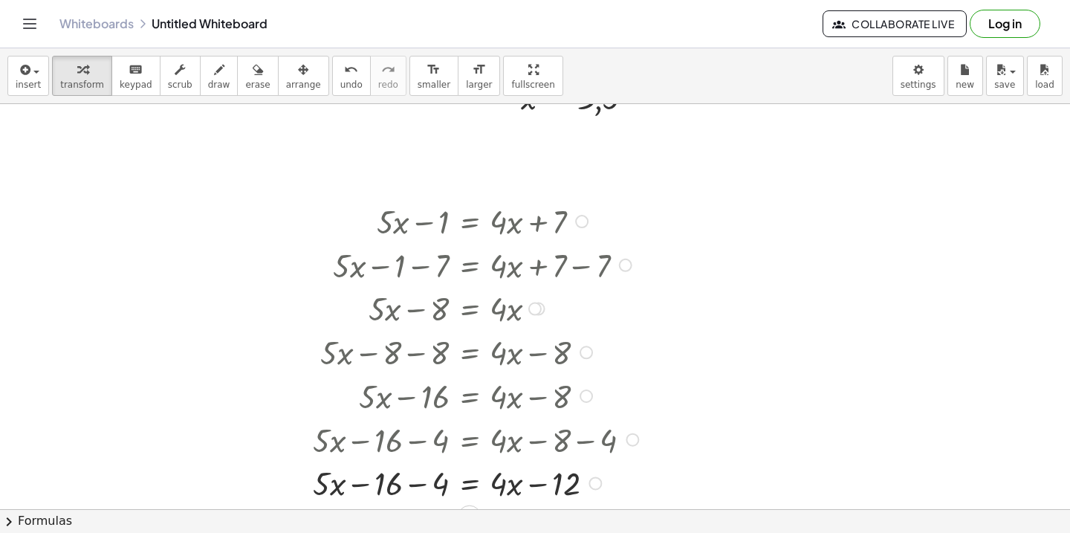
click at [417, 487] on div at bounding box center [477, 482] width 345 height 44
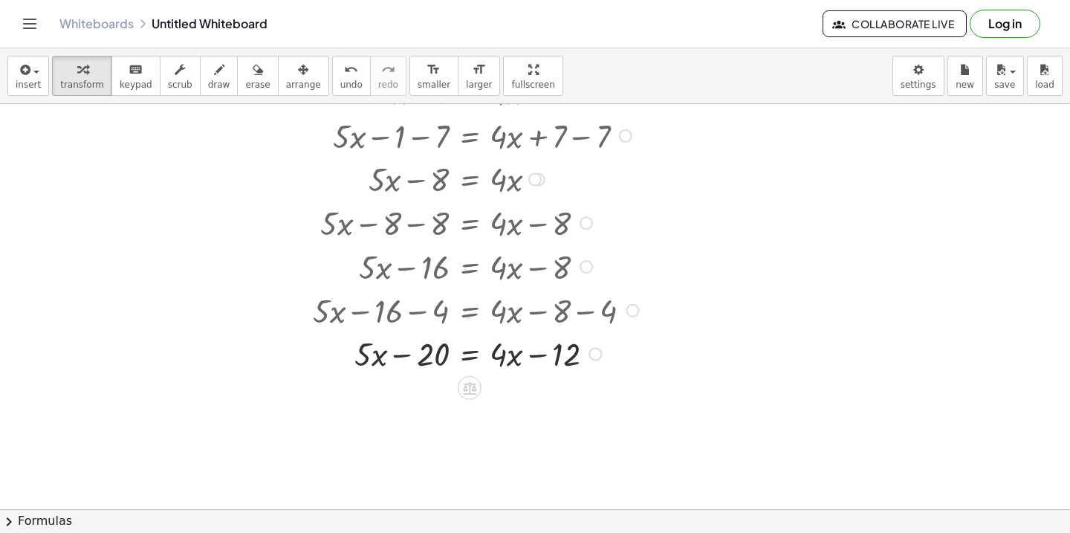
scroll to position [1890, 0]
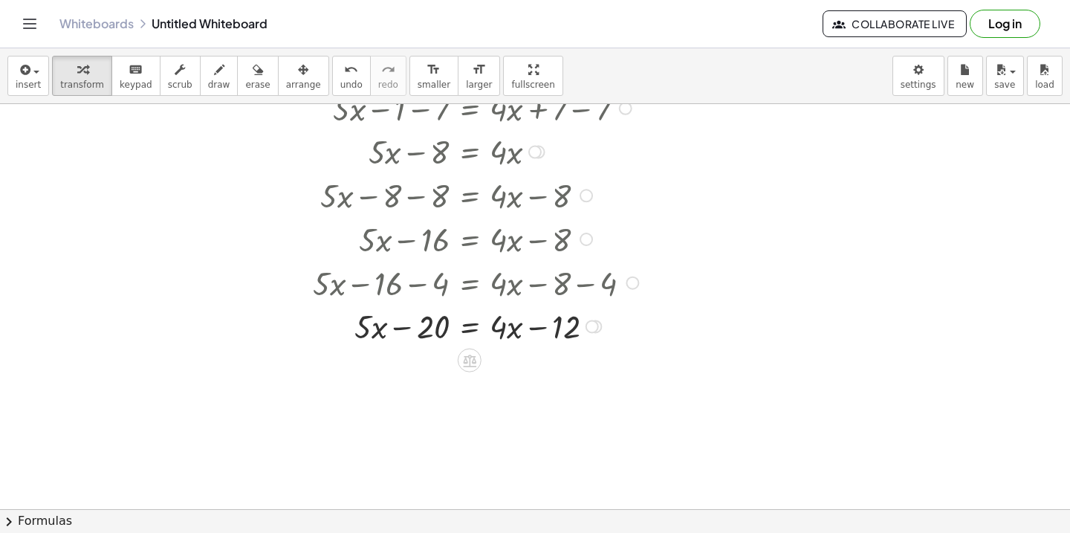
click at [471, 332] on div at bounding box center [477, 325] width 345 height 44
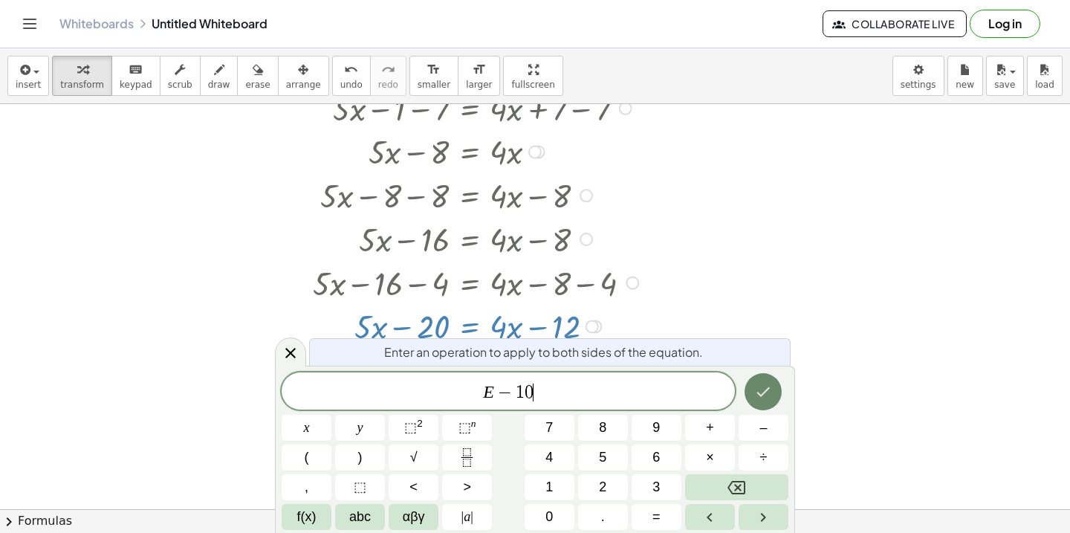
click at [765, 378] on button "Done" at bounding box center [762, 391] width 37 height 37
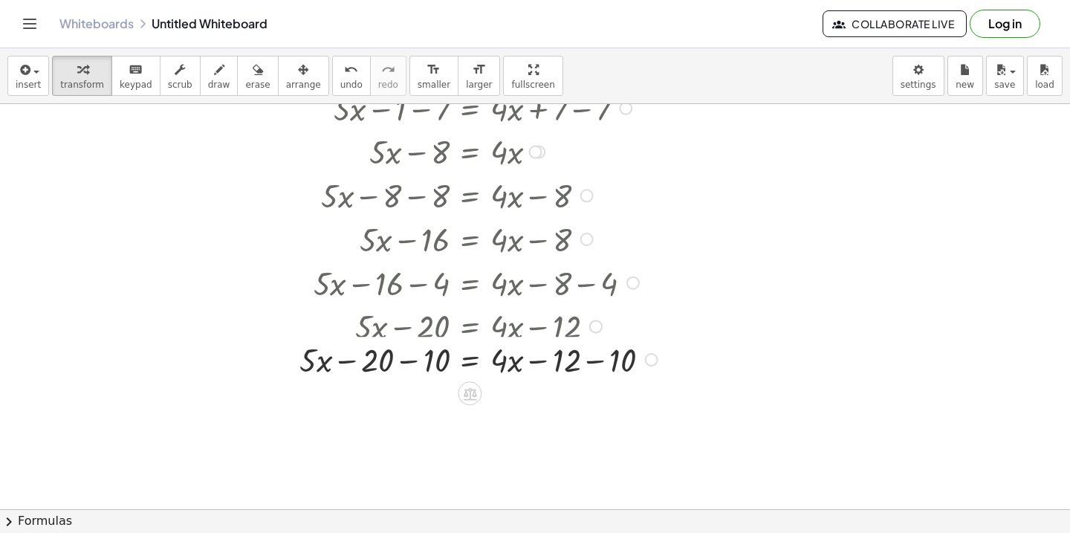
click at [589, 334] on div at bounding box center [480, 325] width 377 height 44
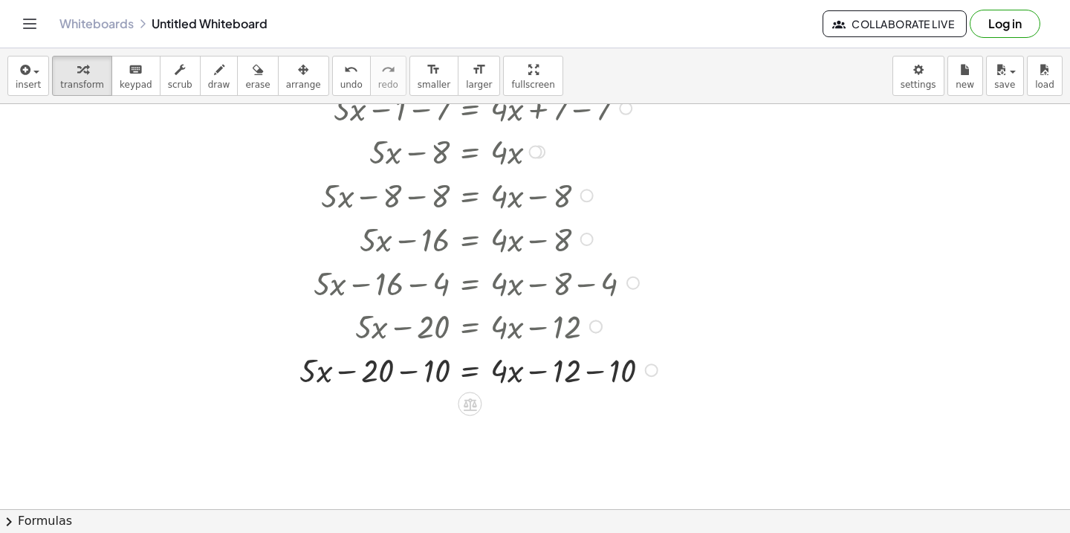
click at [600, 363] on div at bounding box center [480, 369] width 377 height 44
click at [409, 376] on div at bounding box center [471, 369] width 359 height 44
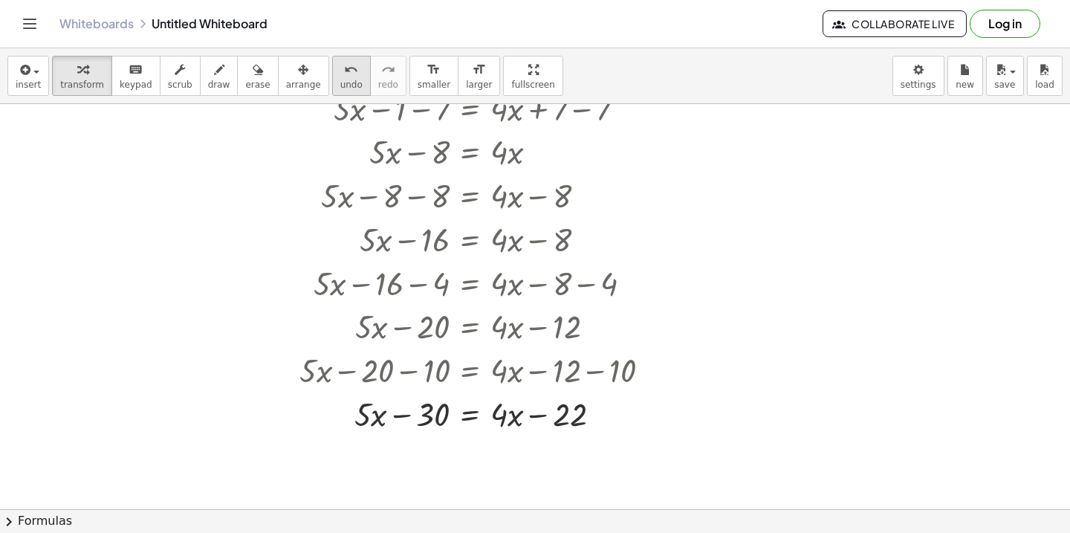
click at [340, 84] on span "undo" at bounding box center [351, 84] width 22 height 10
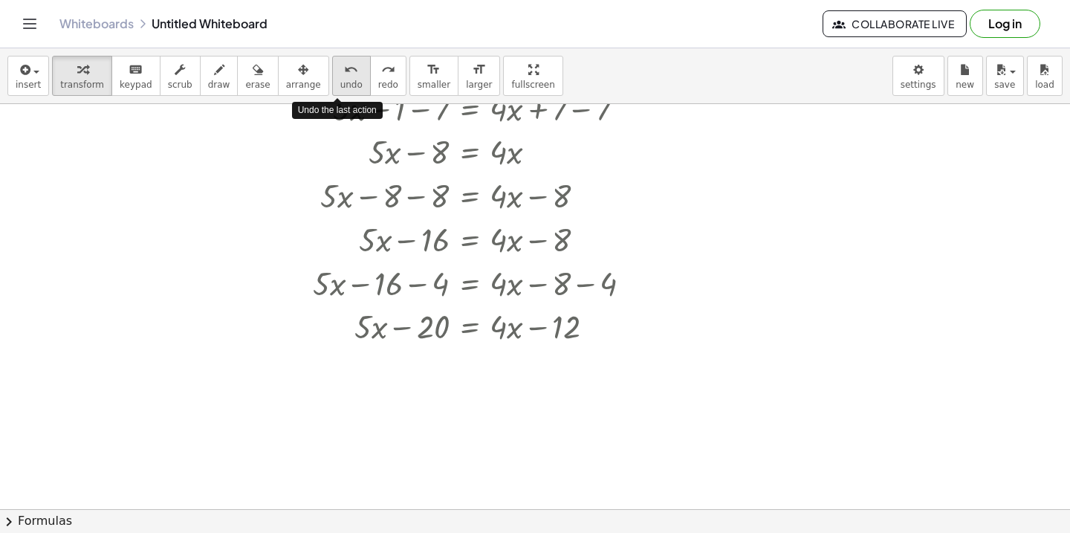
click at [340, 84] on span "undo" at bounding box center [351, 84] width 22 height 10
